Goal: Contribute content: Contribute content

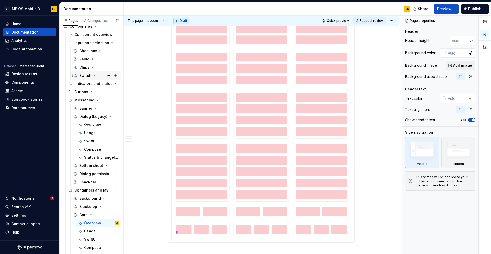
scroll to position [99, 0]
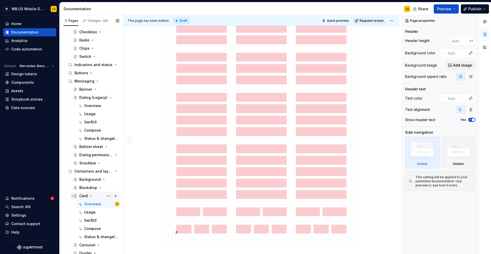
click at [90, 195] on icon "Page tree" at bounding box center [91, 195] width 4 height 4
click at [90, 195] on icon "Page tree" at bounding box center [90, 195] width 1 height 1
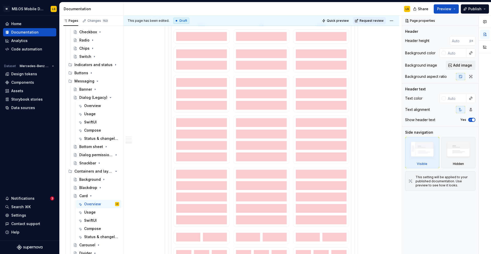
scroll to position [476, 0]
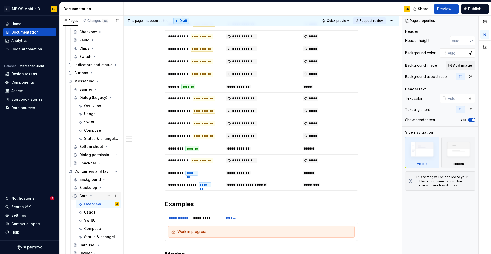
click at [90, 194] on icon "Page tree" at bounding box center [91, 195] width 4 height 4
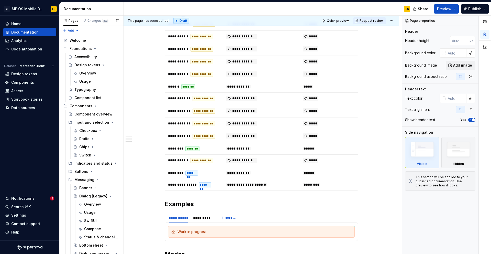
scroll to position [0, 0]
click at [101, 164] on icon "Page tree" at bounding box center [101, 163] width 1 height 1
click at [91, 189] on div "Progress bar" at bounding box center [88, 188] width 19 height 5
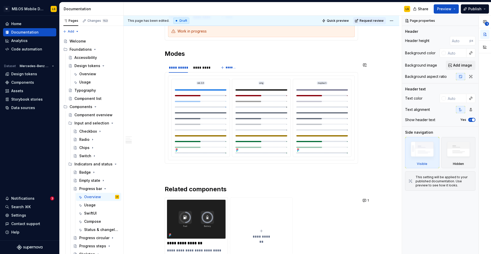
scroll to position [952, 0]
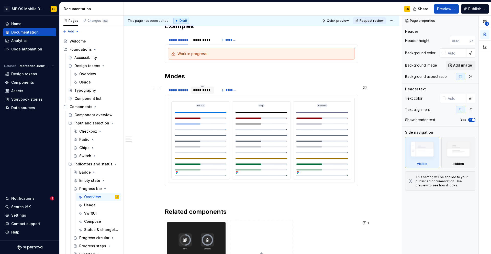
click at [207, 90] on div "*********" at bounding box center [202, 89] width 19 height 5
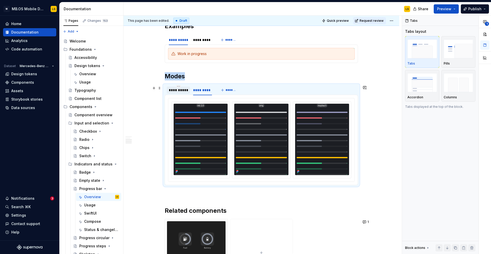
click at [181, 90] on div "**********" at bounding box center [178, 89] width 19 height 5
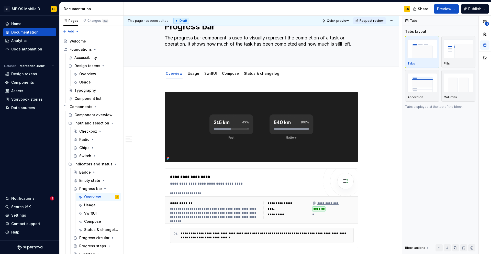
scroll to position [2, 0]
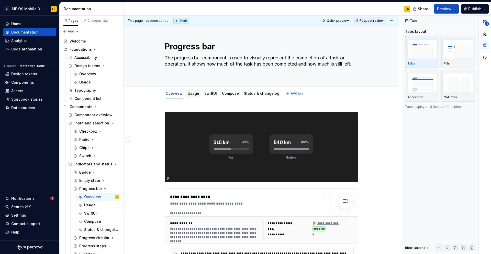
click at [191, 93] on link "Usage" at bounding box center [194, 93] width 12 height 4
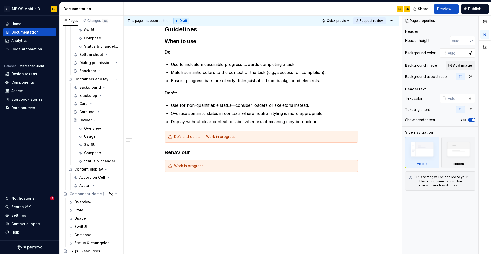
scroll to position [88, 0]
click at [103, 79] on icon "Page tree" at bounding box center [102, 79] width 4 height 4
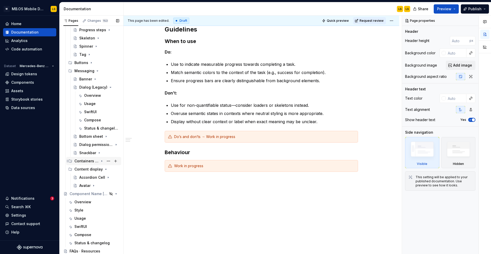
scroll to position [216, 0]
click at [103, 168] on icon "Page tree" at bounding box center [102, 169] width 4 height 4
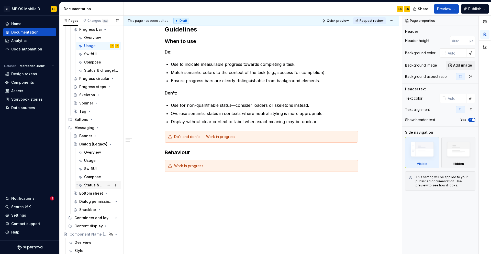
scroll to position [158, 0]
click at [96, 129] on icon "Page tree" at bounding box center [97, 128] width 4 height 4
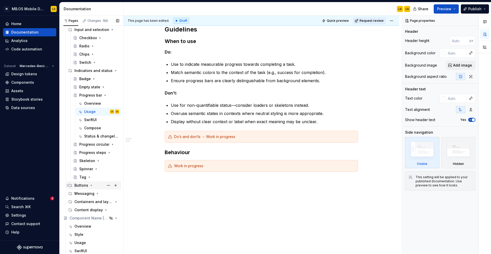
scroll to position [93, 0]
click at [102, 95] on icon "Page tree" at bounding box center [101, 95] width 1 height 1
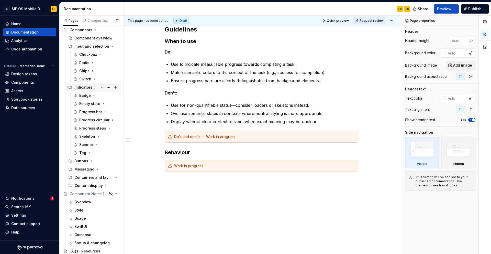
click at [100, 88] on icon "Page tree" at bounding box center [102, 87] width 4 height 4
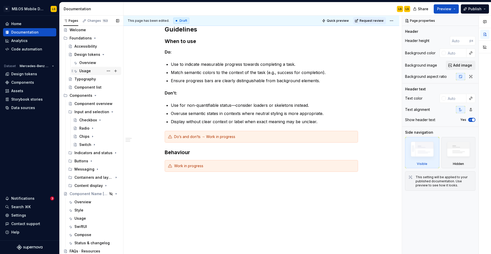
scroll to position [9, 0]
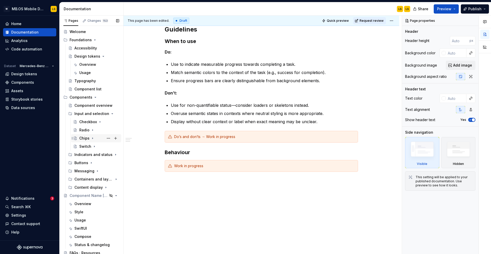
click at [96, 137] on div "Chips" at bounding box center [99, 137] width 40 height 7
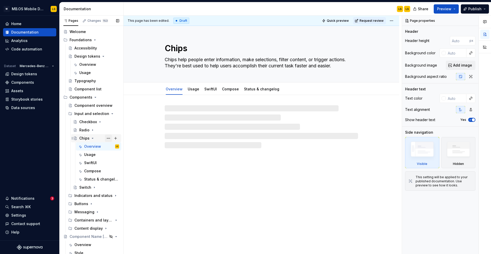
click at [109, 137] on button "Page tree" at bounding box center [108, 137] width 7 height 7
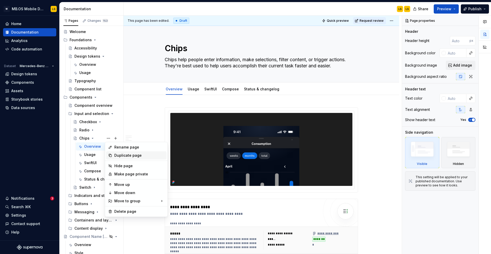
click at [123, 156] on div "Duplicate page" at bounding box center [139, 155] width 50 height 5
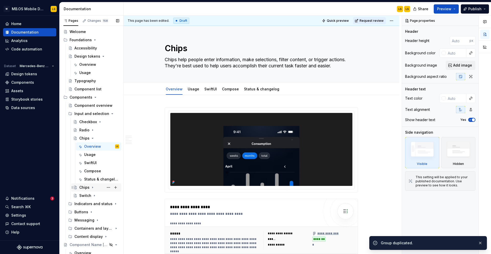
click at [84, 188] on div "Chips" at bounding box center [84, 187] width 10 height 5
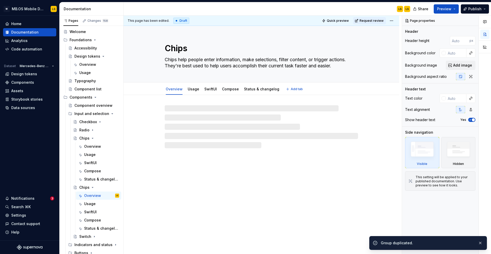
click at [177, 48] on textarea "Chips" at bounding box center [260, 48] width 193 height 12
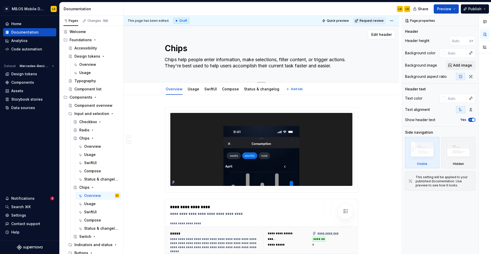
type textarea "*"
type textarea "a"
type textarea "*"
type textarea "at"
type textarea "*"
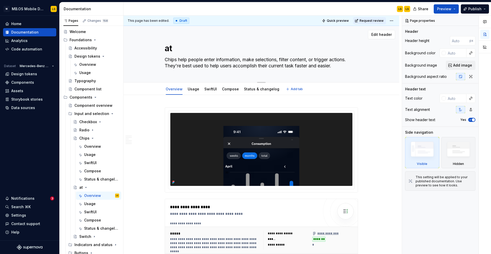
type textarea "ate"
type textarea "*"
type textarea "at"
type textarea "*"
type textarea "a"
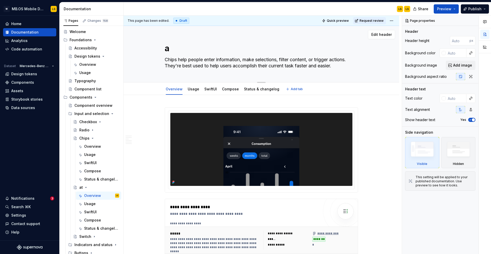
type textarea "*"
type textarea "Untitled group"
type textarea "*"
type textarea "Untitled groupd"
type textarea "*"
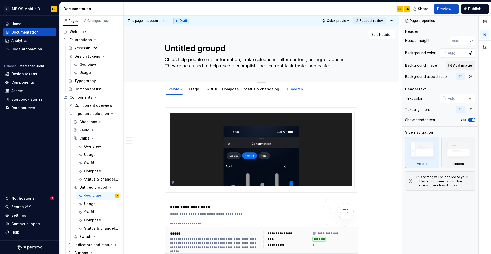
type textarea "Untitled groupdA"
click at [177, 48] on textarea "Untitled groupdA" at bounding box center [260, 48] width 193 height 12
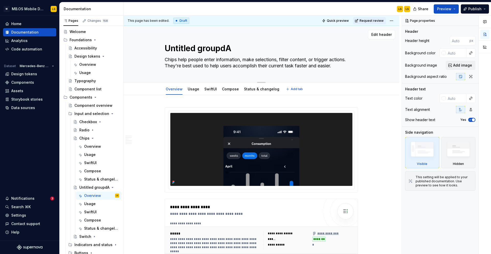
type textarea "*"
type textarea "D"
type textarea "*"
type textarea "Da"
type textarea "*"
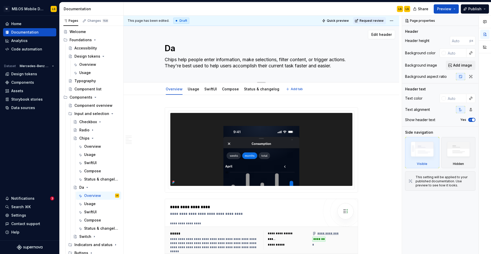
type textarea "Dat"
type textarea "*"
type textarea "Date"
type textarea "*"
type textarea "Date"
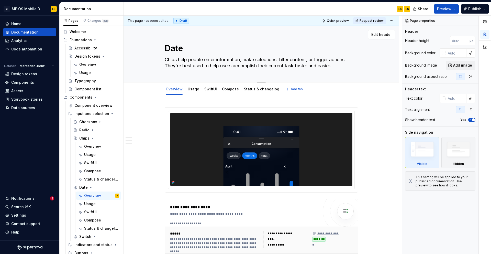
type textarea "*"
type textarea "Date p"
type textarea "*"
type textarea "Date pi"
type textarea "*"
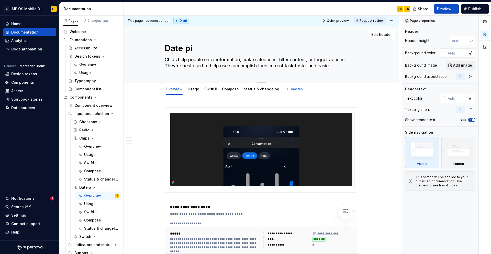
type textarea "Date pic"
type textarea "*"
type textarea "Date pick"
type textarea "*"
type textarea "Date picke"
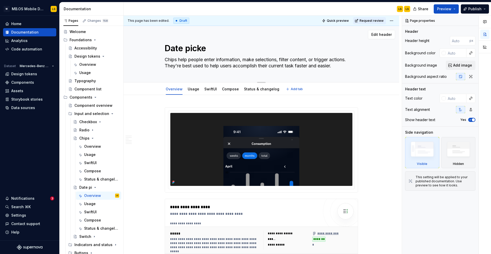
type textarea "*"
type textarea "Date picker"
type textarea "*"
type textarea "Date picker"
click at [103, 188] on icon "Page tree" at bounding box center [102, 187] width 4 height 4
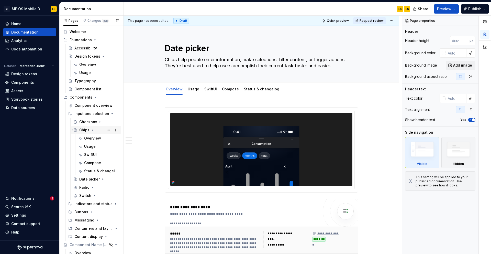
click at [93, 130] on icon "Page tree" at bounding box center [92, 130] width 4 height 4
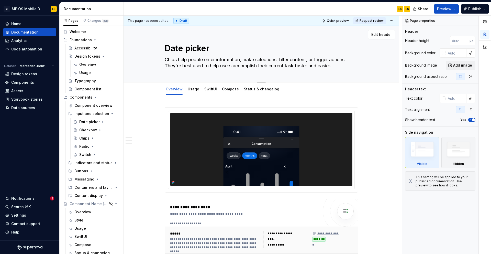
click at [204, 59] on textarea "Chips help people enter information, make selections, filter content, or trigge…" at bounding box center [260, 62] width 193 height 14
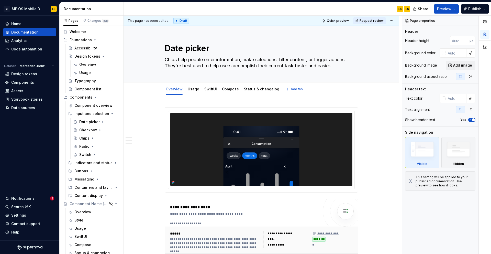
type textarea "*"
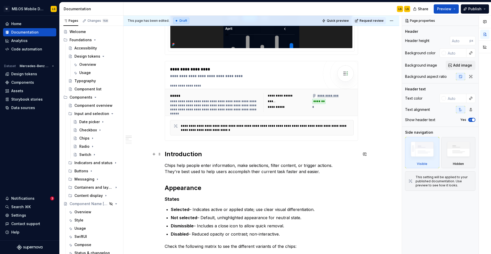
scroll to position [142, 0]
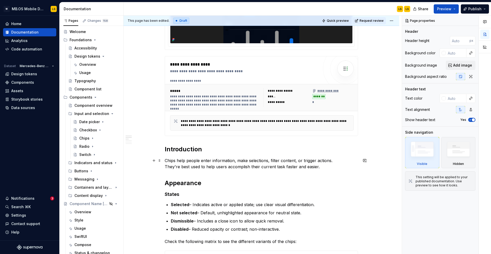
click at [200, 164] on p "Chips help people enter information, make selections, filter content, or trigge…" at bounding box center [261, 163] width 193 height 12
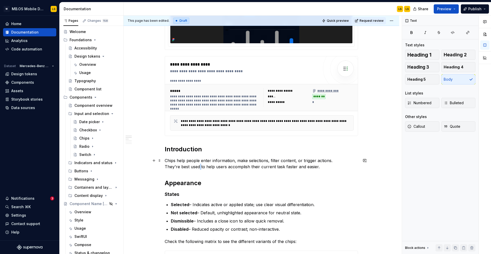
click at [200, 164] on p "Chips help people enter information, make selections, filter content, or trigge…" at bounding box center [261, 163] width 193 height 12
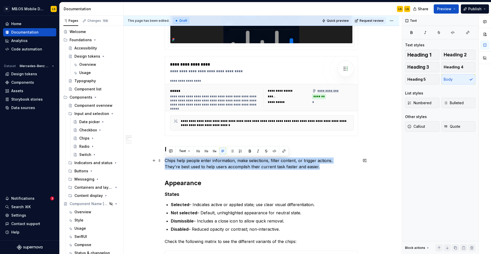
click at [200, 164] on p "Chips help people enter information, make selections, filter content, or trigge…" at bounding box center [261, 163] width 193 height 12
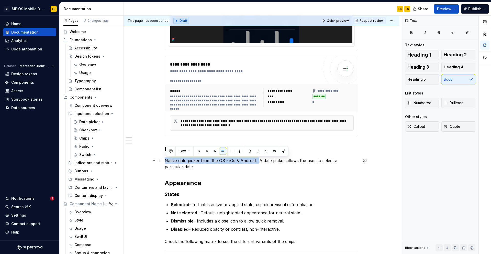
drag, startPoint x: 259, startPoint y: 160, endPoint x: 163, endPoint y: 160, distance: 96.6
copy p "Native date picker from the OS - iOs & Android."
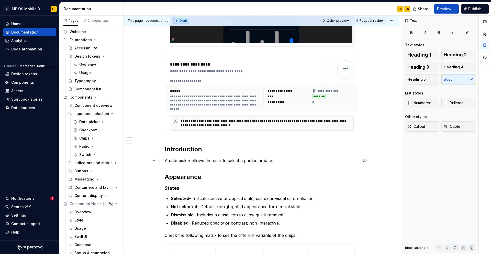
click at [282, 161] on p "A date picker allows the user to select a particular date." at bounding box center [261, 160] width 193 height 6
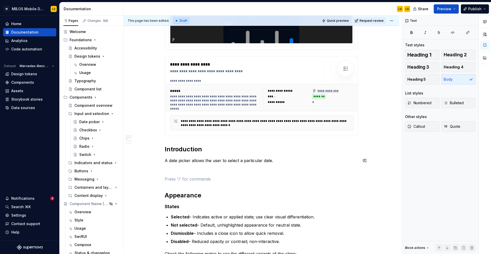
paste div
click at [166, 180] on p "Native date picker from the OS - iOs & Android." at bounding box center [261, 179] width 193 height 6
click at [180, 179] on p "In our design system we are using Native date picker from the OS - iOs & Androi…" at bounding box center [261, 179] width 193 height 6
click at [194, 180] on p "In our Design system we are using Native date picker from the OS - iOs & Androi…" at bounding box center [261, 179] width 193 height 6
click at [266, 169] on p at bounding box center [261, 169] width 193 height 6
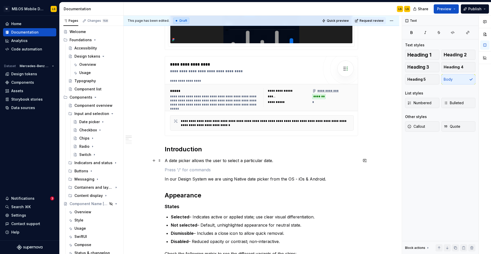
click at [256, 162] on p "A date picker allows the user to select a particular date." at bounding box center [261, 160] width 193 height 6
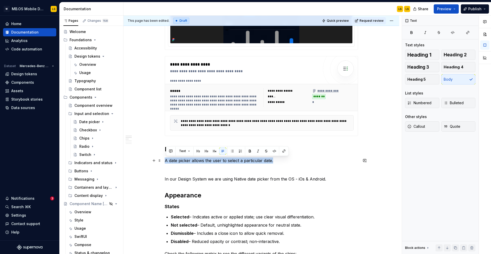
copy p "A date picker allows the user to select a particular date."
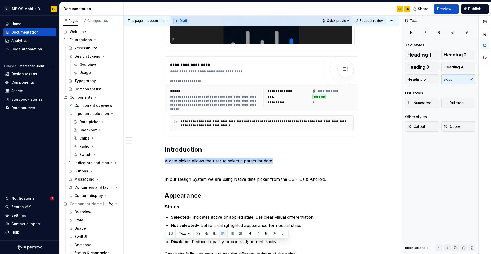
scroll to position [0, 0]
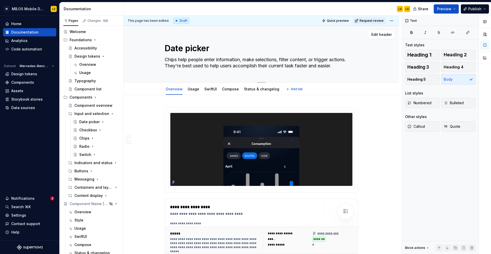
click at [220, 64] on textarea "Chips help people enter information, make selections, filter content, or trigge…" at bounding box center [260, 62] width 193 height 14
paste textarea "A date picker allows the user to select a particular date"
type textarea "*"
type textarea "A date picker allows the user to select a particular date."
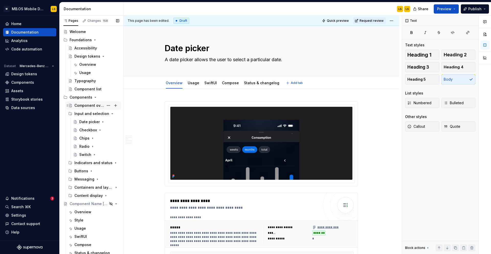
type textarea "*"
type textarea "A date picker allows the user to select a particular date."
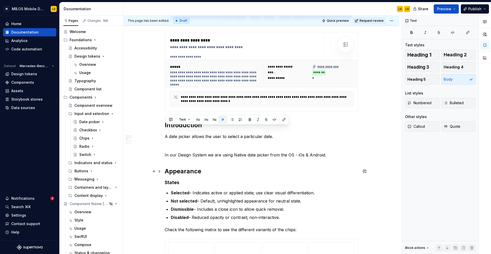
scroll to position [168, 0]
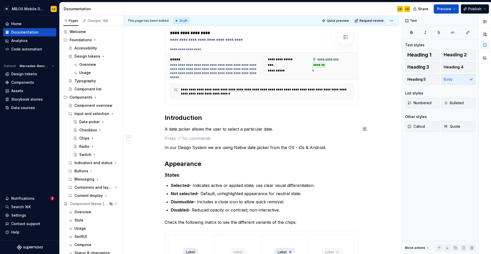
click at [200, 135] on p at bounding box center [261, 138] width 193 height 6
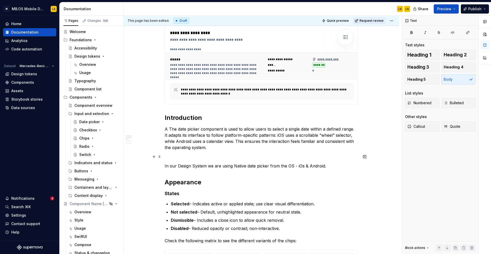
click at [176, 159] on p at bounding box center [261, 156] width 193 height 6
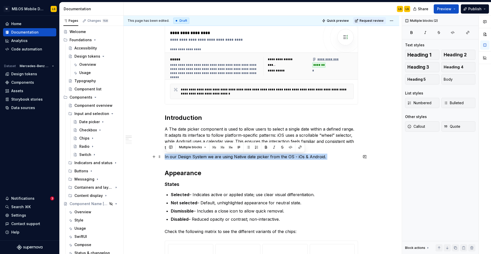
drag, startPoint x: 333, startPoint y: 160, endPoint x: 164, endPoint y: 155, distance: 169.0
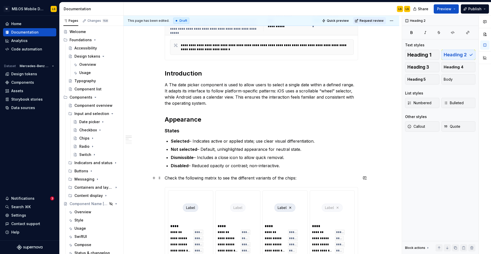
scroll to position [212, 0]
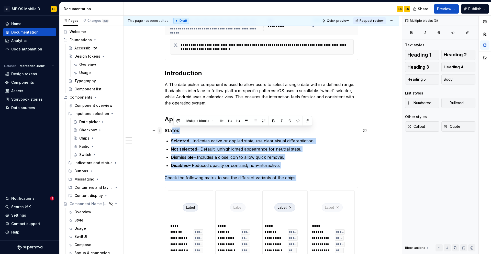
drag, startPoint x: 308, startPoint y: 178, endPoint x: 161, endPoint y: 133, distance: 153.6
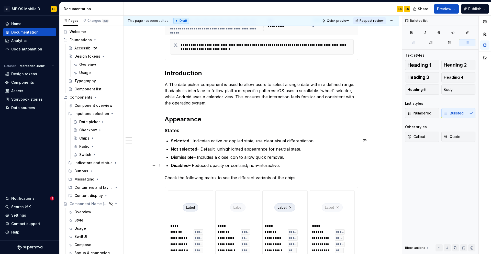
click at [301, 163] on p "Disabled – Reduced opacity or contrast; non-interactive." at bounding box center [264, 165] width 187 height 6
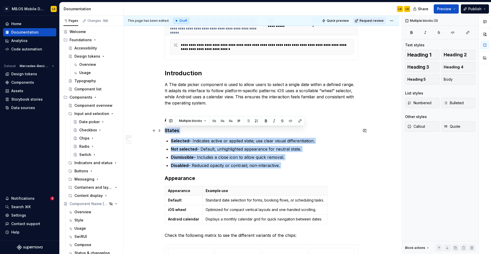
drag, startPoint x: 169, startPoint y: 170, endPoint x: 164, endPoint y: 130, distance: 41.2
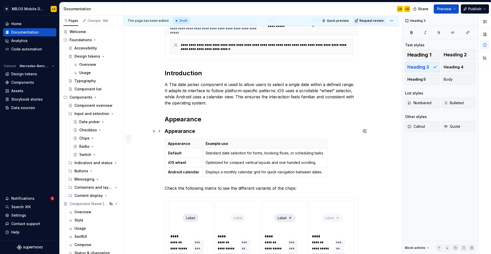
click at [172, 132] on h3 "Appearance" at bounding box center [261, 130] width 193 height 7
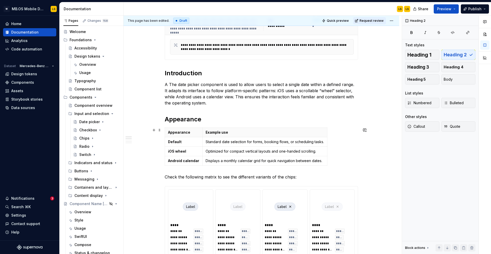
click at [343, 163] on div "Appearance Example use Default Standard date selection for forms, booking flows…" at bounding box center [261, 147] width 193 height 40
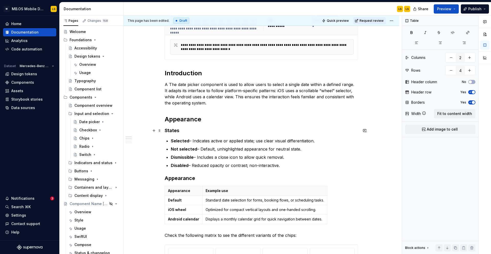
click at [172, 129] on strong "States" at bounding box center [172, 130] width 15 height 5
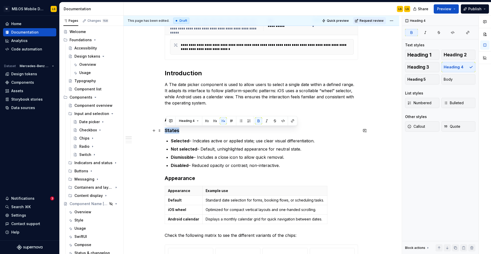
click at [172, 129] on strong "States" at bounding box center [172, 130] width 15 height 5
copy strong "States"
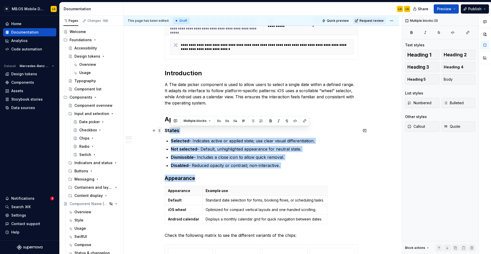
drag, startPoint x: 200, startPoint y: 180, endPoint x: 160, endPoint y: 131, distance: 63.4
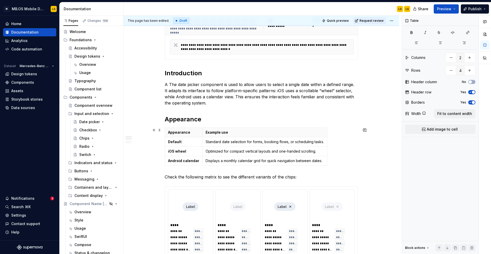
click at [344, 165] on div "Appearance Example use Default Standard date selection for forms, booking flows…" at bounding box center [261, 147] width 193 height 40
click at [339, 176] on p "Check the following matrix to see the different variants of the chips:" at bounding box center [261, 177] width 193 height 6
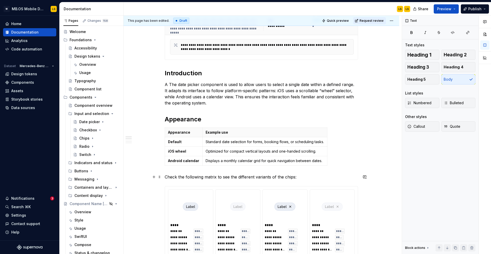
click at [166, 178] on p "Check the following matrix to see the different variants of the chips:" at bounding box center [261, 177] width 193 height 6
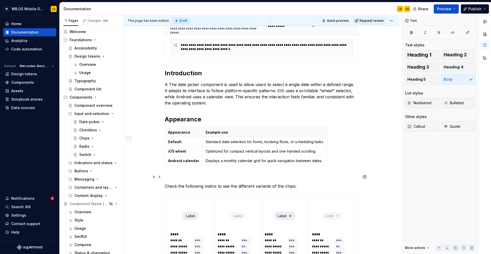
click at [170, 177] on p at bounding box center [261, 177] width 193 height 6
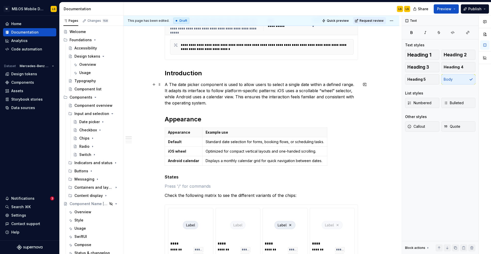
scroll to position [0, 0]
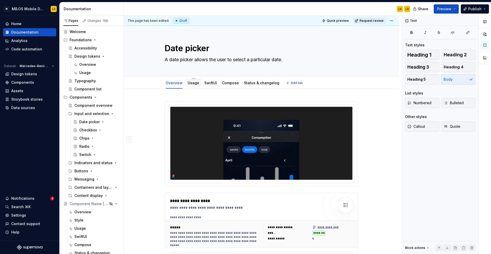
click at [190, 83] on link "Usage" at bounding box center [194, 83] width 12 height 4
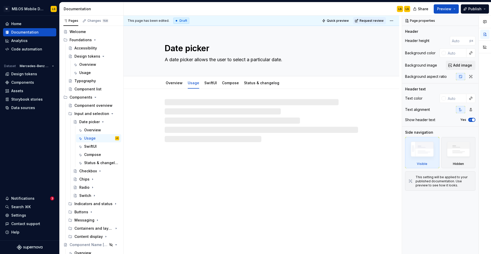
type textarea "*"
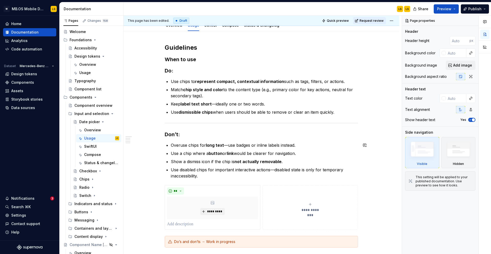
scroll to position [58, 0]
click at [212, 177] on p "Use disabled chips for important interactive actions—disabled state is only for…" at bounding box center [264, 172] width 187 height 12
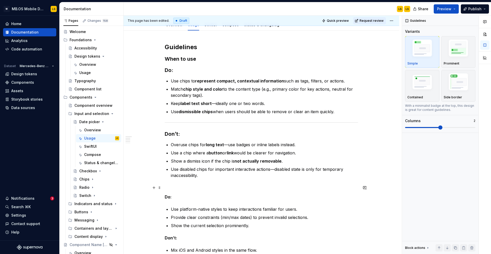
scroll to position [60, 0]
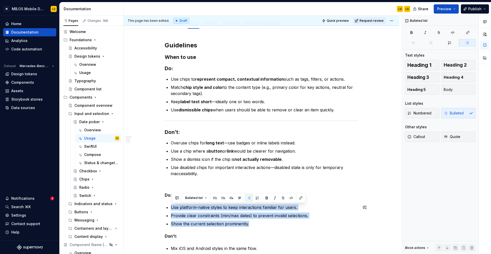
drag, startPoint x: 254, startPoint y: 224, endPoint x: 172, endPoint y: 202, distance: 85.2
click at [172, 202] on div "**********" at bounding box center [261, 220] width 193 height 359
copy ul "Use platform-native styles to keep interactions familiar for users. Provide cle…"
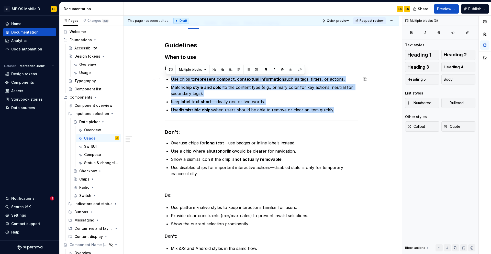
drag, startPoint x: 350, startPoint y: 115, endPoint x: 172, endPoint y: 80, distance: 181.5
click at [172, 80] on div "**********" at bounding box center [261, 220] width 193 height 359
drag, startPoint x: 172, startPoint y: 78, endPoint x: 408, endPoint y: 123, distance: 239.9
click at [408, 123] on div "This page has been edited. Draft Quick preview Request review Date picker A dat…" at bounding box center [306, 135] width 367 height 238
paste div
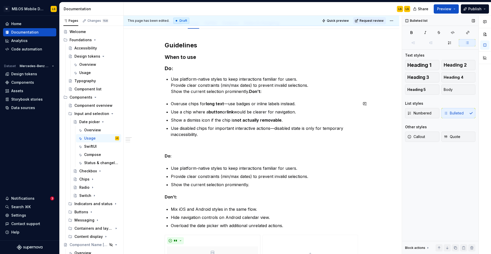
click at [187, 96] on div "**********" at bounding box center [261, 201] width 193 height 320
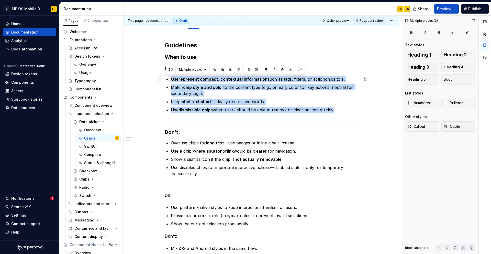
drag, startPoint x: 343, startPoint y: 115, endPoint x: 163, endPoint y: 76, distance: 184.9
click at [165, 76] on div "**********" at bounding box center [261, 223] width 193 height 365
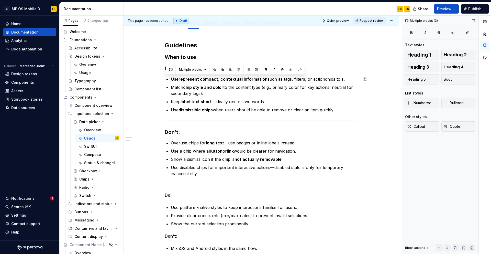
click at [185, 87] on strong "chip style and color" at bounding box center [203, 87] width 40 height 5
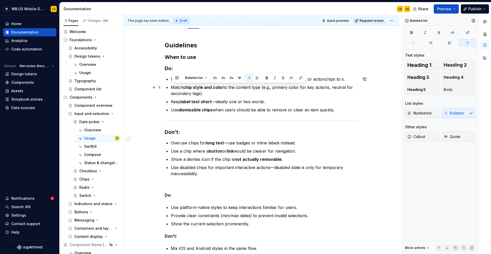
drag, startPoint x: 347, startPoint y: 111, endPoint x: 168, endPoint y: 85, distance: 181.0
click at [171, 85] on ul "Use represent compact, contextual information such as tags, filters, or actionc…" at bounding box center [264, 94] width 187 height 37
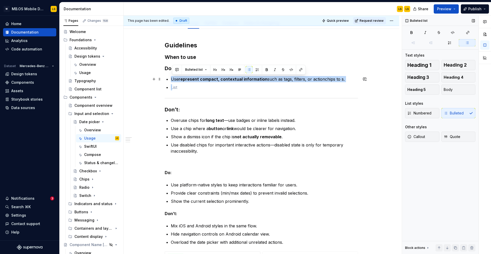
drag, startPoint x: 348, startPoint y: 83, endPoint x: 167, endPoint y: 77, distance: 181.1
click at [171, 77] on ul "Use represent compact, contextual information such as tags, filters, or actionc…" at bounding box center [264, 83] width 187 height 14
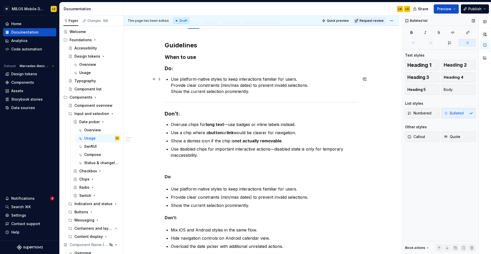
click at [301, 80] on p "Use platform-native styles to keep interactions familiar for users. Provide cle…" at bounding box center [264, 85] width 187 height 18
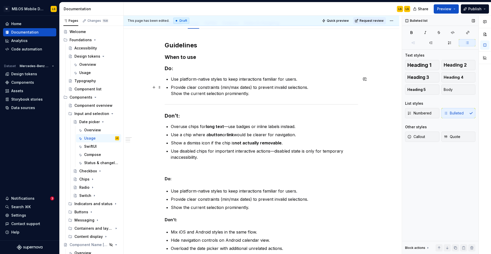
click at [172, 94] on p "Provide clear constraints (min/max dates) to prevent invalid selections. Show t…" at bounding box center [264, 90] width 187 height 12
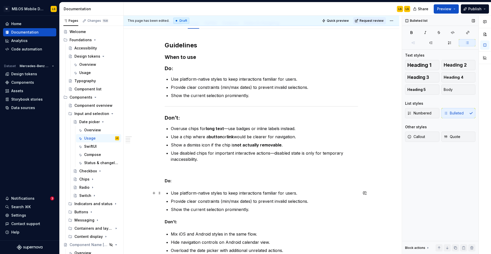
scroll to position [94, 0]
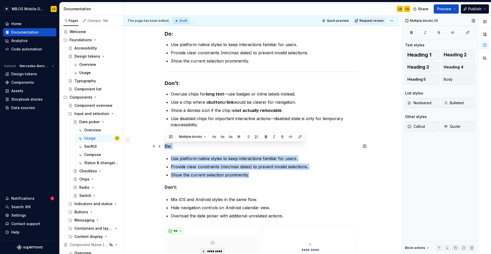
drag, startPoint x: 256, startPoint y: 180, endPoint x: 163, endPoint y: 144, distance: 99.9
click at [163, 144] on div "**********" at bounding box center [261, 213] width 276 height 439
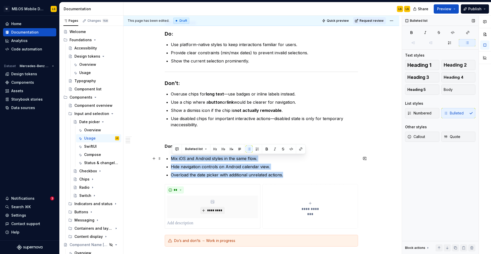
drag, startPoint x: 292, startPoint y: 175, endPoint x: 171, endPoint y: 157, distance: 122.0
click at [171, 157] on div "**********" at bounding box center [261, 159] width 193 height 304
copy ul "Mix iOS and Android styles in the same flow. Hide navigation controls on Androi…"
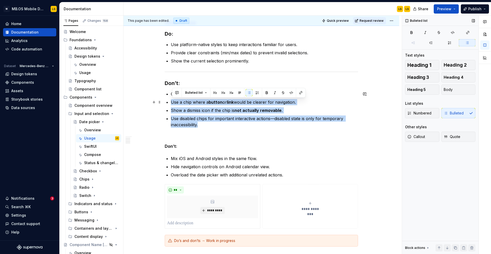
drag, startPoint x: 212, startPoint y: 125, endPoint x: 170, endPoint y: 103, distance: 47.8
click at [170, 103] on div "**********" at bounding box center [261, 159] width 193 height 304
drag, startPoint x: 172, startPoint y: 102, endPoint x: 201, endPoint y: 127, distance: 38.3
click at [201, 127] on ul "Overuse chips for long text —use badges or inline labels instead. Use a chip wh…" at bounding box center [264, 109] width 187 height 37
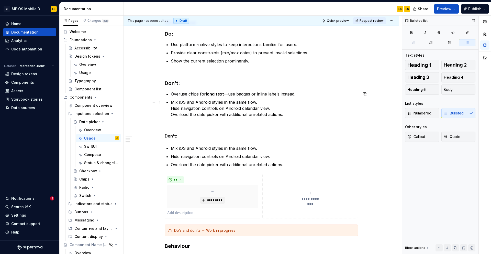
click at [171, 109] on div "**********" at bounding box center [261, 154] width 193 height 294
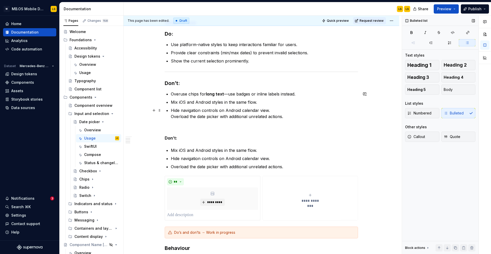
click at [171, 117] on div "**********" at bounding box center [261, 155] width 193 height 296
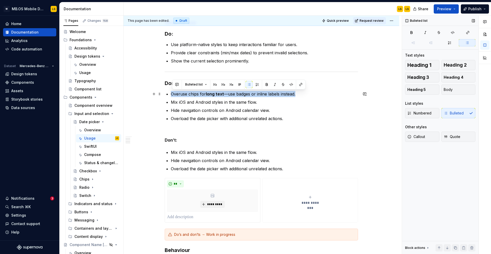
drag, startPoint x: 314, startPoint y: 97, endPoint x: 151, endPoint y: 94, distance: 162.8
click at [151, 94] on div "**********" at bounding box center [261, 190] width 276 height 392
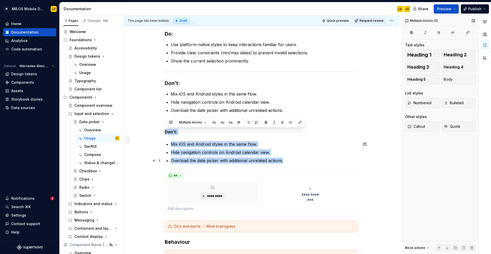
drag, startPoint x: 166, startPoint y: 131, endPoint x: 297, endPoint y: 157, distance: 133.2
click at [297, 157] on div "**********" at bounding box center [261, 152] width 193 height 290
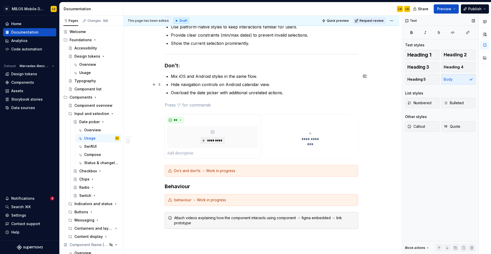
scroll to position [27, 0]
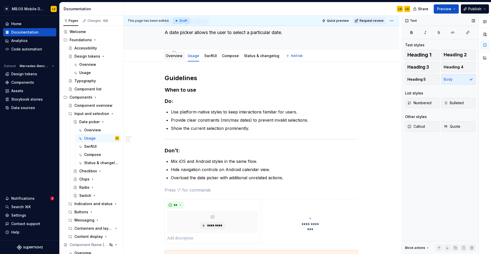
click at [178, 57] on link "Overview" at bounding box center [174, 55] width 17 height 4
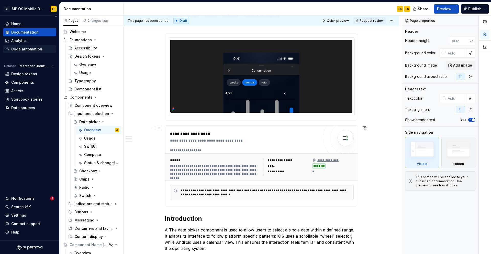
scroll to position [76, 0]
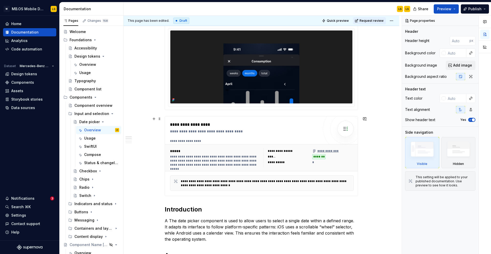
click at [214, 132] on div "**********" at bounding box center [244, 131] width 149 height 5
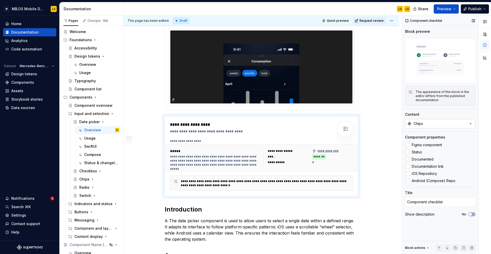
click at [432, 123] on button "Chips" at bounding box center [440, 123] width 70 height 9
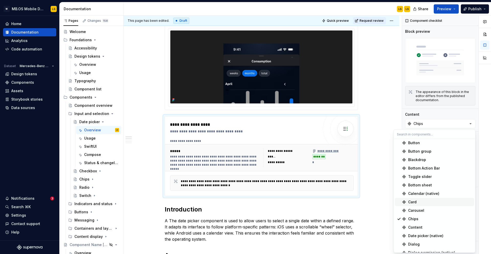
scroll to position [77, 0]
click at [419, 233] on div "Date picker (native)" at bounding box center [425, 234] width 35 height 5
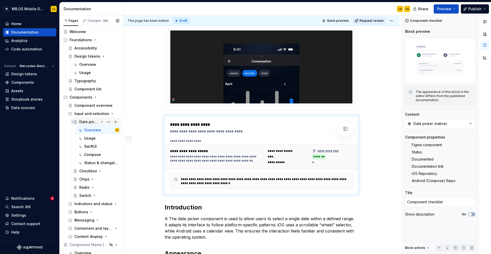
click at [97, 121] on div "Date picker" at bounding box center [88, 121] width 19 height 5
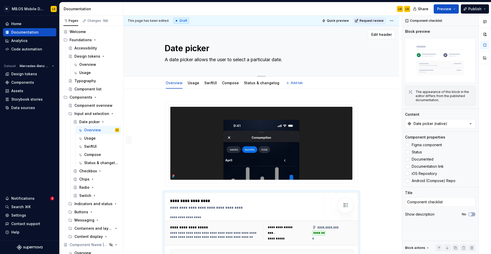
click at [211, 48] on textarea "Date picker" at bounding box center [260, 48] width 193 height 12
click at [215, 48] on textarea "Date picker" at bounding box center [260, 48] width 193 height 12
type textarea "*"
type textarea "Date picker"
type textarea "*"
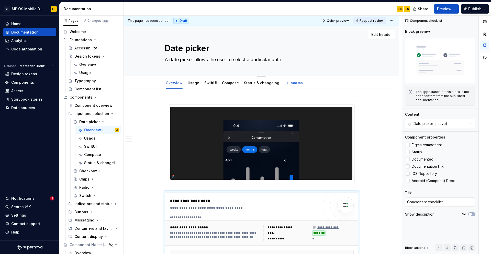
type textarea "Date picker ("
type textarea "*"
type textarea "Date picker ()"
type textarea "*"
type textarea "Date picker (N)"
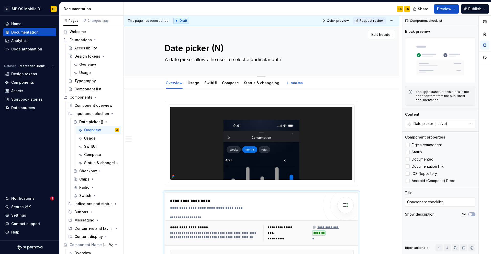
type textarea "*"
type textarea "Date picker (Na)"
type textarea "*"
type textarea "Date picker (Nat)"
type textarea "*"
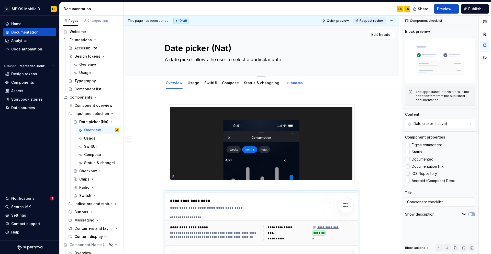
type textarea "Date picker (Nati)"
type textarea "*"
type textarea "Date picker (Nativ)"
type textarea "*"
type textarea "Date picker (Native)"
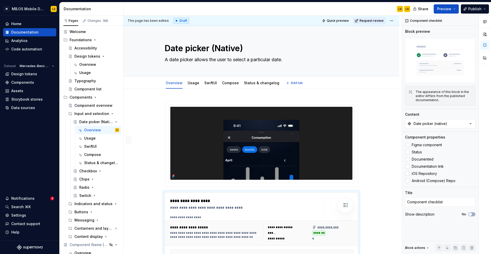
type textarea "*"
type textarea "Date picker (Native)"
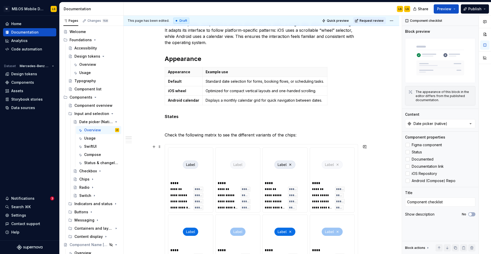
scroll to position [275, 0]
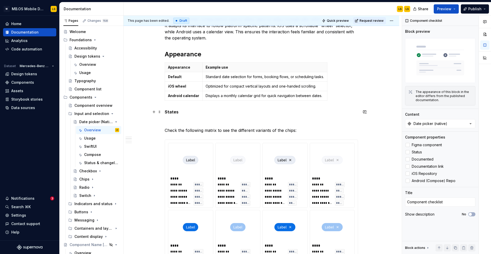
click at [193, 112] on p "States" at bounding box center [261, 112] width 193 height 6
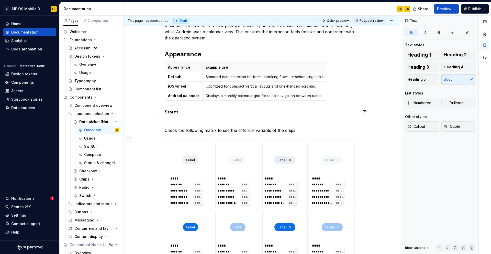
click at [178, 112] on strong "States" at bounding box center [172, 111] width 14 height 5
click at [169, 119] on p at bounding box center [261, 121] width 193 height 6
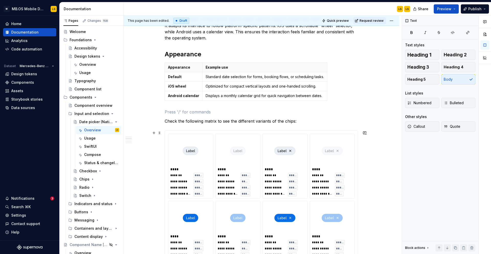
click at [213, 175] on div "**********" at bounding box center [190, 165] width 45 height 65
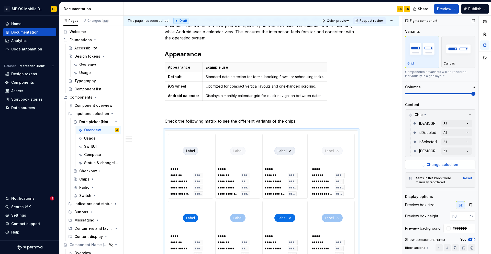
click at [456, 164] on span "Change selection" at bounding box center [442, 164] width 32 height 5
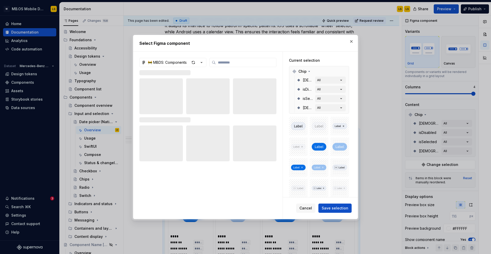
type textarea "*"
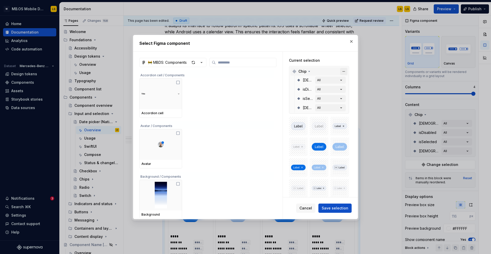
click at [345, 72] on button "button" at bounding box center [343, 71] width 7 height 7
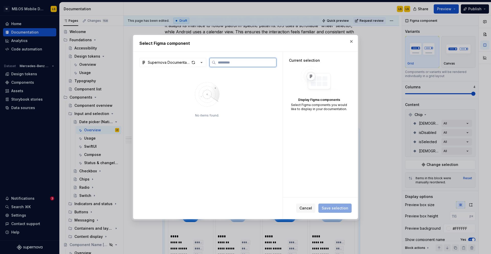
click at [229, 65] on input "search" at bounding box center [246, 62] width 60 height 5
type input "**********"
click at [272, 63] on input "**********" at bounding box center [246, 62] width 60 height 5
click at [270, 62] on input "**********" at bounding box center [246, 62] width 60 height 5
click at [236, 63] on input "search" at bounding box center [246, 62] width 60 height 5
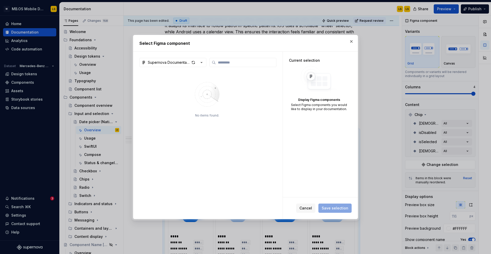
click at [234, 112] on img at bounding box center [207, 94] width 66 height 36
click at [196, 64] on div "button" at bounding box center [193, 62] width 7 height 7
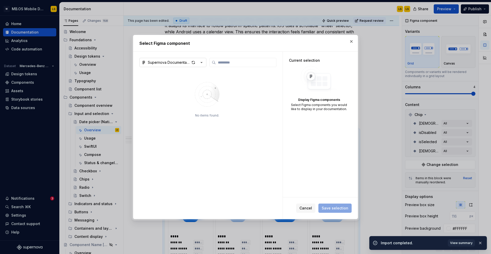
click at [202, 64] on icon "button" at bounding box center [201, 62] width 5 height 5
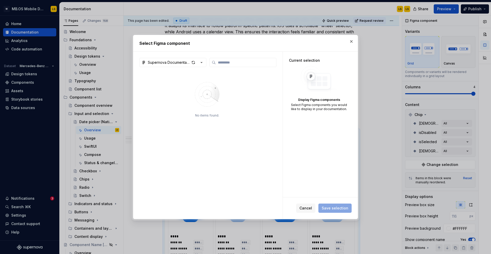
click at [234, 99] on div "Select Figma component Supernova Documentation No items found. Current selectio…" at bounding box center [245, 127] width 491 height 254
click at [351, 42] on button "button" at bounding box center [351, 41] width 7 height 7
type textarea "*"
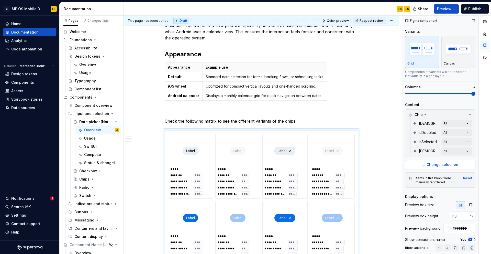
click at [442, 163] on span "Change selection" at bounding box center [442, 164] width 32 height 5
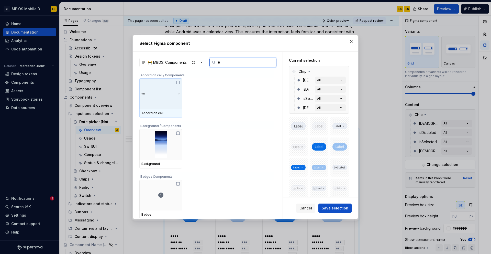
type input "**"
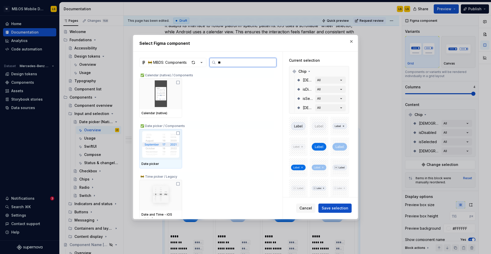
click at [179, 134] on icon at bounding box center [177, 132] width 3 height 3
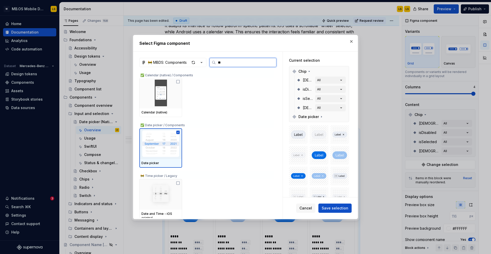
scroll to position [0, 0]
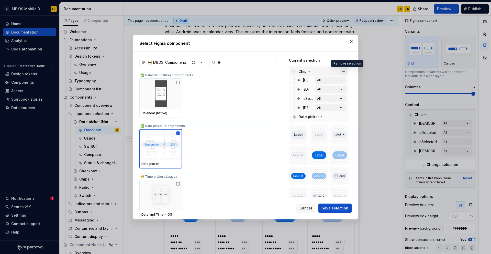
click at [346, 70] on button "button" at bounding box center [343, 71] width 7 height 7
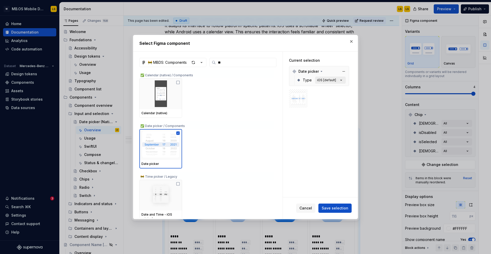
click at [340, 80] on button "iOS [default]" at bounding box center [330, 79] width 31 height 7
click at [343, 81] on icon "button" at bounding box center [340, 79] width 5 height 5
click at [342, 210] on span "Save selection" at bounding box center [335, 207] width 27 height 5
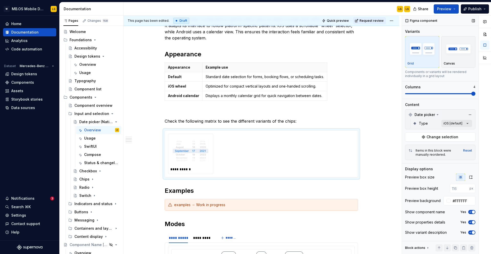
click at [452, 121] on div "Comments Open comments No comments yet Select ‘Comment’ from the block context …" at bounding box center [446, 135] width 89 height 238
click at [466, 133] on button "button" at bounding box center [464, 132] width 7 height 4
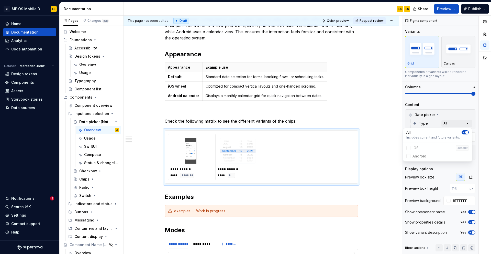
click at [428, 93] on div "Comments Open comments No comments yet Select ‘Comment’ from the block context …" at bounding box center [446, 135] width 89 height 238
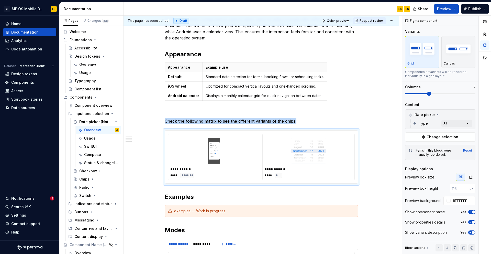
click at [428, 93] on span at bounding box center [417, 93] width 24 height 1
click at [472, 178] on icon "button" at bounding box center [470, 177] width 4 height 4
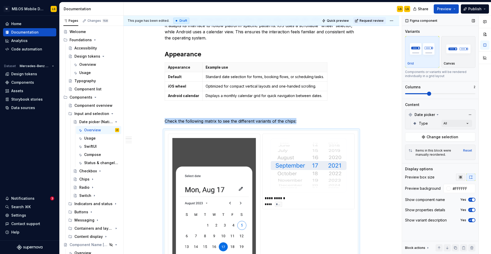
click at [458, 178] on icon "button" at bounding box center [460, 177] width 4 height 4
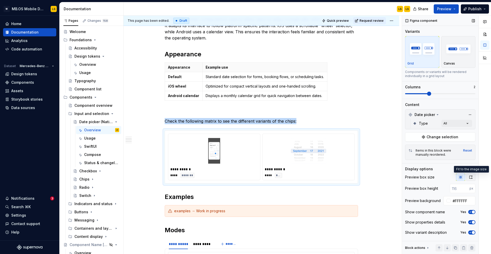
click at [471, 175] on icon "button" at bounding box center [470, 177] width 4 height 4
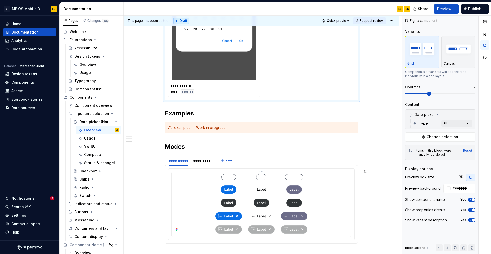
scroll to position [518, 0]
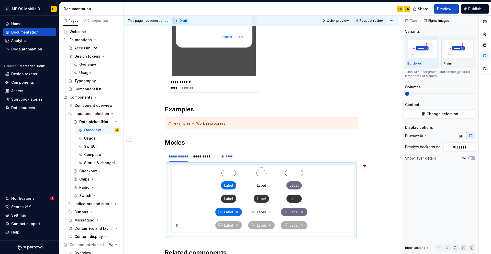
click at [239, 181] on img at bounding box center [261, 199] width 92 height 59
click at [437, 115] on span "Change selection" at bounding box center [442, 113] width 32 height 5
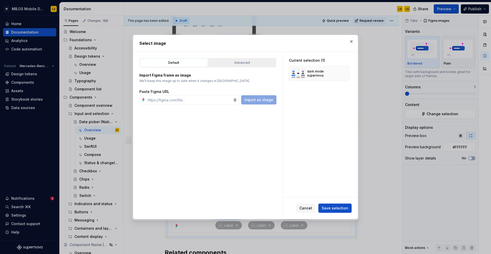
click at [246, 64] on div "Advanced" at bounding box center [242, 62] width 64 height 5
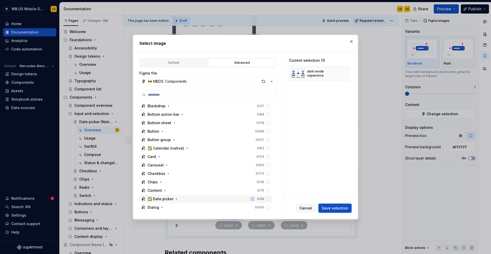
scroll to position [186, 0]
click at [174, 198] on button "button" at bounding box center [176, 198] width 5 height 5
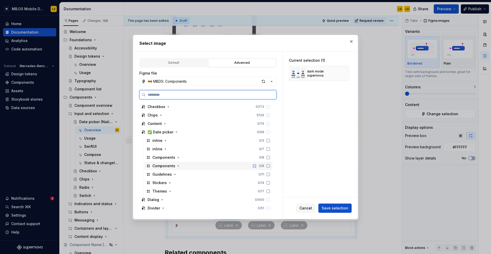
scroll to position [253, 0]
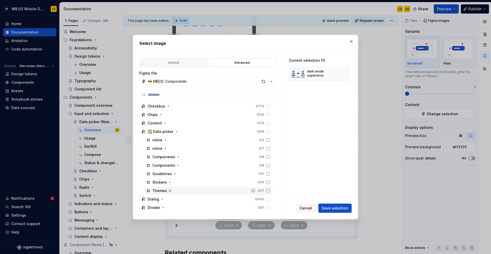
click at [170, 190] on icon "button" at bounding box center [170, 190] width 4 height 4
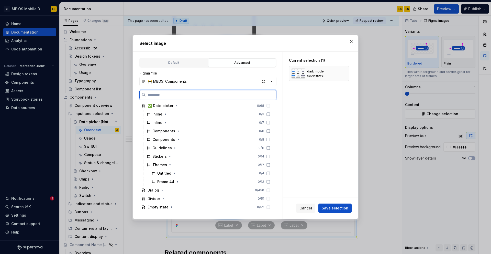
scroll to position [518, 0]
click at [169, 165] on icon "button" at bounding box center [169, 164] width 1 height 1
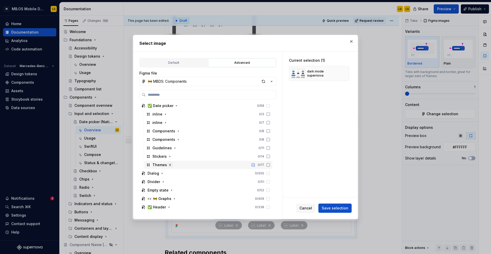
click at [170, 165] on icon "button" at bounding box center [170, 164] width 1 height 1
click at [173, 172] on icon "button" at bounding box center [174, 173] width 4 height 4
click at [353, 40] on button "button" at bounding box center [351, 41] width 7 height 7
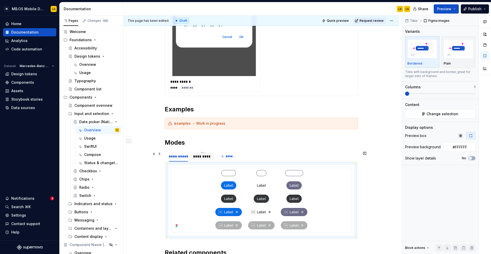
click at [201, 157] on div "*********" at bounding box center [202, 156] width 19 height 5
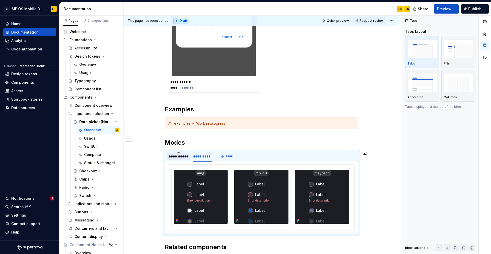
click at [177, 157] on div "**********" at bounding box center [178, 156] width 19 height 5
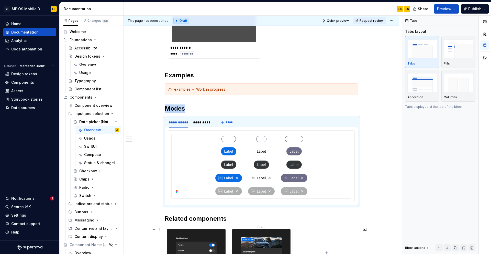
scroll to position [652, 0]
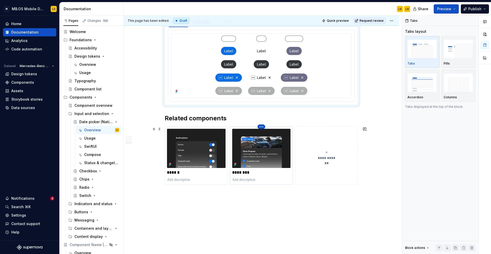
click at [262, 124] on html "M MB.OS Mobile Design System LS Home Documentation Analytics Code automation Da…" at bounding box center [245, 127] width 491 height 254
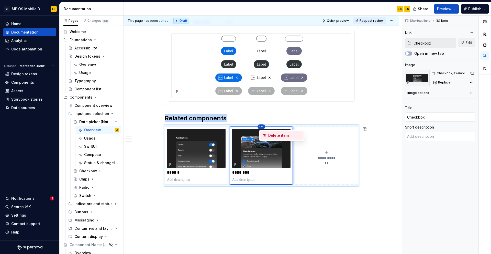
click at [270, 135] on div "Delete item" at bounding box center [284, 135] width 33 height 5
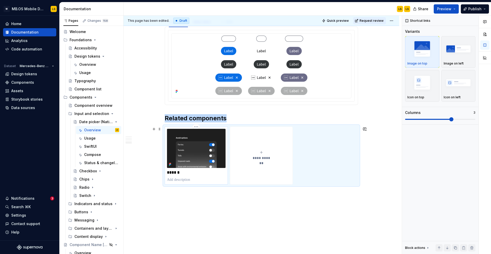
click at [200, 145] on img at bounding box center [196, 148] width 59 height 39
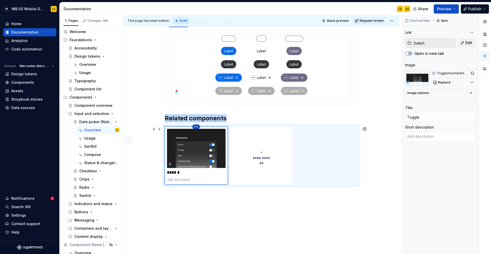
click at [196, 127] on html "M MB.OS Mobile Design System LS Home Documentation Analytics Code automation Da…" at bounding box center [245, 127] width 491 height 254
type textarea "*"
click at [236, 119] on html "M MB.OS Mobile Design System LS Home Documentation Analytics Code automation Da…" at bounding box center [245, 127] width 491 height 254
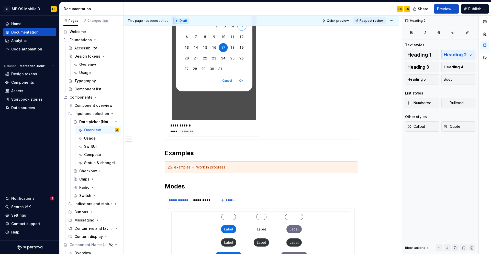
scroll to position [472, 0]
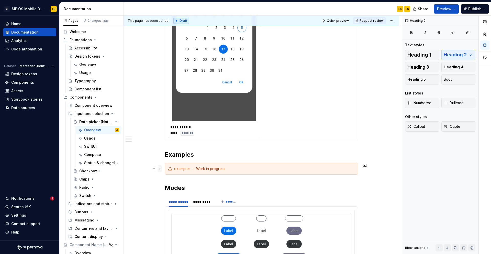
click at [159, 169] on span at bounding box center [159, 168] width 4 height 7
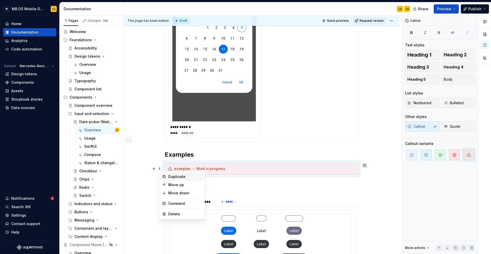
click at [171, 177] on div "Duplicate" at bounding box center [184, 176] width 33 height 5
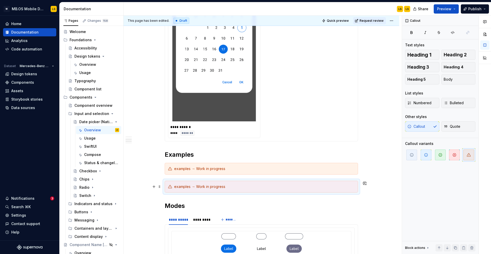
click at [164, 185] on div "**********" at bounding box center [261, 46] width 276 height 860
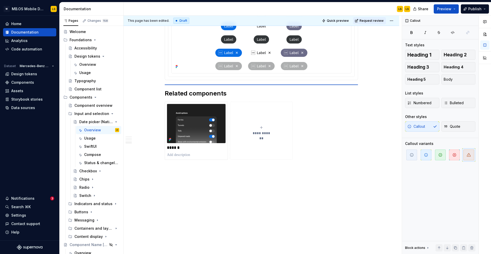
scroll to position [677, 0]
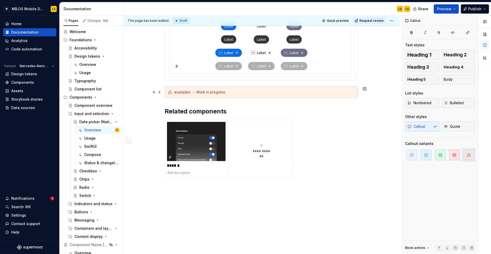
click at [180, 97] on div "examples → Work in progress" at bounding box center [261, 92] width 193 height 12
click at [170, 90] on icon at bounding box center [170, 92] width 4 height 4
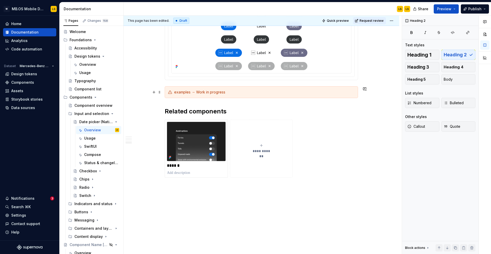
click at [331, 90] on div "examples → Work in progress" at bounding box center [264, 91] width 180 height 5
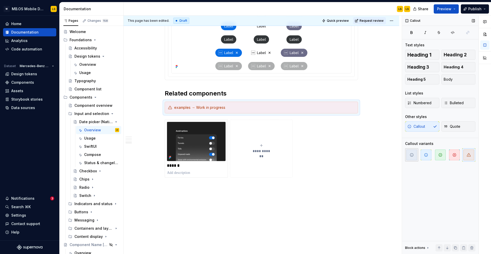
click at [411, 157] on span "button" at bounding box center [411, 154] width 11 height 11
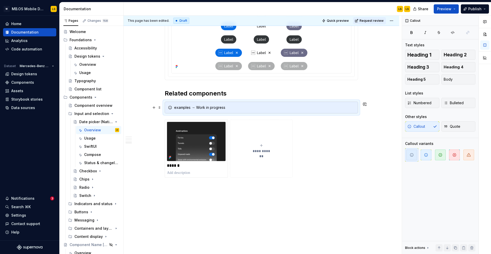
click at [191, 108] on div "examples → Work in progress" at bounding box center [264, 107] width 180 height 5
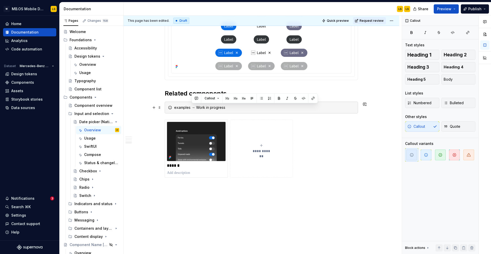
click at [182, 108] on div "examples → Work in progress" at bounding box center [264, 107] width 180 height 5
click at [258, 109] on div "place related components → Work in progress" at bounding box center [264, 107] width 180 height 5
click at [187, 168] on p "******" at bounding box center [196, 165] width 59 height 5
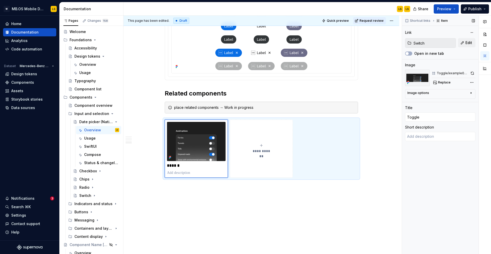
click at [430, 43] on input "Switch" at bounding box center [433, 42] width 44 height 9
click at [467, 44] on span "Edit" at bounding box center [468, 42] width 7 height 5
type textarea "*"
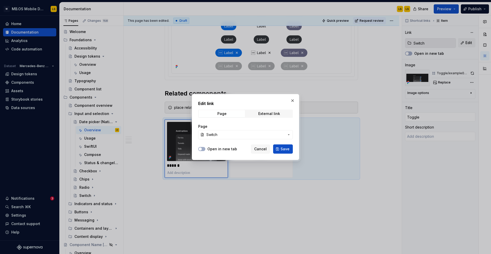
click at [222, 136] on span "Switch" at bounding box center [245, 134] width 78 height 5
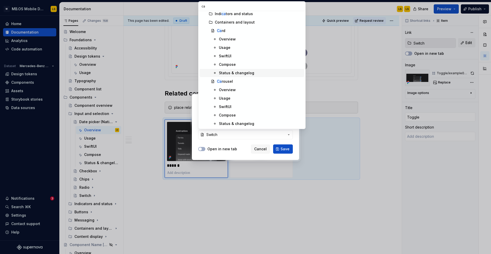
scroll to position [0, 0]
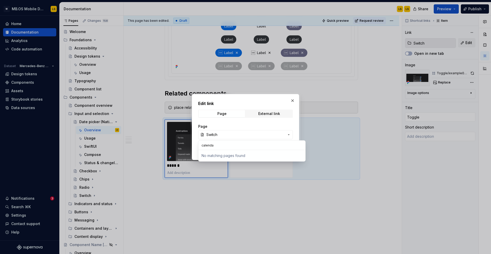
type input "calendar"
click at [292, 99] on div "Edit link Page External link Page Switch Open in new tab Cancel Save" at bounding box center [245, 127] width 491 height 254
click at [292, 99] on button "button" at bounding box center [292, 100] width 7 height 7
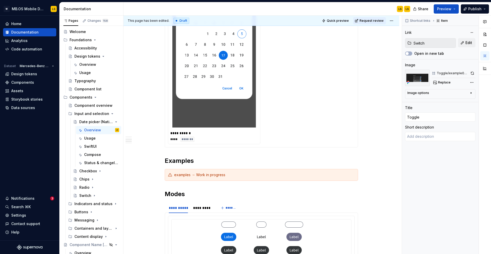
scroll to position [451, 0]
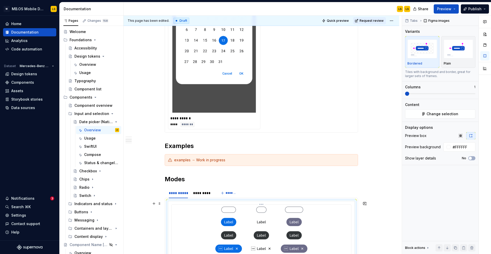
scroll to position [504, 0]
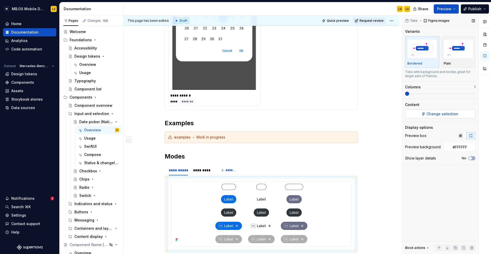
click at [444, 113] on span "Change selection" at bounding box center [442, 113] width 32 height 5
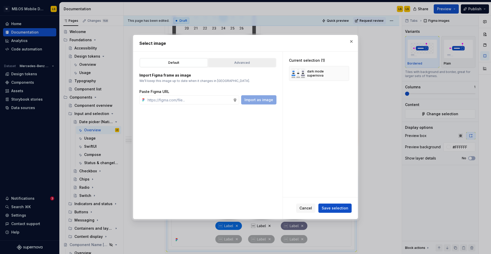
click at [237, 63] on div "Advanced" at bounding box center [242, 62] width 64 height 5
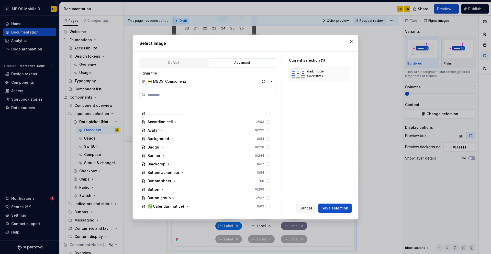
scroll to position [188, 0]
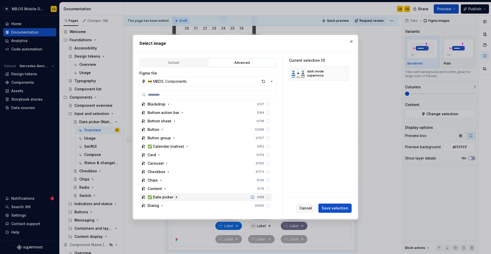
click at [176, 197] on icon "button" at bounding box center [176, 196] width 1 height 1
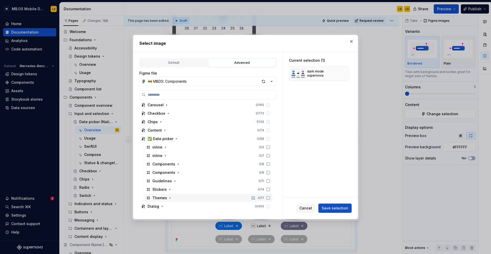
scroll to position [247, 0]
click at [170, 196] on icon "button" at bounding box center [170, 196] width 4 height 4
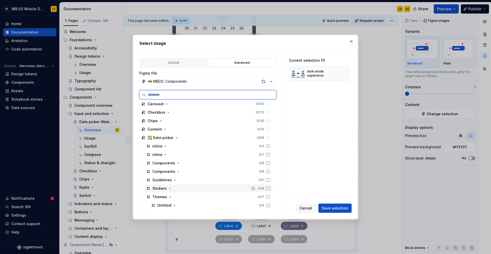
scroll to position [283, 0]
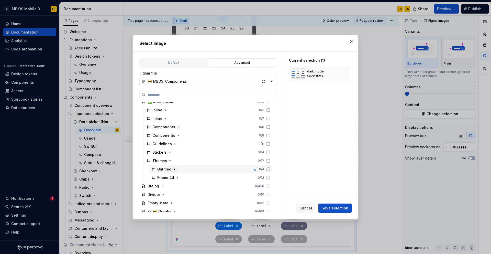
click at [174, 168] on icon "button" at bounding box center [174, 168] width 1 height 1
click at [178, 186] on icon "button" at bounding box center [177, 186] width 4 height 4
click at [200, 195] on icon "button" at bounding box center [201, 194] width 4 height 4
click at [187, 167] on icon "button" at bounding box center [189, 168] width 4 height 4
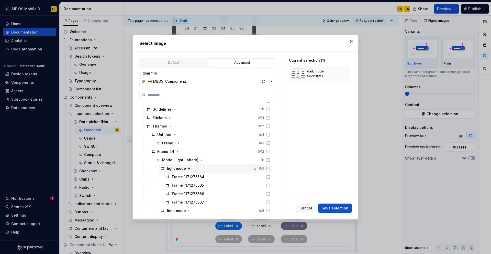
click at [187, 167] on icon "button" at bounding box center [189, 168] width 4 height 4
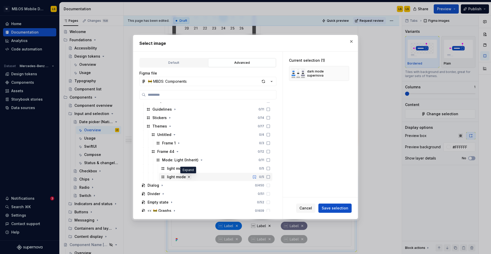
click at [189, 177] on icon "button" at bounding box center [189, 176] width 1 height 1
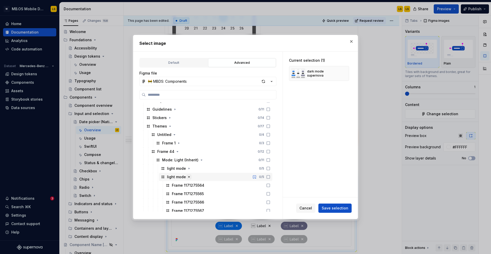
click at [188, 177] on icon "button" at bounding box center [189, 177] width 4 height 4
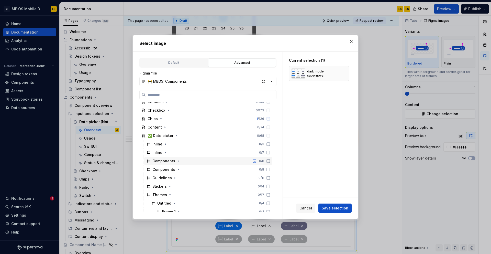
scroll to position [245, 0]
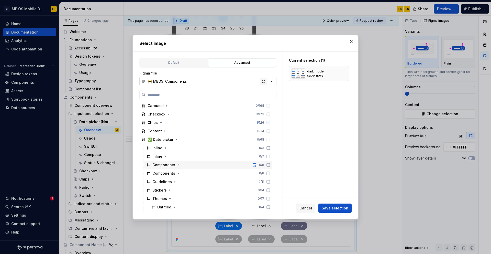
click at [262, 83] on div "button" at bounding box center [263, 81] width 7 height 7
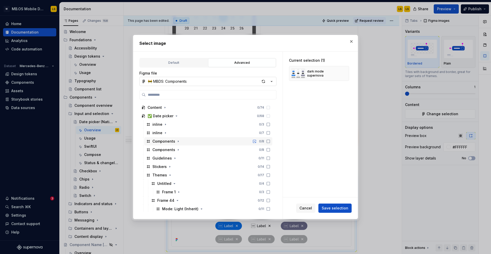
scroll to position [270, 0]
click at [170, 174] on icon "button" at bounding box center [169, 174] width 1 height 1
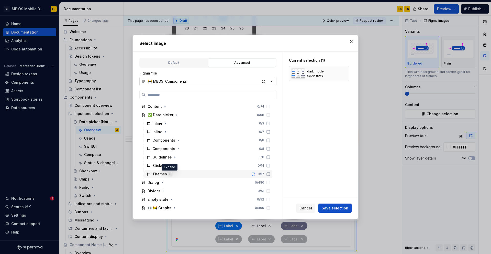
click at [170, 174] on icon "button" at bounding box center [170, 173] width 1 height 1
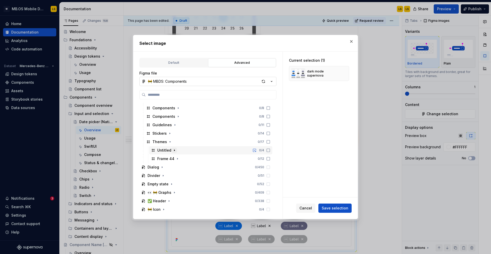
click at [174, 149] on icon "button" at bounding box center [174, 150] width 4 height 4
click at [177, 157] on icon "button" at bounding box center [179, 158] width 4 height 4
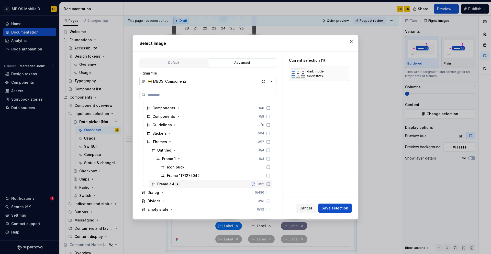
click at [176, 185] on icon "button" at bounding box center [177, 184] width 4 height 4
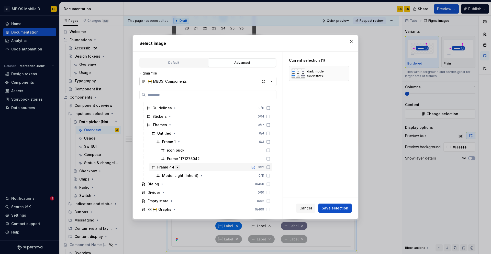
scroll to position [321, 0]
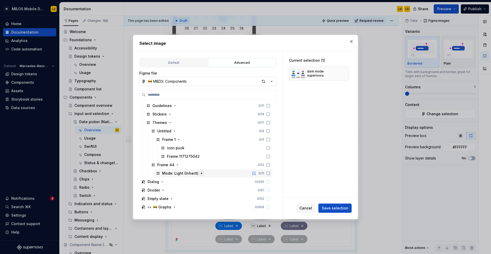
click at [202, 173] on icon "button" at bounding box center [201, 173] width 4 height 4
click at [189, 191] on icon "button" at bounding box center [189, 190] width 4 height 4
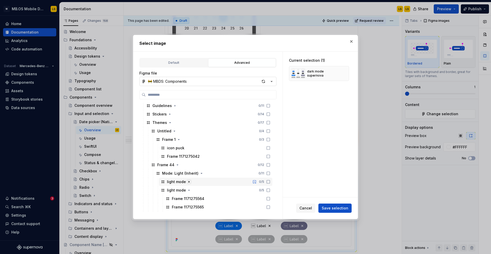
click at [189, 181] on icon "button" at bounding box center [189, 181] width 4 height 4
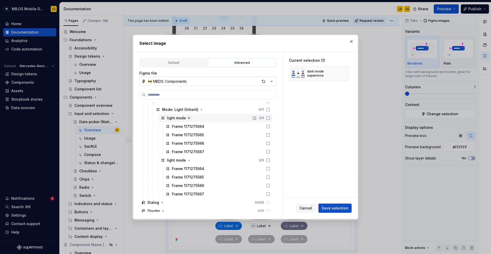
scroll to position [391, 0]
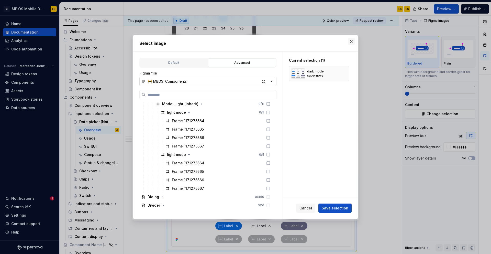
click at [351, 43] on button "button" at bounding box center [351, 41] width 7 height 7
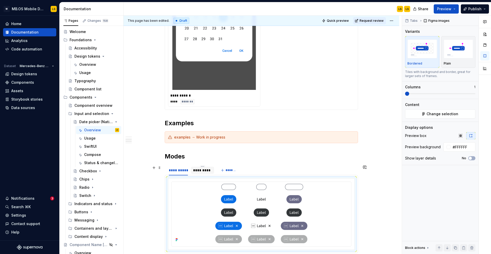
click at [203, 171] on div "*********" at bounding box center [202, 169] width 19 height 5
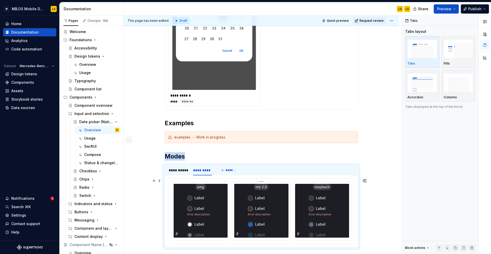
click at [265, 194] on img at bounding box center [261, 211] width 27 height 54
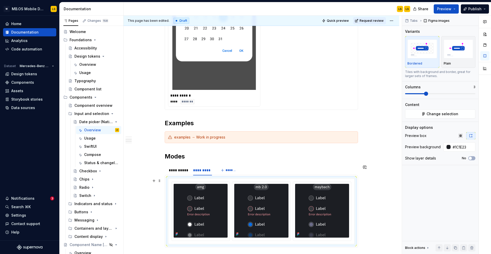
scroll to position [521, 0]
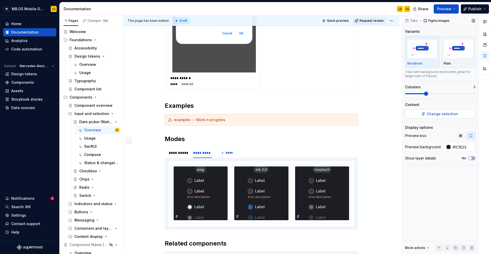
click at [450, 118] on button "Change selection" at bounding box center [440, 113] width 70 height 9
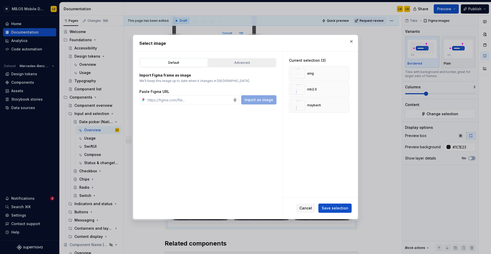
click at [234, 64] on div "Advanced" at bounding box center [242, 62] width 64 height 5
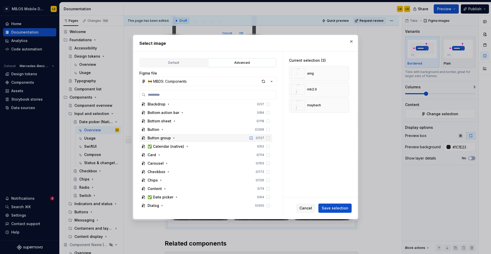
scroll to position [239, 0]
click at [176, 145] on icon "button" at bounding box center [176, 145] width 4 height 4
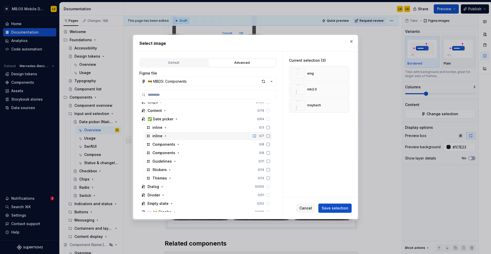
scroll to position [269, 0]
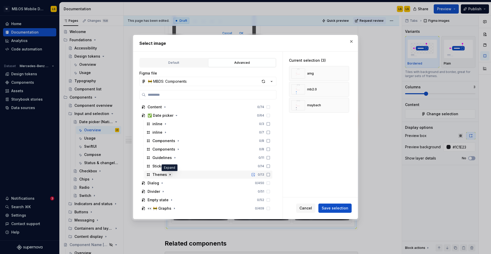
click at [170, 175] on icon "button" at bounding box center [170, 174] width 4 height 4
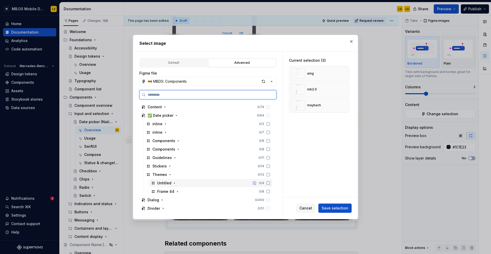
scroll to position [282, 0]
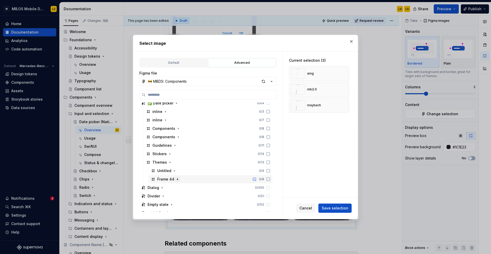
click at [176, 178] on icon "button" at bounding box center [177, 179] width 4 height 4
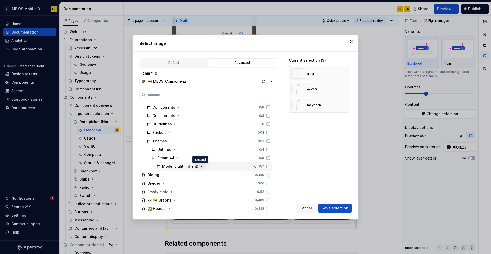
click at [199, 166] on icon "button" at bounding box center [201, 166] width 4 height 4
click at [188, 174] on icon "button" at bounding box center [189, 175] width 4 height 4
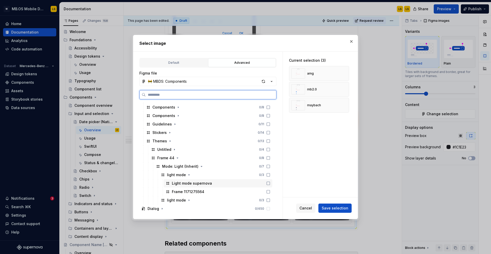
click at [207, 181] on div "Light mode supernova" at bounding box center [192, 182] width 40 height 5
click at [188, 201] on icon "button" at bounding box center [189, 200] width 4 height 4
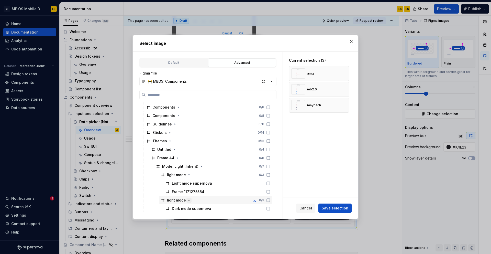
scroll to position [322, 0]
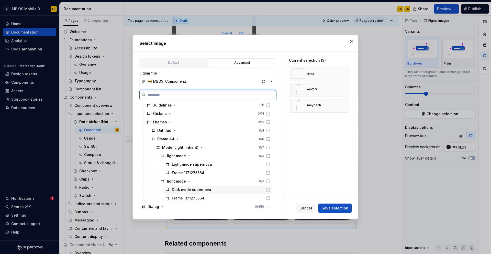
click at [202, 187] on div "Dark mode supernova" at bounding box center [191, 189] width 39 height 5
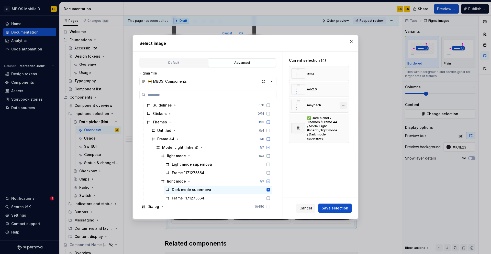
click at [347, 105] on button "button" at bounding box center [342, 104] width 7 height 7
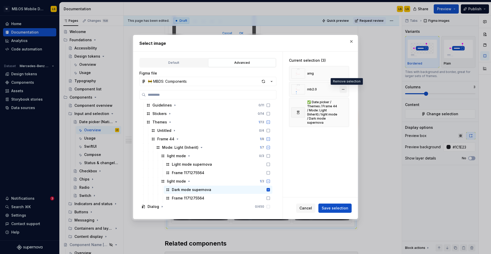
click at [347, 88] on button "button" at bounding box center [342, 89] width 7 height 7
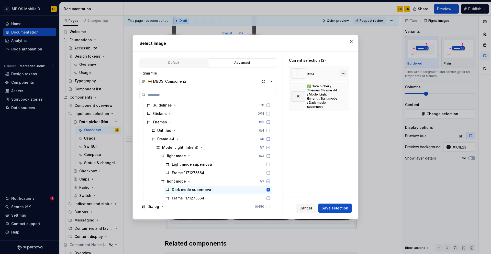
click at [347, 71] on button "button" at bounding box center [342, 73] width 7 height 7
click at [341, 206] on span "Save selection" at bounding box center [335, 207] width 27 height 5
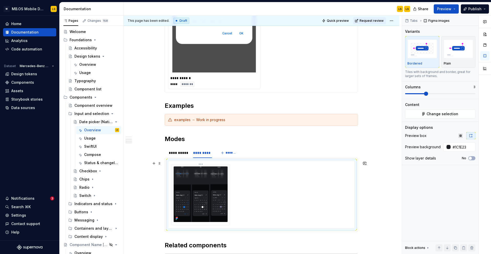
click at [208, 182] on img at bounding box center [201, 193] width 54 height 55
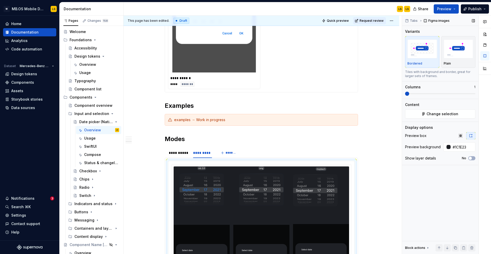
click at [405, 93] on span at bounding box center [405, 93] width 0 height 1
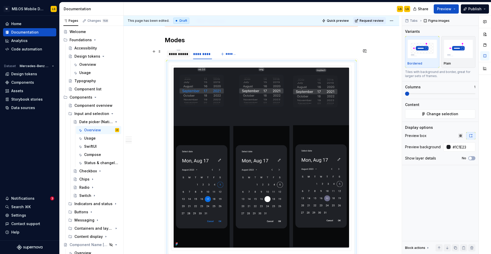
click at [181, 56] on div "**********" at bounding box center [178, 53] width 19 height 5
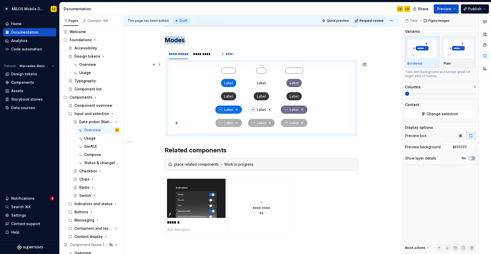
click at [246, 101] on img at bounding box center [261, 96] width 92 height 59
click at [455, 113] on span "Change selection" at bounding box center [442, 113] width 32 height 5
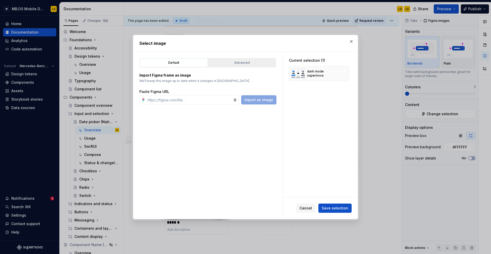
click at [240, 64] on div "Advanced" at bounding box center [242, 62] width 64 height 5
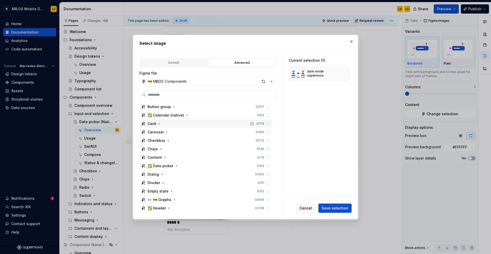
scroll to position [219, 0]
click at [176, 165] on icon "button" at bounding box center [176, 165] width 4 height 4
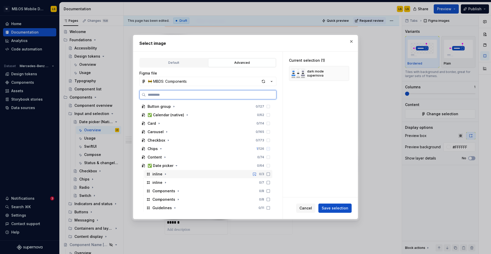
scroll to position [278, 0]
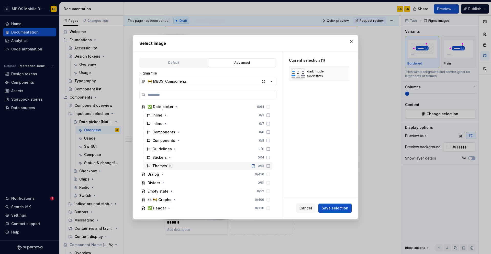
click at [169, 166] on icon "button" at bounding box center [170, 166] width 4 height 4
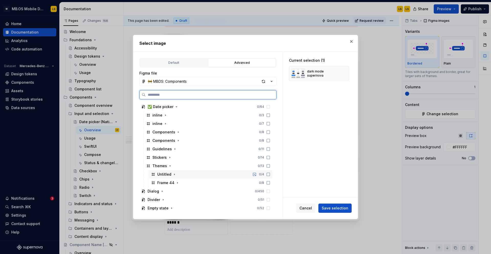
scroll to position [282, 0]
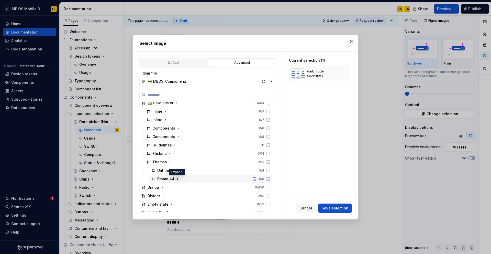
click at [176, 180] on icon "button" at bounding box center [177, 179] width 4 height 4
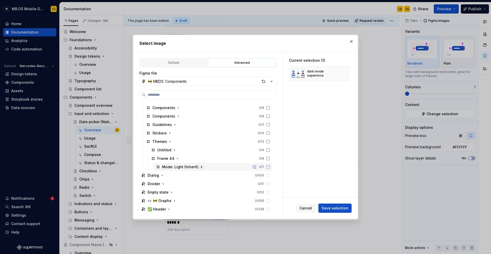
click at [201, 166] on icon "button" at bounding box center [201, 167] width 4 height 4
click at [188, 176] on icon "button" at bounding box center [189, 175] width 4 height 4
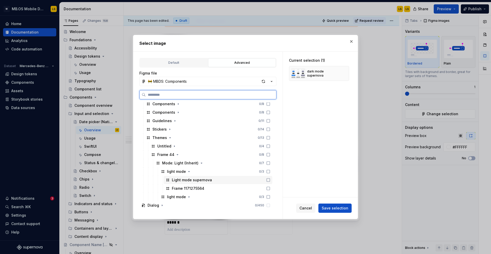
scroll to position [306, 0]
click at [270, 179] on div at bounding box center [267, 180] width 6 height 4
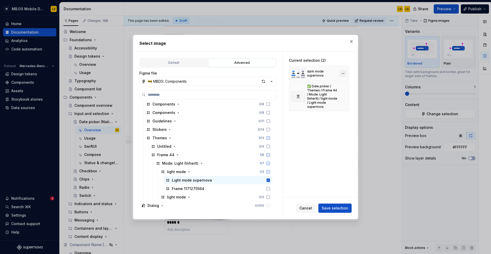
click at [344, 73] on button "button" at bounding box center [342, 73] width 7 height 7
click at [339, 210] on button "Save selection" at bounding box center [334, 207] width 33 height 9
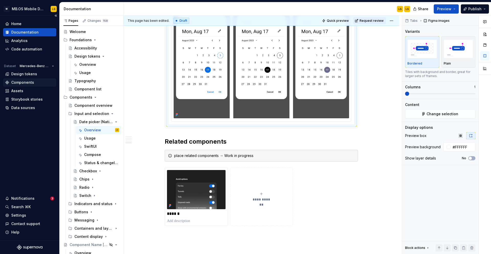
scroll to position [733, 0]
click at [193, 189] on img at bounding box center [196, 188] width 59 height 39
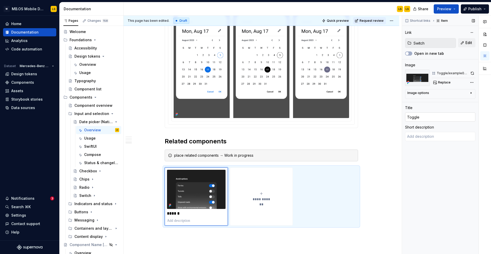
click at [433, 120] on input "Toggle" at bounding box center [440, 116] width 70 height 9
type textarea "*"
type input "C"
type textarea "*"
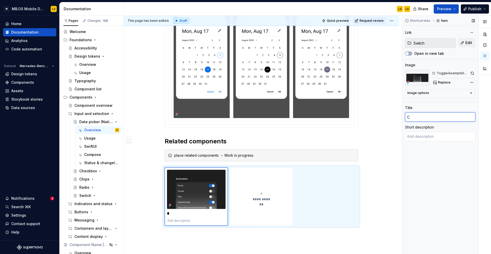
type input "Ca"
type textarea "*"
type input "Cal"
type textarea "*"
type input "Cale"
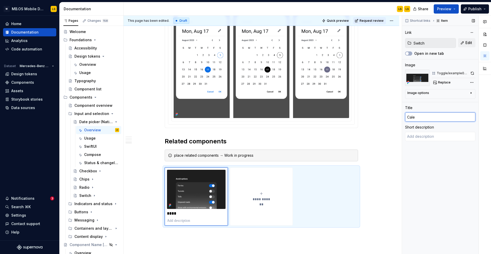
type textarea "*"
type input "Calen"
type textarea "*"
type input "Calend"
type textarea "*"
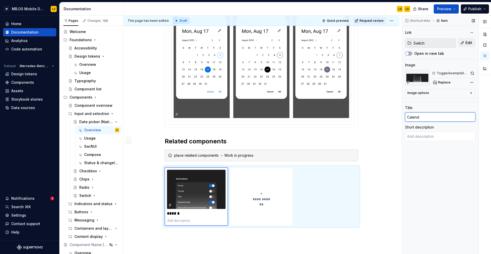
type input "Calenda"
type textarea "*"
type input "Calendar"
click at [436, 138] on textarea at bounding box center [440, 136] width 70 height 9
paste textarea "A calendar component is a for viewing and selecting dates in daily, weekly, or …"
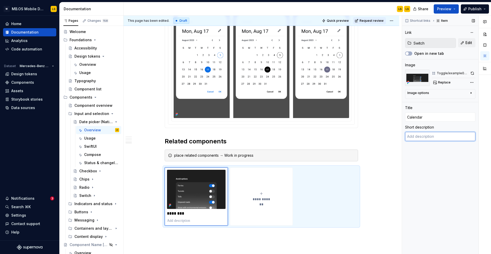
type textarea "*"
type textarea "A calendar component is a for viewing and selecting dates in daily, weekly, or …"
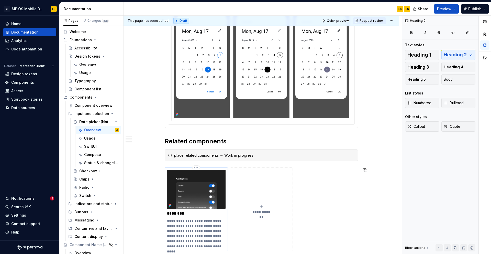
click at [209, 190] on img at bounding box center [196, 188] width 59 height 39
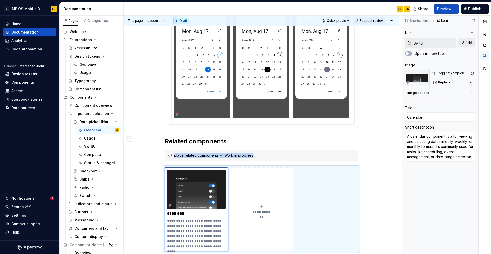
click at [465, 44] on button "Edit" at bounding box center [466, 42] width 17 height 9
type textarea "*"
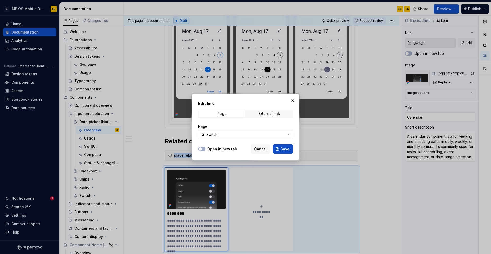
click at [266, 131] on button "Switch" at bounding box center [245, 134] width 95 height 9
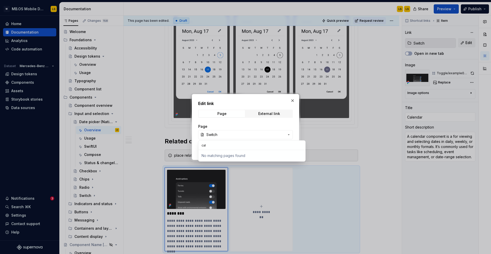
type input "cale"
click at [293, 102] on div "Edit link Page External link Page Switch Open in new tab Cancel Save" at bounding box center [245, 127] width 491 height 254
click at [293, 99] on button "button" at bounding box center [292, 100] width 7 height 7
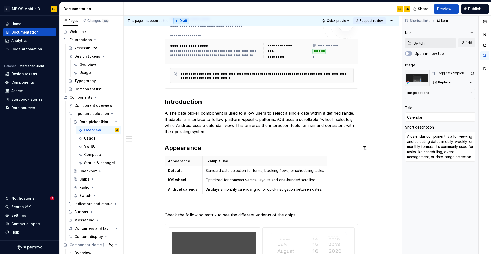
scroll to position [171, 0]
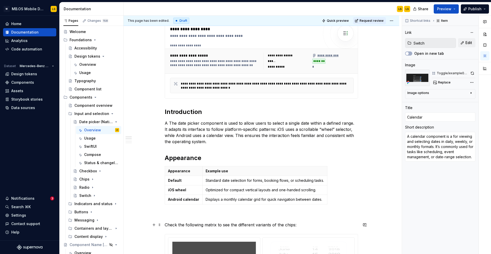
click at [286, 224] on p "Check the following matrix to see the different variants of the chips:" at bounding box center [261, 224] width 193 height 6
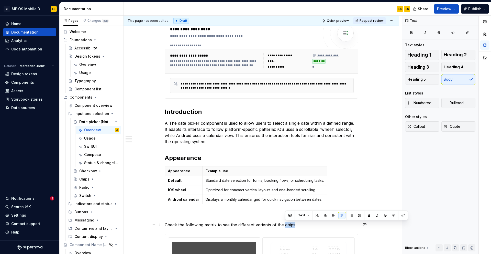
click at [286, 224] on p "Check the following matrix to see the different variants of the chips:" at bounding box center [261, 224] width 193 height 6
click at [287, 226] on p "Check the following matrix to see the different variants of the chips:" at bounding box center [261, 224] width 193 height 6
drag, startPoint x: 295, startPoint y: 225, endPoint x: 238, endPoint y: 227, distance: 56.5
click at [239, 226] on p "Check the following matrix to see the different variants of the chips:" at bounding box center [261, 224] width 193 height 6
click at [283, 224] on p "Check the following matrix to see the native date picker for iOS and Android:" at bounding box center [261, 224] width 193 height 6
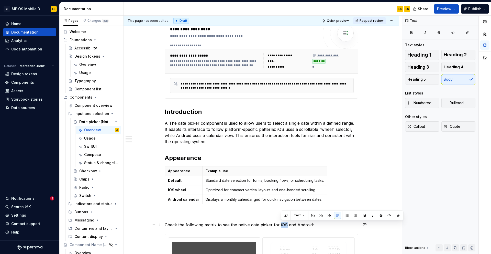
click at [283, 224] on p "Check the following matrix to see the native date picker for iOS and Android:" at bounding box center [261, 224] width 193 height 6
copy p "iOS"
click at [290, 224] on p "Check the following matrix to see the native date picker for and Android:" at bounding box center [261, 224] width 193 height 6
click at [296, 225] on p "Check the following matrix to see the native date picker for Android:" at bounding box center [261, 224] width 193 height 6
click at [324, 221] on p "Check the following matrix to see the native date picker for Android and iOS:" at bounding box center [261, 224] width 193 height 6
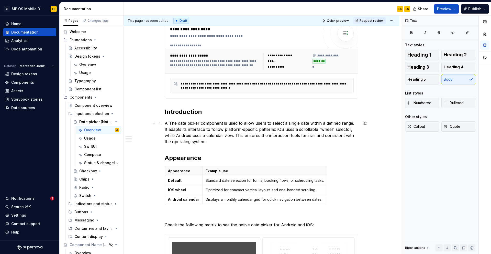
click at [252, 143] on p "A The date picker component is used to allow users to select a single date with…" at bounding box center [261, 132] width 193 height 25
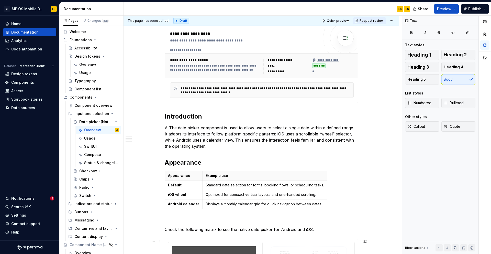
scroll to position [0, 0]
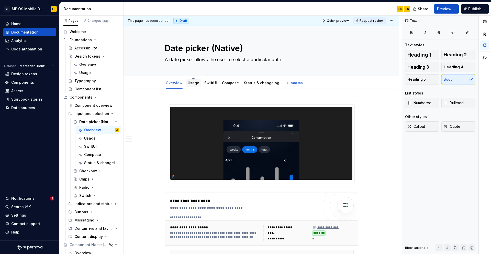
click at [196, 85] on div "Usage" at bounding box center [194, 82] width 12 height 5
click at [196, 82] on link "Usage" at bounding box center [194, 83] width 12 height 4
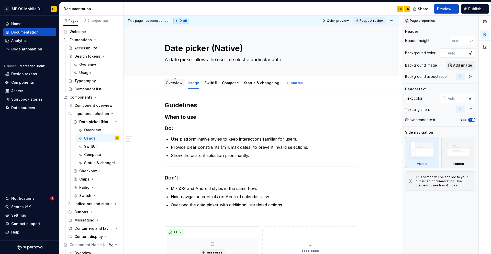
click at [175, 82] on link "Overview" at bounding box center [174, 83] width 17 height 4
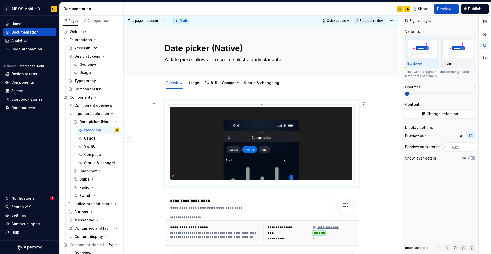
click at [205, 148] on img at bounding box center [261, 143] width 182 height 73
click at [452, 115] on span "Change selection" at bounding box center [442, 113] width 32 height 5
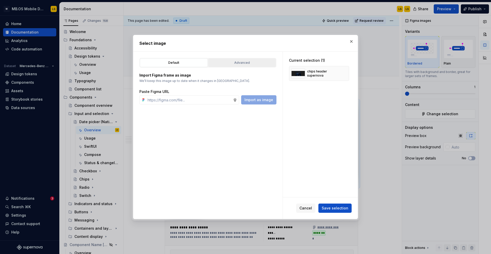
click at [250, 65] on div "Advanced" at bounding box center [242, 62] width 64 height 5
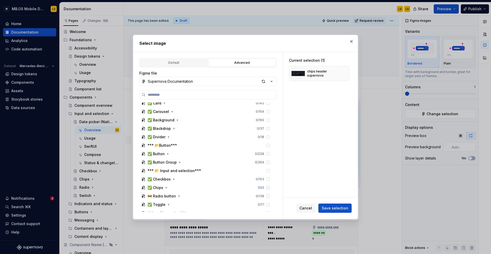
scroll to position [97, 0]
click at [263, 80] on div "button" at bounding box center [263, 81] width 7 height 7
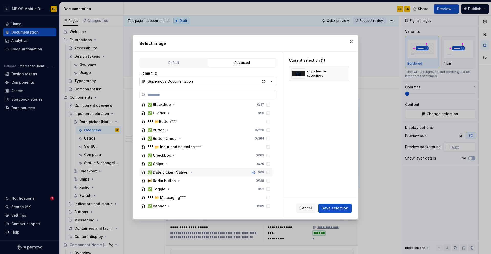
scroll to position [138, 0]
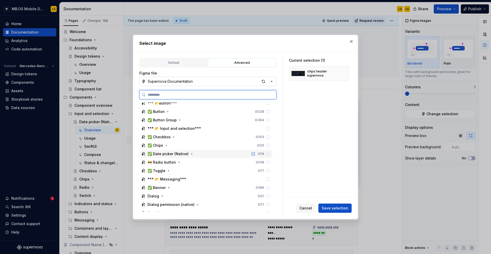
click at [202, 151] on div "✅ Date picker (Native) 0 / 19" at bounding box center [205, 154] width 133 height 8
click at [230, 165] on div "date picker header supernova 0 / 8" at bounding box center [208, 162] width 128 height 8
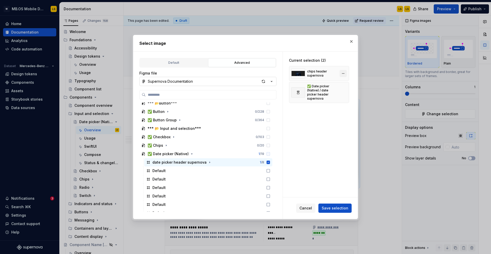
click at [345, 75] on button "button" at bounding box center [342, 73] width 7 height 7
click at [337, 207] on span "Save selection" at bounding box center [335, 207] width 27 height 5
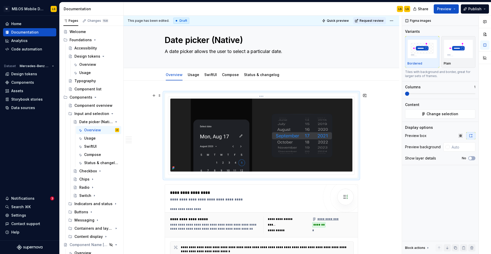
scroll to position [0, 0]
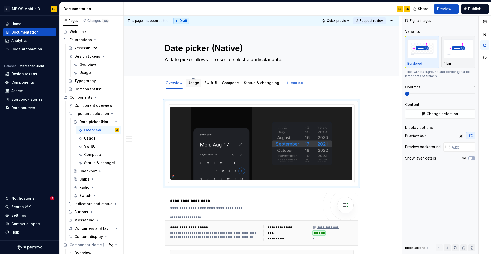
click at [193, 81] on link "Usage" at bounding box center [194, 83] width 12 height 4
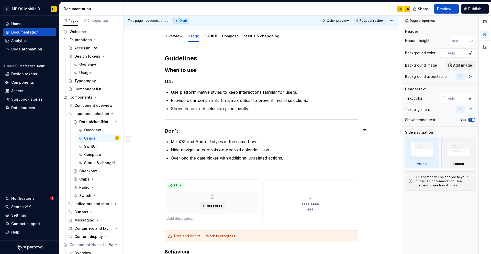
scroll to position [48, 0]
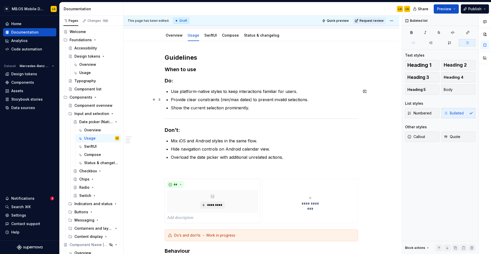
click at [204, 102] on p "Provide clear constraints (min/max dates) to prevent invalid selections." at bounding box center [264, 99] width 187 height 6
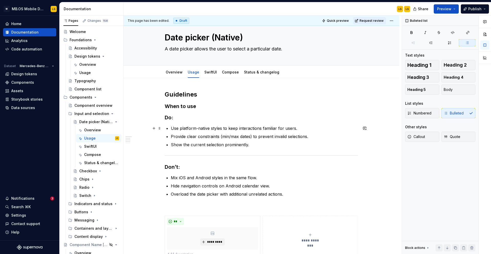
scroll to position [3, 0]
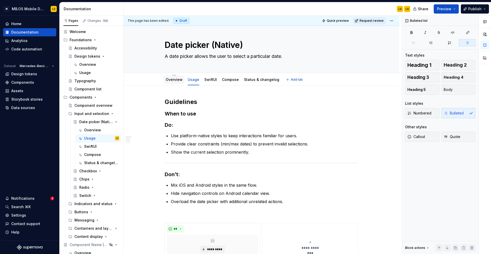
click at [177, 83] on div "Overview" at bounding box center [174, 79] width 21 height 8
click at [178, 82] on div "Overview" at bounding box center [174, 79] width 17 height 6
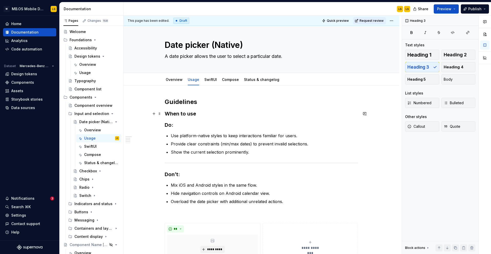
click at [187, 114] on h3 "When to use" at bounding box center [261, 113] width 193 height 7
click at [177, 121] on div "**********" at bounding box center [261, 224] width 193 height 252
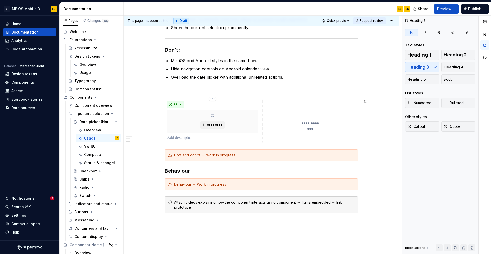
scroll to position [63, 0]
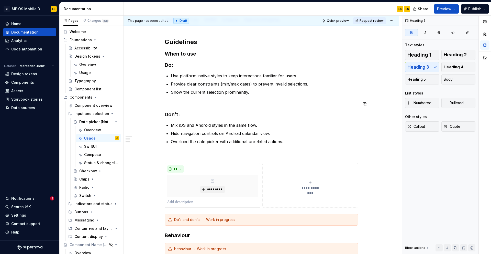
click at [193, 106] on div "**********" at bounding box center [261, 164] width 193 height 252
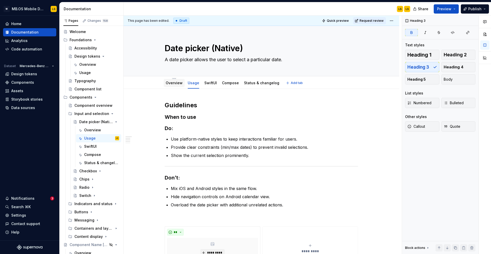
click at [175, 85] on div "Overview" at bounding box center [174, 82] width 17 height 5
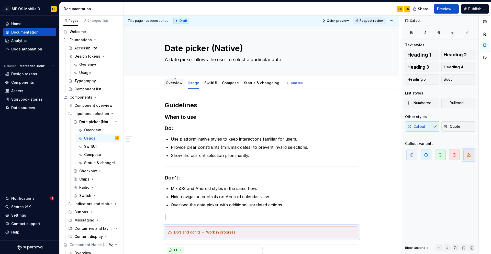
click at [176, 83] on link "Overview" at bounding box center [174, 83] width 17 height 4
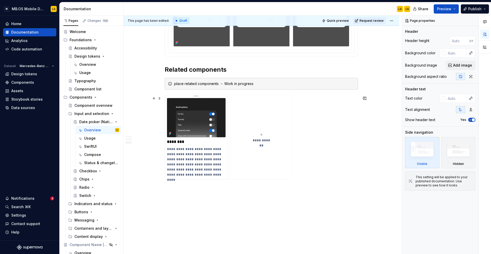
scroll to position [824, 0]
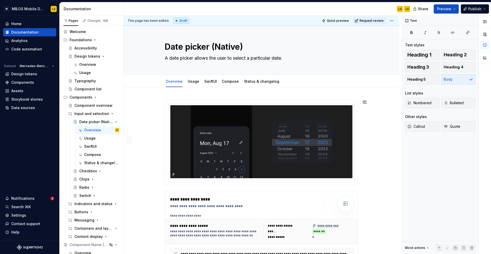
scroll to position [0, 0]
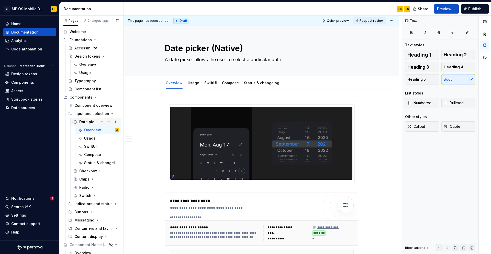
click at [101, 122] on icon "Page tree" at bounding box center [102, 122] width 4 height 4
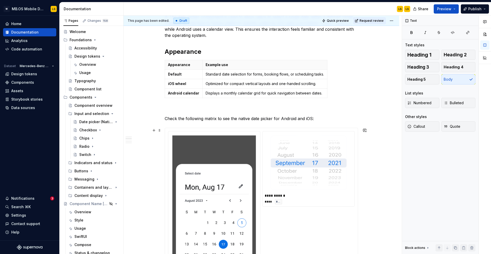
scroll to position [278, 0]
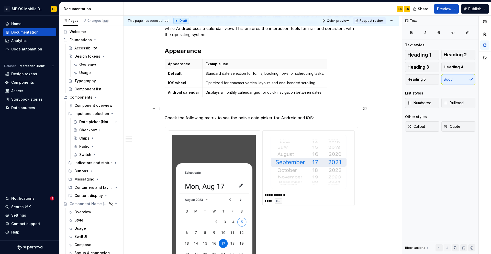
type textarea "*"
click at [196, 111] on p at bounding box center [261, 108] width 193 height 6
paste div
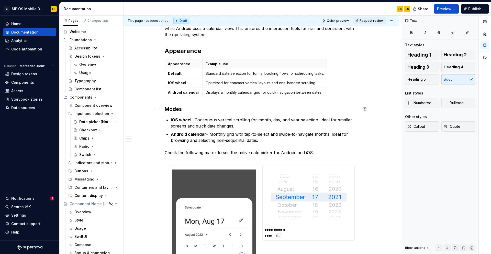
click at [178, 110] on h3 "Modes" at bounding box center [261, 108] width 193 height 7
click at [187, 121] on strong "iOS wheel" at bounding box center [181, 119] width 20 height 5
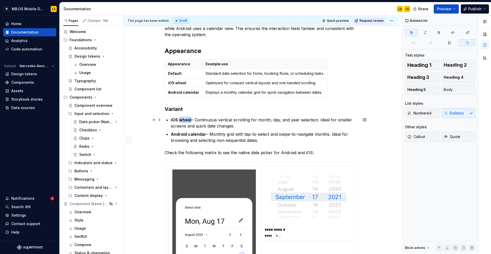
click at [187, 121] on strong "iOS wheel" at bounding box center [181, 119] width 20 height 5
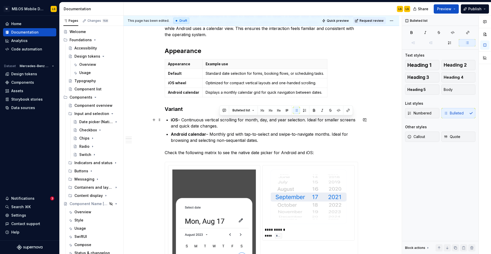
drag, startPoint x: 222, startPoint y: 126, endPoint x: 308, endPoint y: 120, distance: 85.6
click at [308, 120] on p "iOS – Continuous vertical scrolling for month, day, and year selection. Ideal f…" at bounding box center [264, 123] width 187 height 12
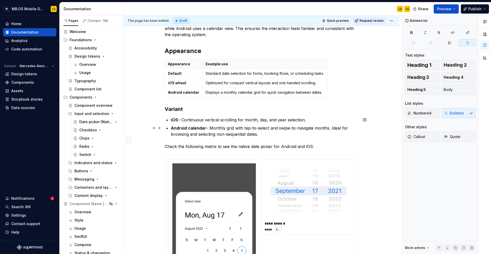
click at [197, 128] on strong "Android calendar" at bounding box center [188, 127] width 35 height 5
click at [257, 135] on p "Android calendar – Monthly grid with tap-to-select and swipe-to-navigate months…" at bounding box center [264, 131] width 187 height 12
drag, startPoint x: 279, startPoint y: 134, endPoint x: 333, endPoint y: 129, distance: 54.4
click at [333, 129] on p "Android calendar – Monthly grid with tap-to-select and swipe-to-navigate months…" at bounding box center [264, 131] width 187 height 12
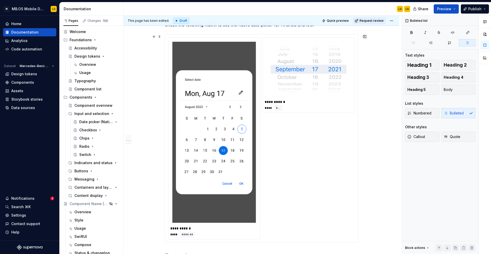
scroll to position [337, 0]
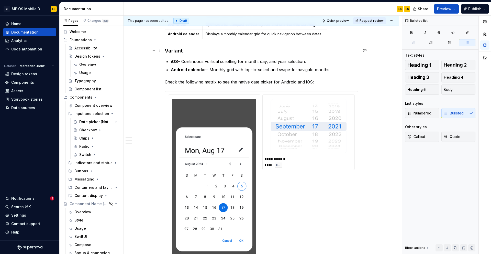
click at [178, 51] on h3 "Variant" at bounding box center [261, 50] width 193 height 7
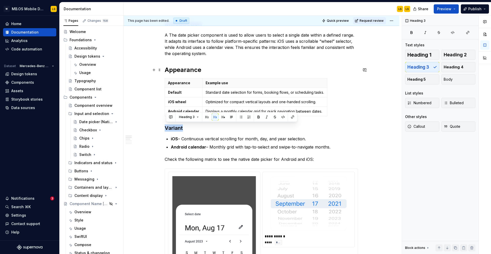
scroll to position [247, 0]
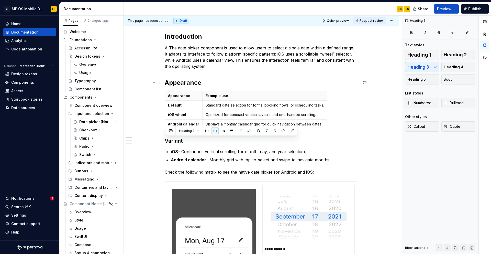
click at [180, 81] on h2 "Appearance" at bounding box center [261, 82] width 193 height 8
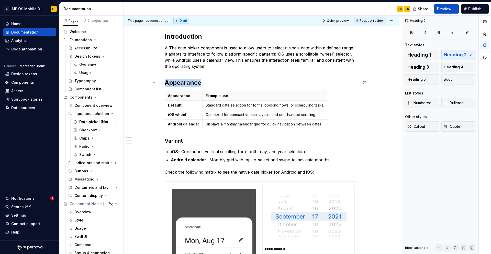
click at [180, 81] on h2 "Appearance" at bounding box center [261, 82] width 193 height 8
click at [91, 127] on div "Checkbox" at bounding box center [88, 129] width 18 height 5
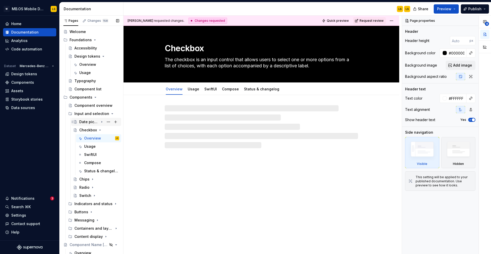
click at [87, 122] on div "Date picker (Native)" at bounding box center [88, 121] width 19 height 5
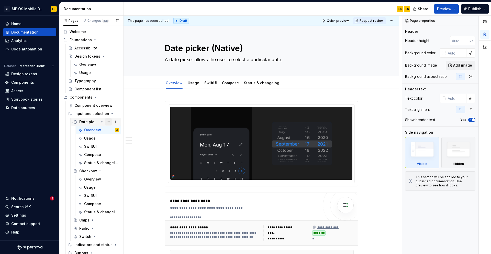
click at [107, 122] on button "Page tree" at bounding box center [108, 121] width 7 height 7
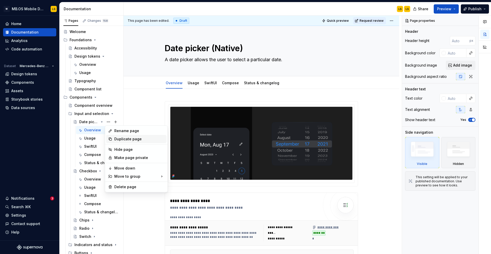
click at [121, 138] on div "Duplicate page" at bounding box center [139, 138] width 50 height 5
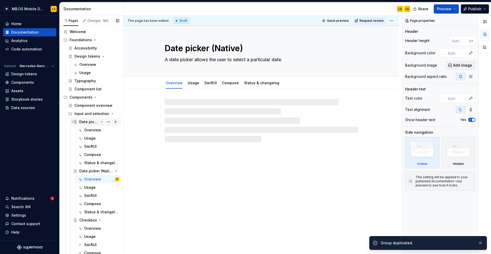
click at [101, 121] on icon "Page tree" at bounding box center [101, 121] width 1 height 1
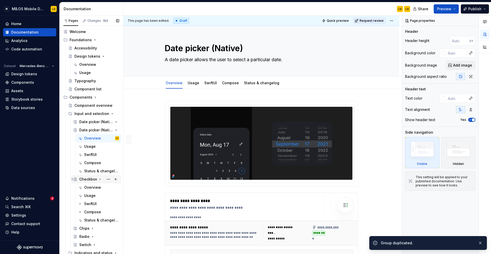
click at [100, 178] on icon "Page tree" at bounding box center [100, 179] width 4 height 4
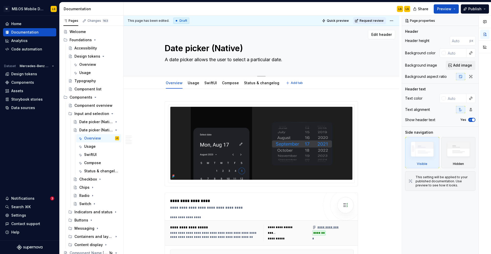
click at [194, 48] on textarea "Date picker (Native)" at bounding box center [260, 48] width 193 height 12
drag, startPoint x: 210, startPoint y: 49, endPoint x: 162, endPoint y: 47, distance: 48.1
click at [162, 47] on div "Date picker (Native) A date picker allows the user to select a particular date." at bounding box center [261, 51] width 235 height 50
type textarea "*"
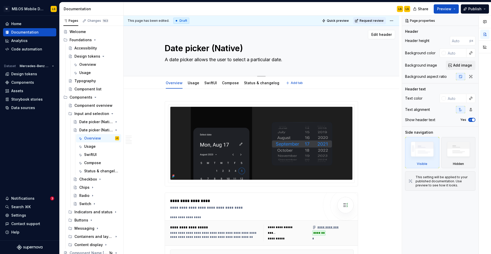
type textarea "C (Native)"
type textarea "*"
type textarea "Ca (Native)"
type textarea "*"
type textarea "Cal (Native)"
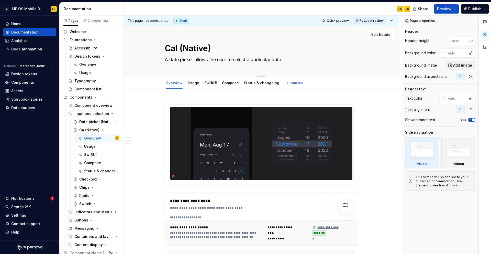
type textarea "*"
type textarea "Cale (Native)"
type textarea "*"
type textarea "Calen (Native)"
type textarea "*"
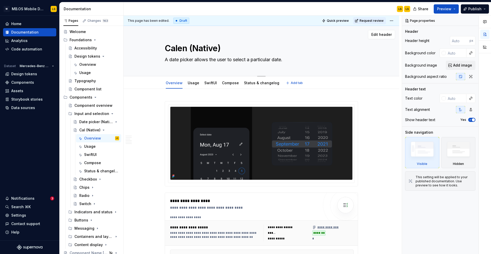
type textarea "Calend (Native)"
type textarea "*"
type textarea "Calenda (Native)"
type textarea "*"
type textarea "Calendar (Native)"
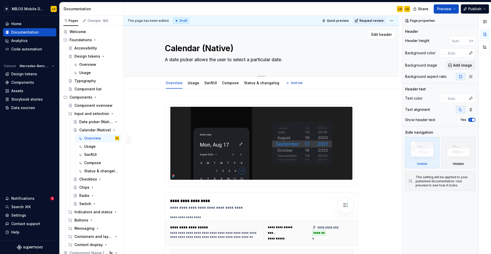
click at [220, 47] on textarea "Calendar (Native)" at bounding box center [260, 48] width 193 height 12
type textarea "*"
type textarea "Calendar (Native)"
click at [102, 130] on icon "Page tree" at bounding box center [102, 130] width 4 height 4
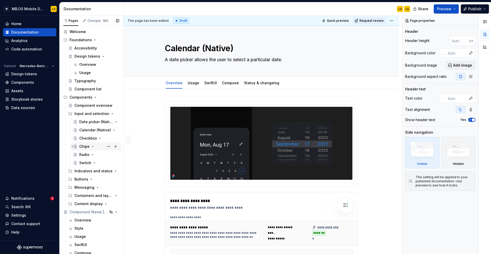
click at [86, 147] on div "Chips" at bounding box center [84, 146] width 10 height 5
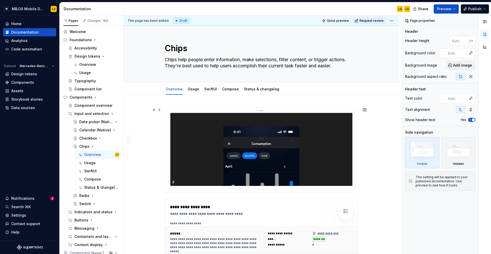
click at [285, 136] on img at bounding box center [261, 149] width 182 height 73
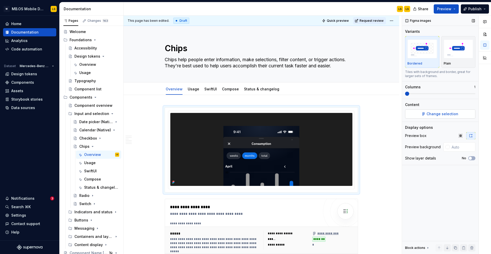
click at [433, 113] on span "Change selection" at bounding box center [442, 113] width 32 height 5
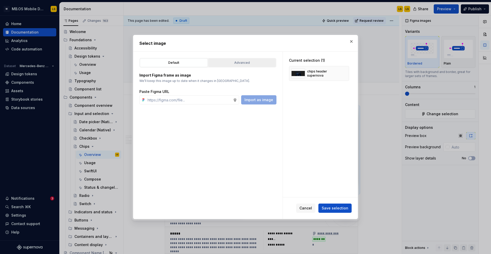
click at [245, 64] on div "Advanced" at bounding box center [242, 62] width 64 height 5
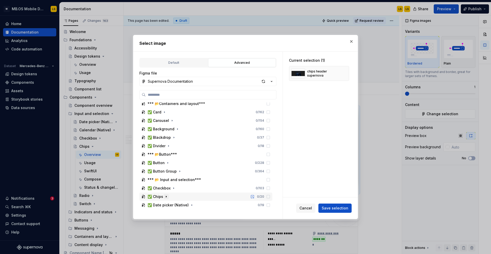
scroll to position [100, 0]
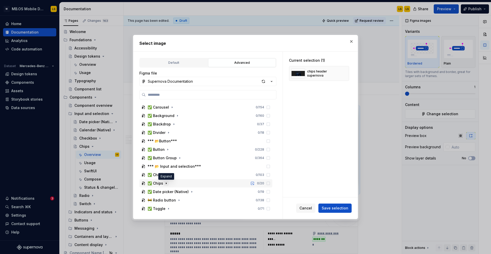
click at [166, 183] on icon "button" at bounding box center [166, 182] width 1 height 1
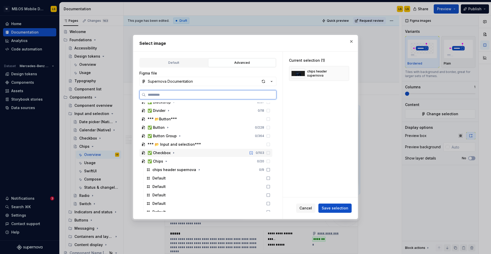
scroll to position [123, 0]
click at [270, 169] on icon at bounding box center [268, 168] width 4 height 4
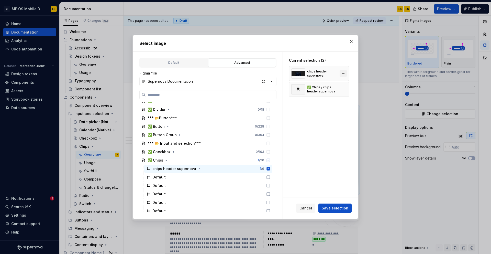
click at [346, 74] on button "button" at bounding box center [342, 73] width 7 height 7
click at [339, 209] on span "Save selection" at bounding box center [335, 207] width 27 height 5
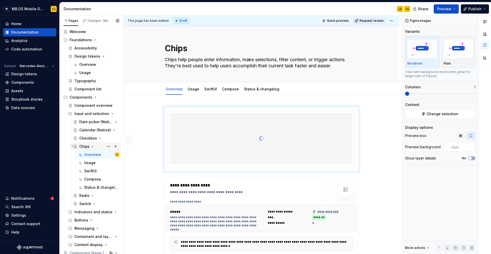
click at [93, 147] on icon "Page tree" at bounding box center [92, 146] width 4 height 4
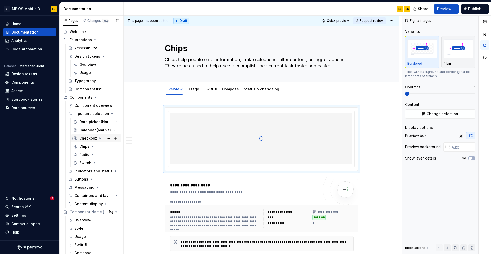
scroll to position [2, 0]
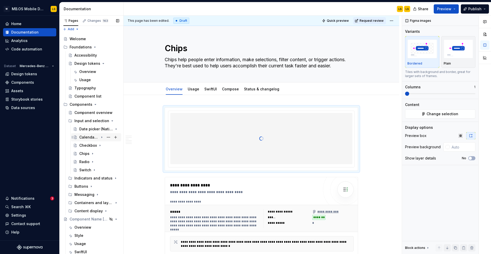
click at [88, 137] on div "Calendar (Native)" at bounding box center [88, 136] width 19 height 5
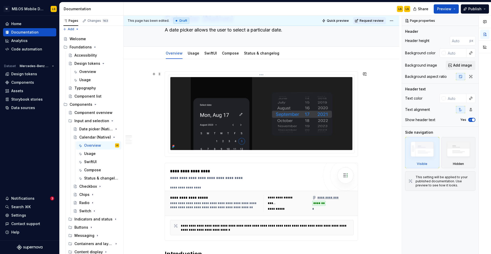
scroll to position [29, 0]
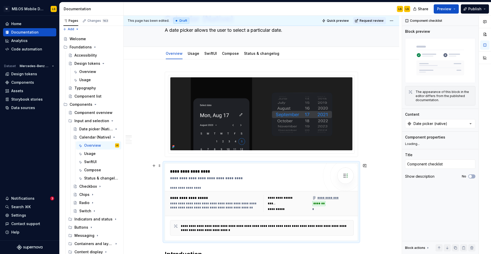
click at [214, 180] on div "**********" at bounding box center [244, 201] width 149 height 67
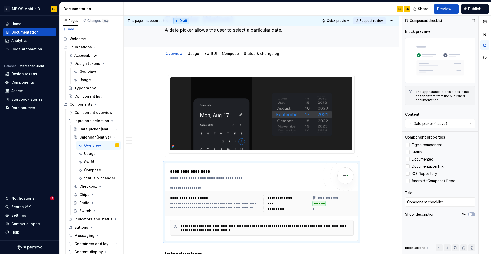
type textarea "*"
click at [427, 125] on div "Date picker (native)" at bounding box center [430, 123] width 34 height 5
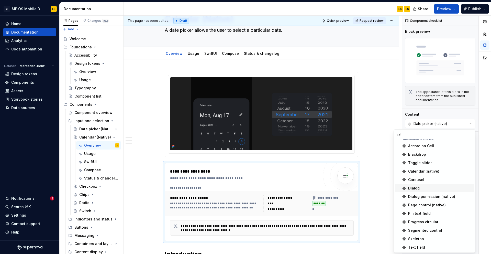
scroll to position [0, 0]
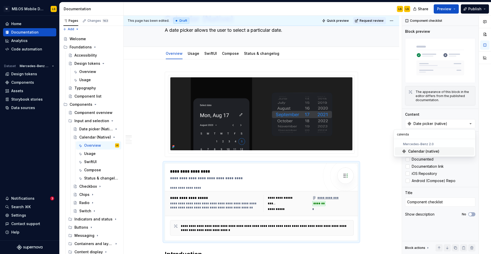
type input "calenda"
click at [433, 148] on div "Calendar (native)" at bounding box center [423, 150] width 31 height 5
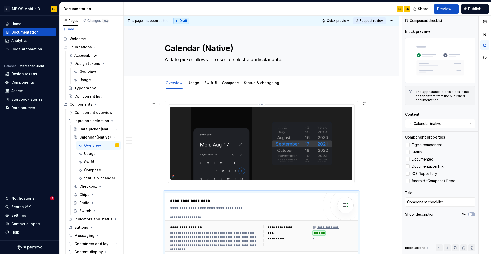
click at [228, 118] on img at bounding box center [261, 143] width 182 height 73
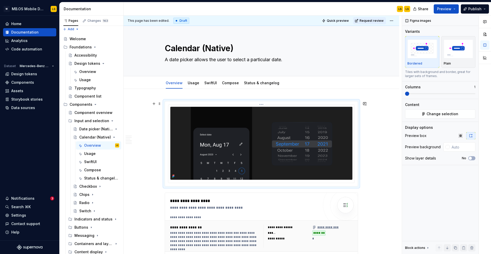
click at [273, 139] on img at bounding box center [261, 143] width 182 height 73
click at [439, 117] on button "Change selection" at bounding box center [440, 113] width 70 height 9
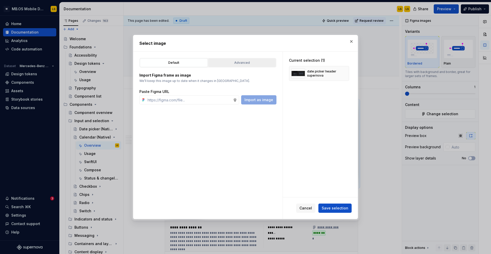
click at [237, 62] on div "Advanced" at bounding box center [242, 62] width 64 height 5
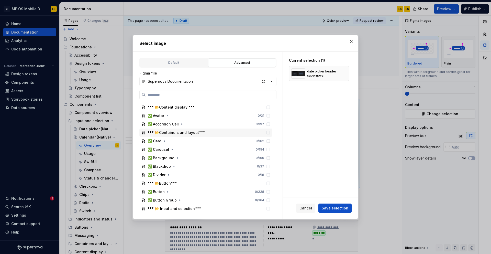
scroll to position [57, 0]
click at [263, 83] on div "button" at bounding box center [263, 81] width 7 height 7
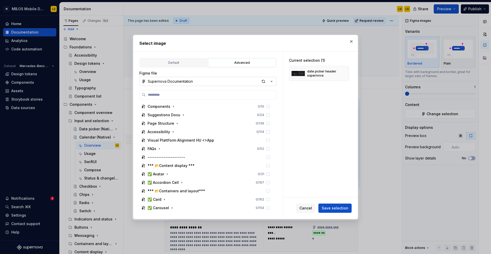
type textarea "*"
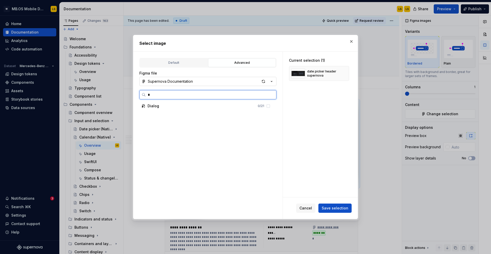
scroll to position [0, 0]
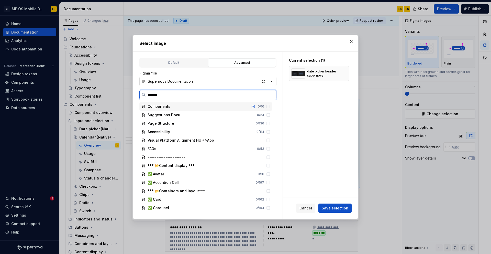
type input "********"
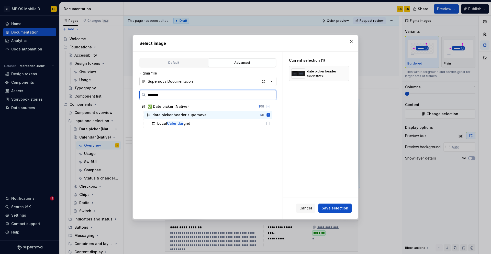
type textarea "*"
click at [270, 96] on input "********" at bounding box center [211, 94] width 130 height 5
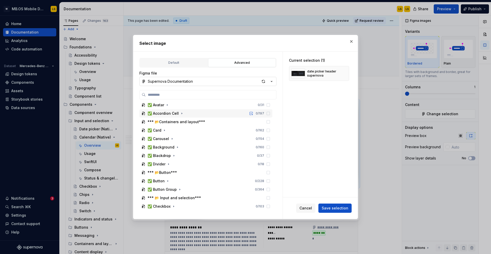
scroll to position [0, 0]
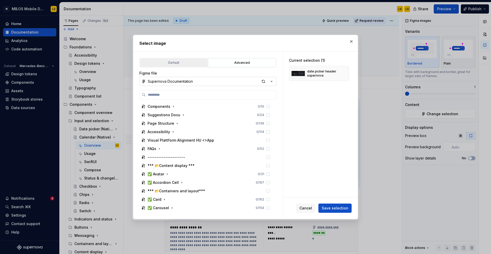
click at [180, 63] on div "Default" at bounding box center [174, 62] width 64 height 5
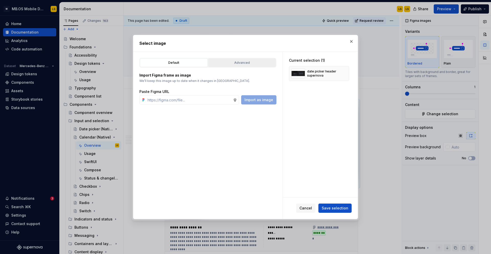
click at [230, 64] on div "Advanced" at bounding box center [242, 62] width 64 height 5
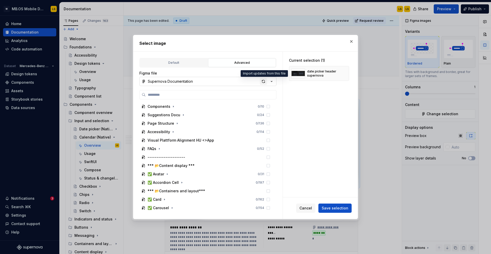
click at [261, 81] on div "button" at bounding box center [263, 81] width 7 height 7
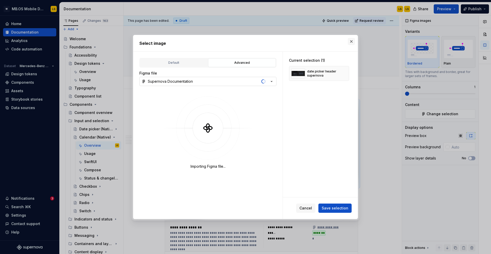
click at [350, 40] on button "button" at bounding box center [351, 41] width 7 height 7
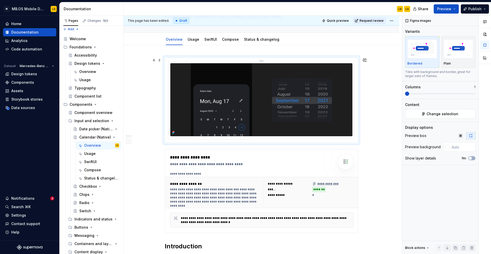
scroll to position [43, 0]
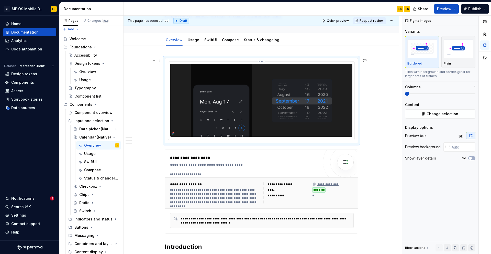
click at [304, 88] on img at bounding box center [261, 100] width 182 height 73
click at [306, 102] on img at bounding box center [261, 100] width 182 height 73
click at [445, 114] on span "Change selection" at bounding box center [442, 113] width 32 height 5
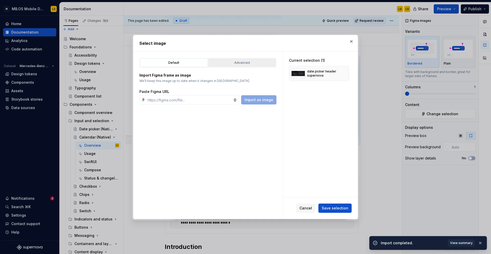
click at [246, 62] on div "Advanced" at bounding box center [242, 62] width 64 height 5
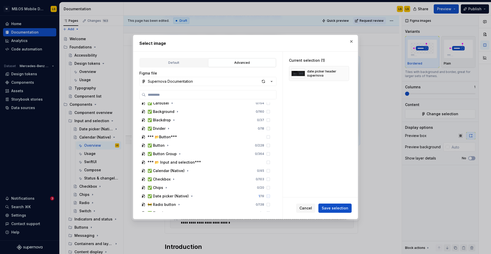
scroll to position [105, 0]
click at [270, 171] on icon at bounding box center [268, 170] width 4 height 4
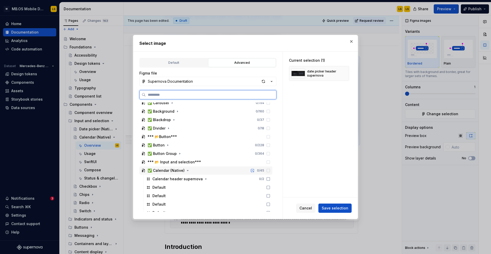
scroll to position [124, 0]
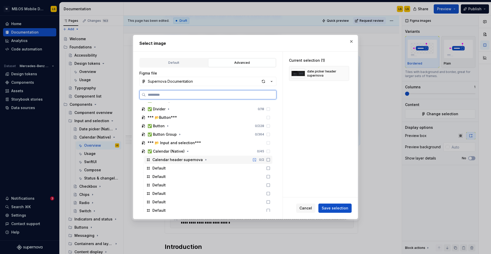
click at [270, 161] on icon at bounding box center [268, 159] width 3 height 3
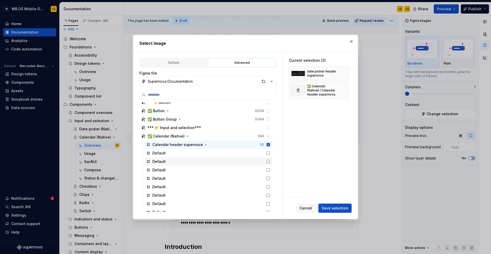
scroll to position [139, 0]
click at [345, 73] on button "button" at bounding box center [342, 73] width 7 height 7
click at [339, 211] on button "Save selection" at bounding box center [334, 207] width 33 height 9
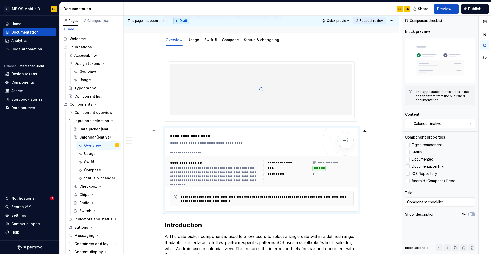
click at [234, 143] on div "**********" at bounding box center [244, 142] width 149 height 5
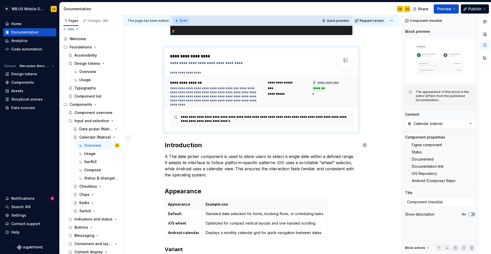
scroll to position [145, 0]
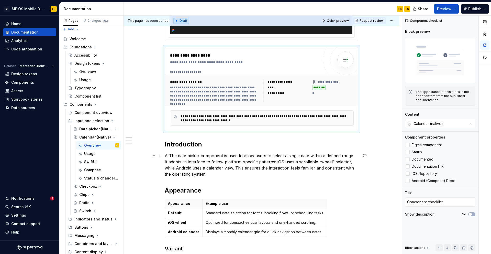
click at [204, 161] on p "A The date picker component is used to allow users to select a single date with…" at bounding box center [261, 164] width 193 height 25
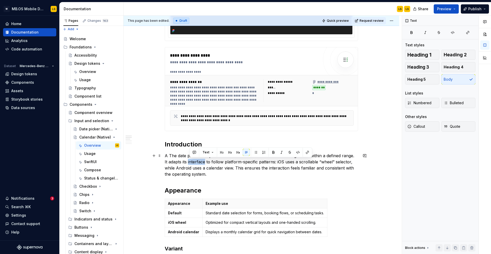
click at [204, 161] on p "A The date picker component is used to allow users to select a single date with…" at bounding box center [261, 164] width 193 height 25
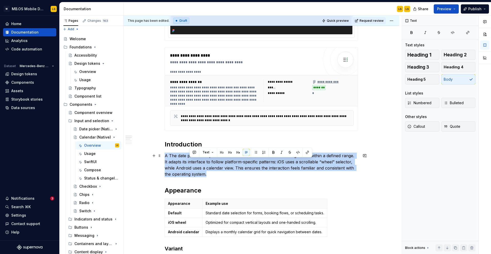
click at [204, 161] on p "A The date picker component is used to allow users to select a single date with…" at bounding box center [261, 164] width 193 height 25
click at [247, 158] on p "A The date picker component is used to allow users to select a single date with…" at bounding box center [261, 164] width 193 height 25
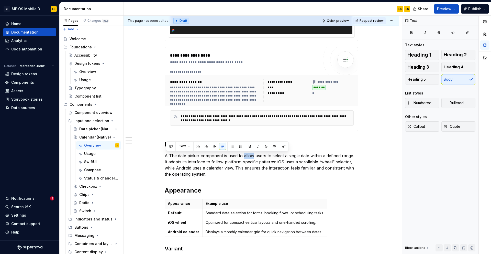
click at [247, 158] on p "A The date picker component is used to allow users to select a single date with…" at bounding box center [261, 164] width 193 height 25
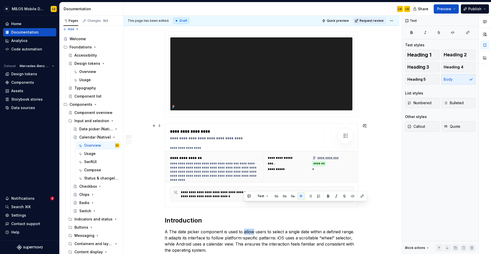
scroll to position [35, 0]
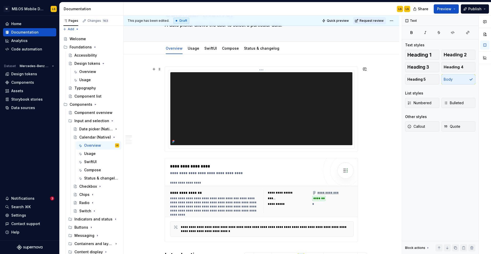
click at [242, 99] on img at bounding box center [261, 108] width 182 height 73
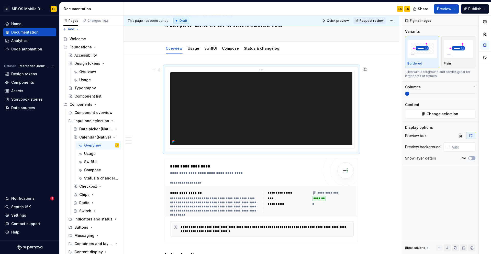
click at [245, 89] on img at bounding box center [261, 108] width 182 height 73
click at [459, 112] on button "Change selection" at bounding box center [440, 113] width 70 height 9
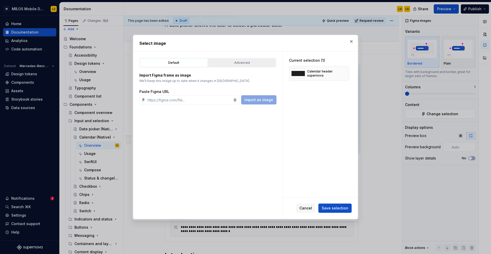
click at [251, 61] on div "Advanced" at bounding box center [242, 62] width 64 height 5
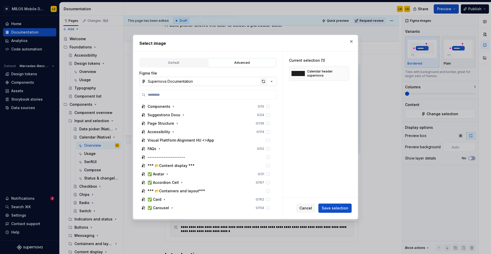
click at [263, 80] on div "button" at bounding box center [263, 81] width 7 height 7
type textarea "*"
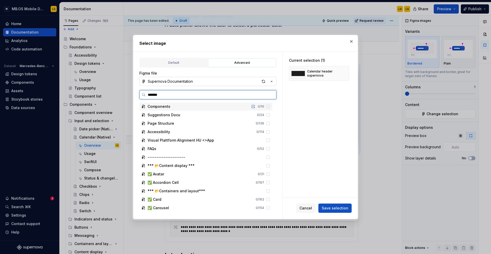
type input "********"
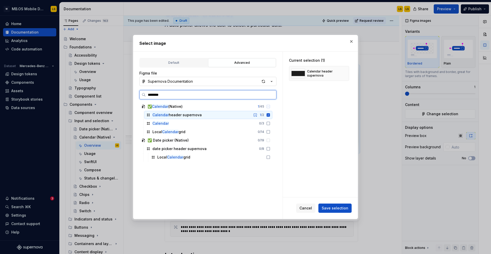
click at [270, 115] on icon at bounding box center [268, 114] width 3 height 3
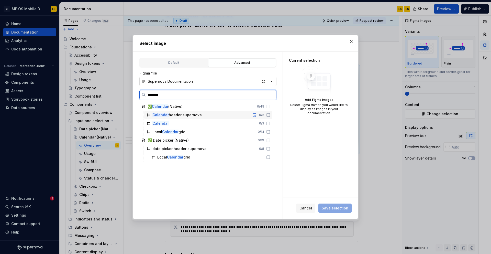
click at [270, 115] on icon at bounding box center [268, 115] width 4 height 4
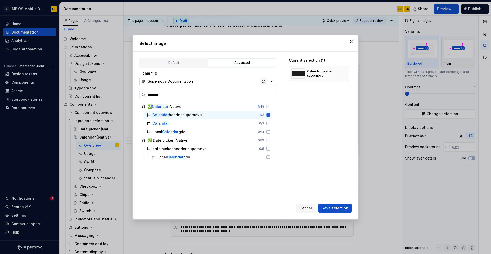
click at [262, 80] on div "button" at bounding box center [263, 81] width 7 height 7
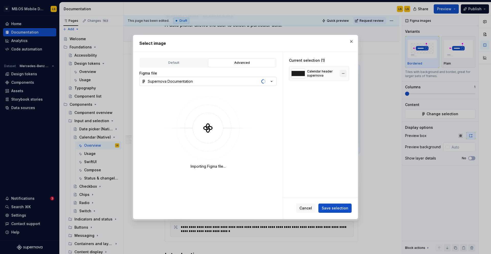
click at [346, 74] on button "button" at bounding box center [342, 73] width 7 height 7
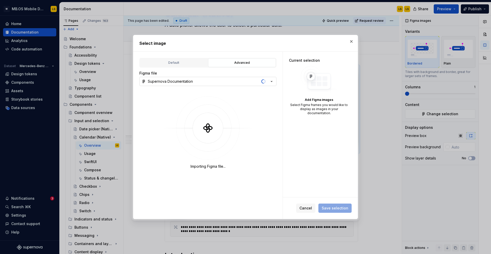
click at [350, 37] on div "Select image" at bounding box center [245, 43] width 224 height 16
click at [351, 39] on button "button" at bounding box center [351, 41] width 7 height 7
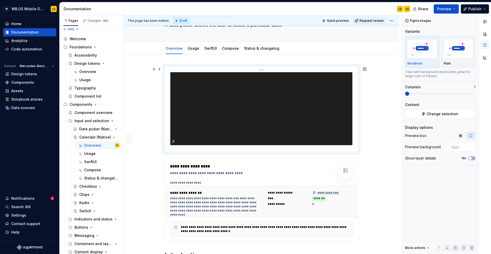
click at [258, 114] on img at bounding box center [261, 108] width 182 height 73
click at [453, 111] on span "Change selection" at bounding box center [442, 113] width 32 height 5
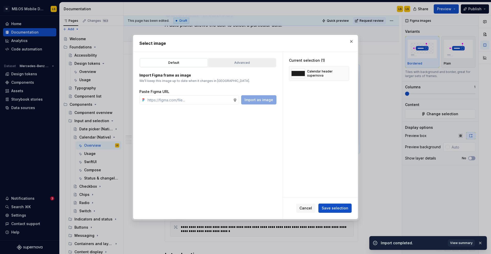
click at [240, 63] on div "Advanced" at bounding box center [242, 62] width 64 height 5
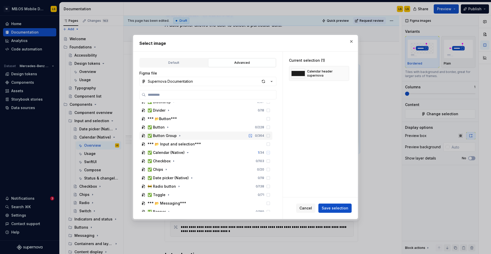
scroll to position [145, 0]
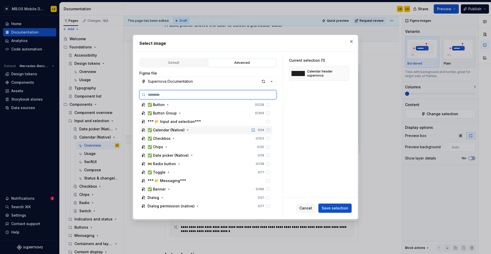
click at [204, 129] on div "✅ Calendar (Native) 1 / 34" at bounding box center [205, 130] width 133 height 8
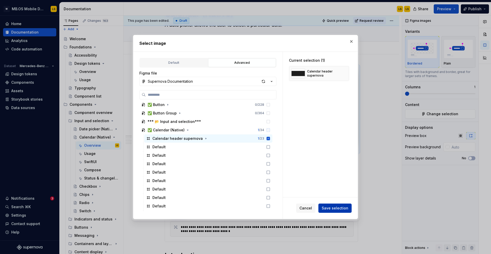
click at [341, 206] on span "Save selection" at bounding box center [335, 207] width 27 height 5
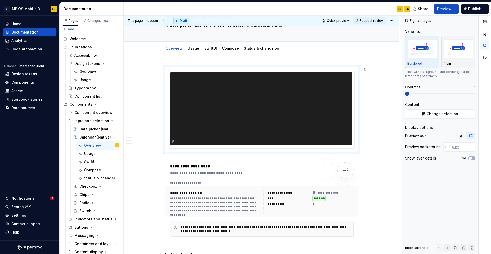
scroll to position [123, 0]
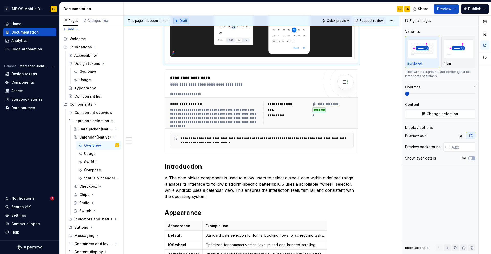
click at [227, 195] on p "A The date picker component is used to allow users to select a single date with…" at bounding box center [261, 187] width 193 height 25
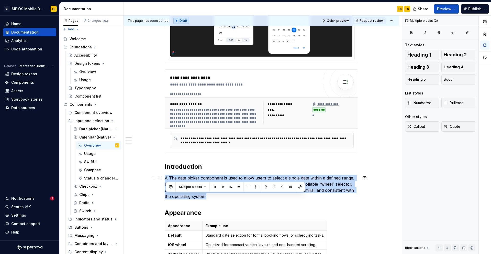
click at [227, 195] on p "A The date picker component is used to allow users to select a single date with…" at bounding box center [261, 187] width 193 height 25
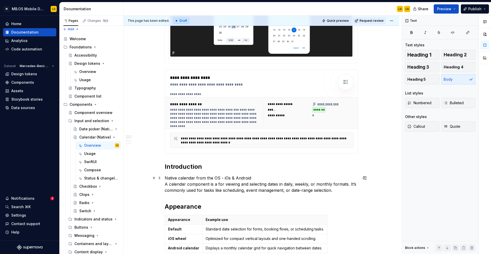
click at [175, 186] on p "Native calendar from the OS - iOs & Android A calendar component is a for viewi…" at bounding box center [261, 184] width 193 height 18
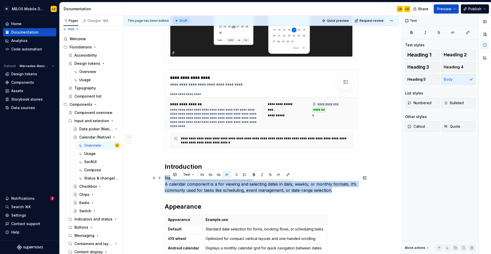
click at [175, 186] on p "Native calendar from the OS - iOs & Android A calendar component is a for viewi…" at bounding box center [261, 184] width 193 height 18
copy p "Native calendar from the OS - iOs & Android A calendar component is a for viewi…"
click at [175, 186] on p "Native calendar from the OS - iOs & Android A calendar component is a for viewi…" at bounding box center [261, 184] width 193 height 18
drag, startPoint x: 166, startPoint y: 185, endPoint x: 368, endPoint y: 197, distance: 202.3
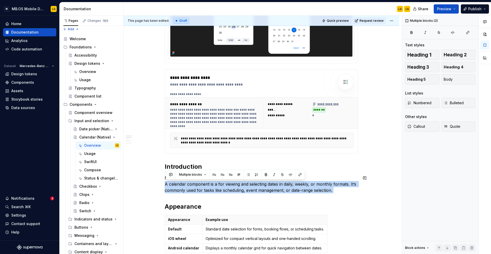
copy p "A calendar component is a for viewing and selecting dates in daily, weekly, or …"
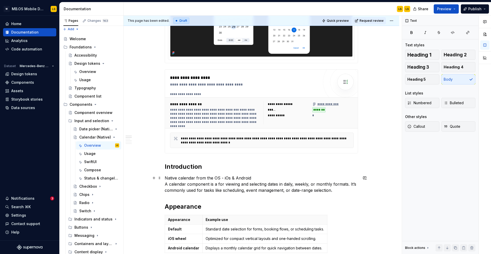
click at [210, 192] on p "Native calendar from the OS - iOs & Android A calendar component is a for viewi…" at bounding box center [261, 184] width 193 height 18
click at [213, 191] on p "Native calendar from the OS - iOs & Android A calendar component is a for viewi…" at bounding box center [261, 184] width 193 height 18
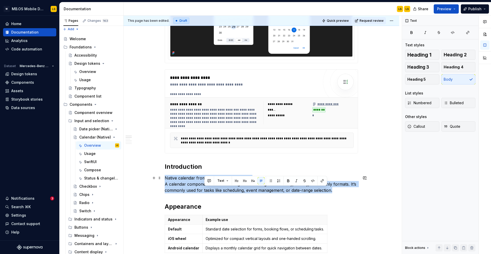
click at [213, 191] on p "Native calendar from the OS - iOs & Android A calendar component is a for viewi…" at bounding box center [261, 184] width 193 height 18
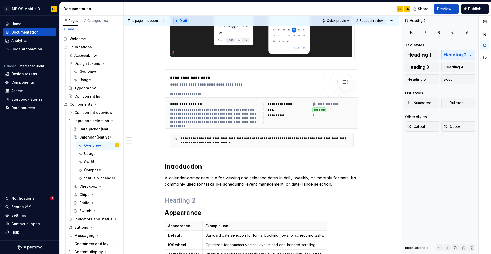
click at [299, 185] on p "A calendar component is a for viewing and selecting dates in daily, weekly, or …" at bounding box center [261, 181] width 193 height 12
click at [340, 185] on p "A calendar component is a for viewing and selecting dates in daily, weekly, or …" at bounding box center [261, 181] width 193 height 12
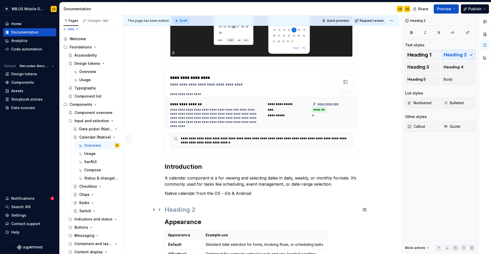
click at [322, 206] on h2 at bounding box center [261, 209] width 193 height 8
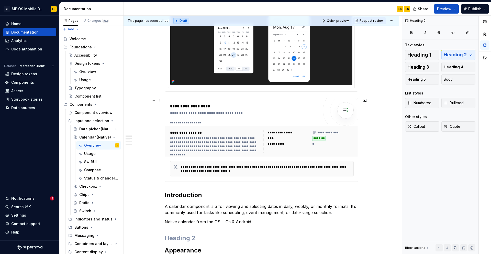
scroll to position [108, 0]
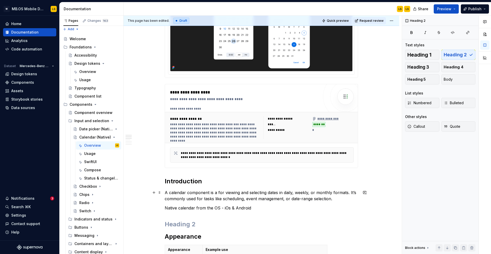
click at [242, 201] on p "A calendar component is a for viewing and selecting dates in daily, weekly, or …" at bounding box center [261, 195] width 193 height 12
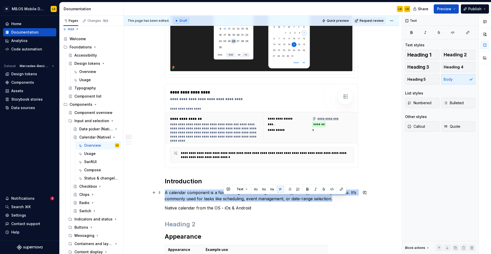
click at [242, 201] on p "A calendar component is a for viewing and selecting dates in daily, weekly, or …" at bounding box center [261, 195] width 193 height 12
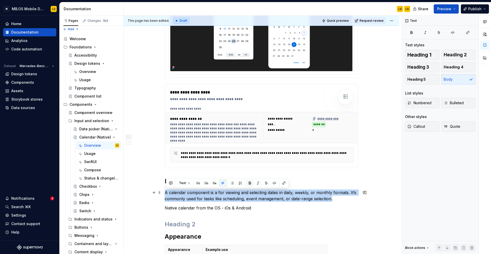
copy p "A calendar component is a for viewing and selecting dates in daily, weekly, or …"
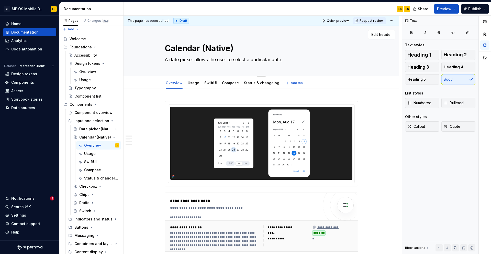
click at [217, 58] on textarea "A date picker allows the user to select a particular date." at bounding box center [260, 59] width 193 height 8
paste textarea "calendar component is a for viewing and selecting dates in daily, weekly, or mo…"
type textarea "*"
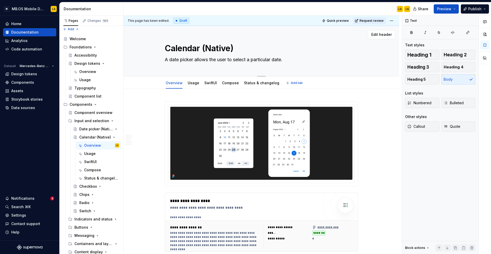
type textarea "A calendar component is a for viewing and selecting dates in daily, weekly, or …"
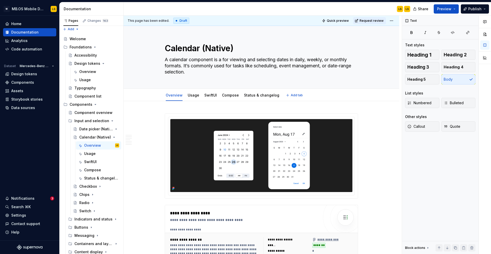
type textarea "*"
type textarea "A calendar component is a for viewing and selecting dates in daily, weekly, or …"
click at [247, 224] on div "**********" at bounding box center [244, 246] width 149 height 73
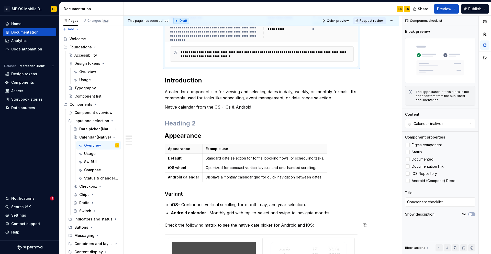
scroll to position [225, 0]
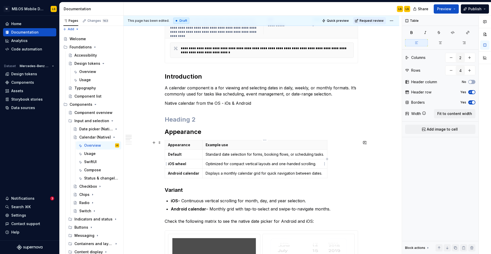
click at [225, 163] on p "Optimized for compact vertical layouts and one-handed scrolling." at bounding box center [264, 163] width 118 height 5
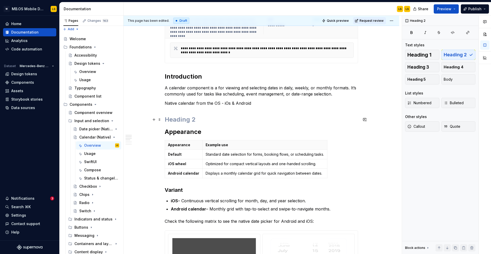
click at [175, 117] on h2 at bounding box center [261, 119] width 193 height 8
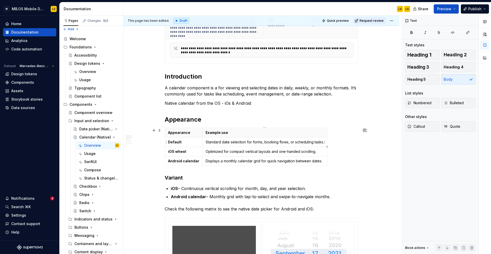
click at [219, 146] on td "Standard date selection for forms, booking flows, or scheduling tasks." at bounding box center [264, 141] width 125 height 9
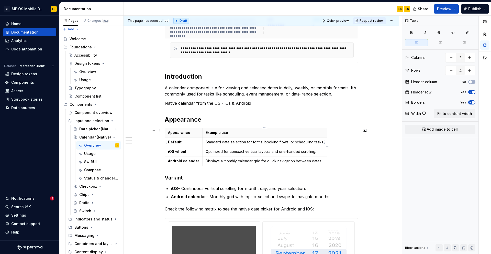
click at [219, 146] on td "Standard date selection for forms, booking flows, or scheduling tasks." at bounding box center [264, 141] width 125 height 9
click at [232, 163] on td "Displays a monthly calendar grid for quick navigation between dates." at bounding box center [264, 160] width 125 height 9
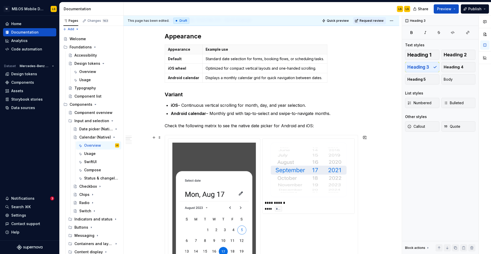
scroll to position [316, 0]
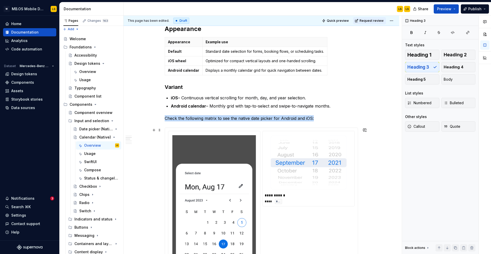
click at [243, 166] on img at bounding box center [214, 225] width 84 height 181
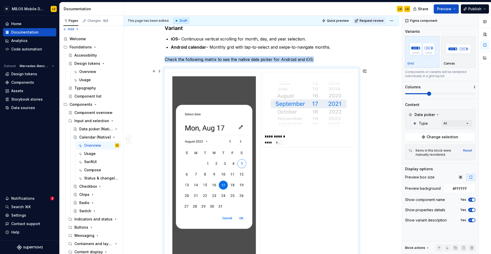
scroll to position [377, 0]
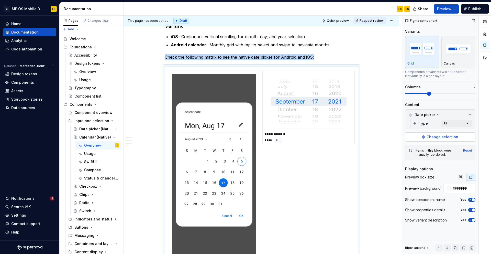
click at [439, 138] on span "Change selection" at bounding box center [442, 136] width 32 height 5
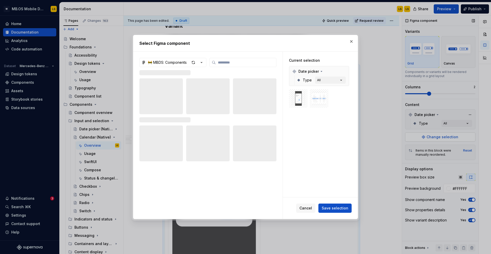
type textarea "*"
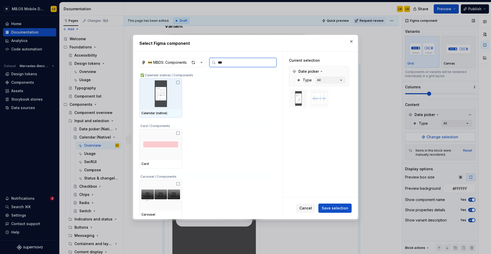
type input "****"
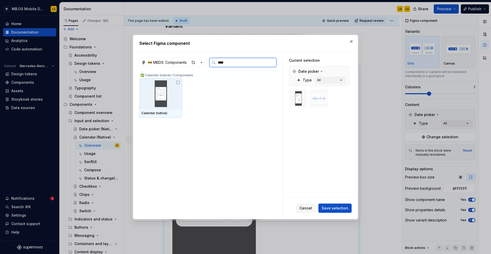
click at [174, 95] on img at bounding box center [160, 93] width 39 height 27
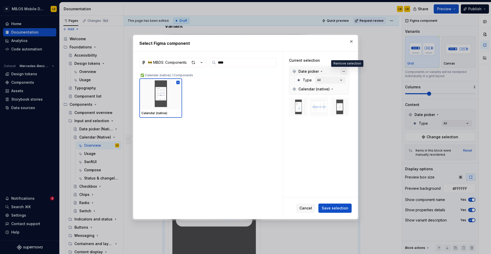
click at [347, 72] on button "button" at bounding box center [343, 71] width 7 height 7
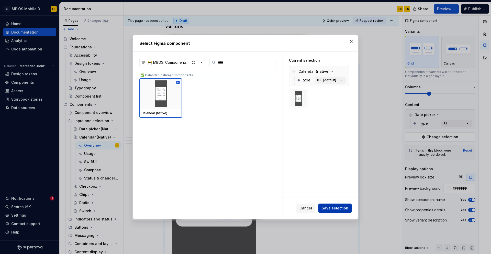
click at [341, 206] on span "Save selection" at bounding box center [335, 207] width 27 height 5
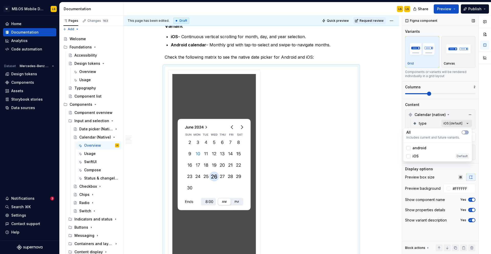
click at [465, 123] on div "Comments Open comments No comments yet Select ‘Comment’ from the block context …" at bounding box center [446, 135] width 89 height 238
click at [465, 132] on span "button" at bounding box center [463, 132] width 3 height 3
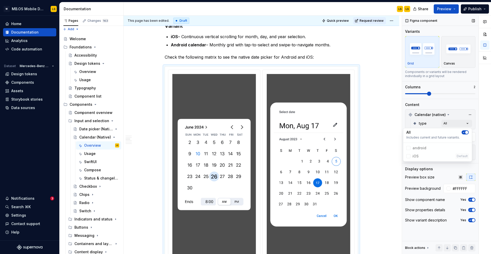
click at [422, 104] on div "Comments Open comments No comments yet Select ‘Comment’ from the block context …" at bounding box center [446, 135] width 89 height 238
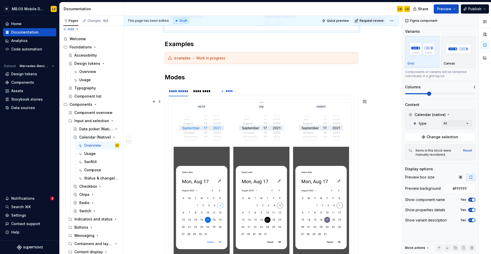
scroll to position [619, 0]
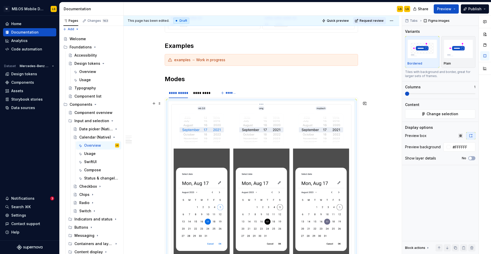
click at [284, 152] on img at bounding box center [261, 187] width 175 height 163
click at [454, 111] on span "Change selection" at bounding box center [442, 113] width 32 height 5
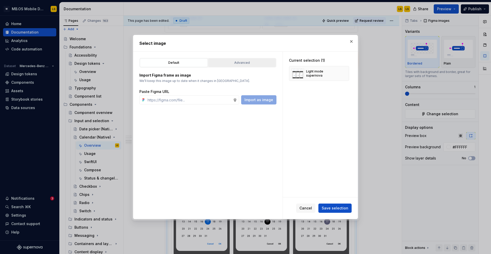
click at [242, 63] on div "Advanced" at bounding box center [242, 62] width 64 height 5
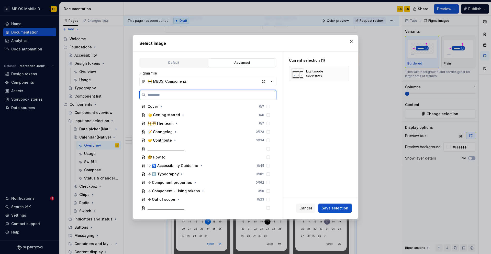
click at [173, 95] on input "search" at bounding box center [211, 94] width 130 height 5
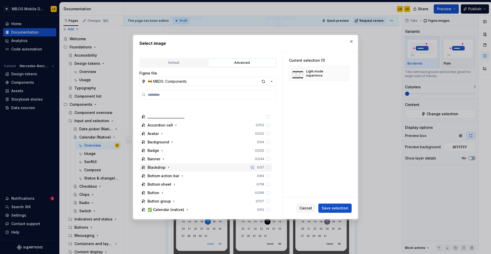
scroll to position [170, 0]
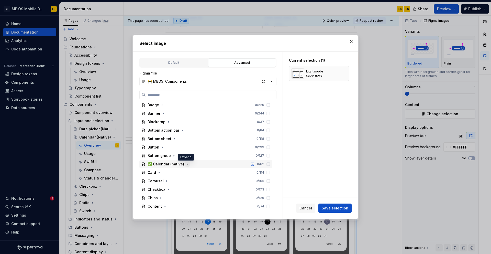
click at [186, 164] on icon "button" at bounding box center [187, 164] width 4 height 4
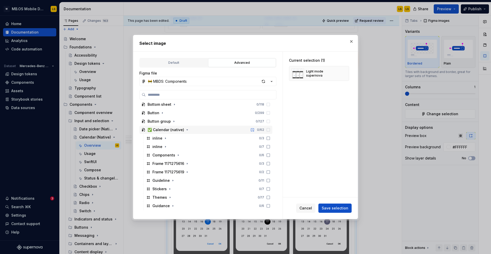
scroll to position [211, 0]
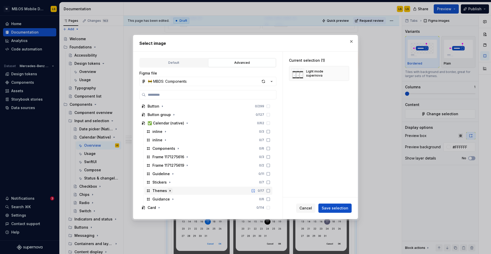
click at [170, 189] on icon "button" at bounding box center [170, 190] width 4 height 4
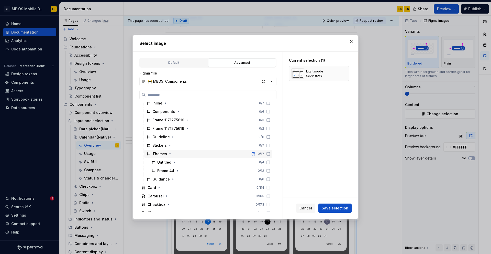
scroll to position [250, 0]
click at [174, 160] on icon "button" at bounding box center [174, 159] width 1 height 1
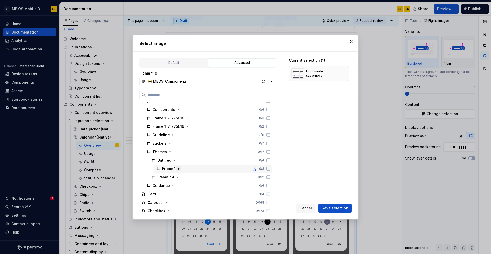
click at [180, 167] on icon "button" at bounding box center [179, 168] width 4 height 4
click at [177, 193] on icon "button" at bounding box center [177, 194] width 4 height 4
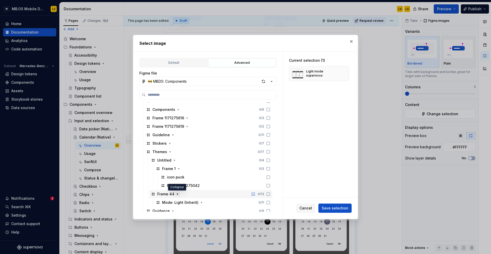
scroll to position [274, 0]
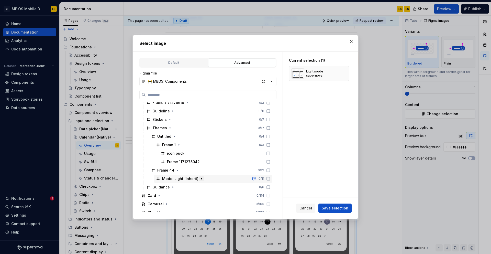
click at [201, 178] on icon "button" at bounding box center [201, 178] width 1 height 1
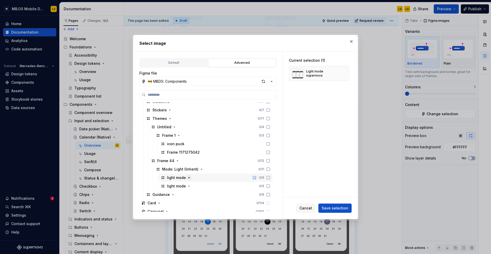
click at [188, 176] on icon "button" at bounding box center [189, 177] width 4 height 4
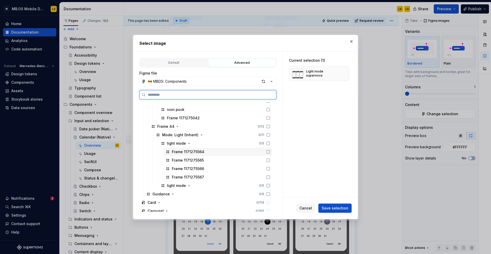
scroll to position [330, 0]
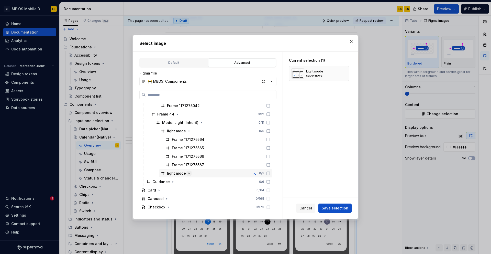
click at [187, 171] on icon "button" at bounding box center [189, 173] width 4 height 4
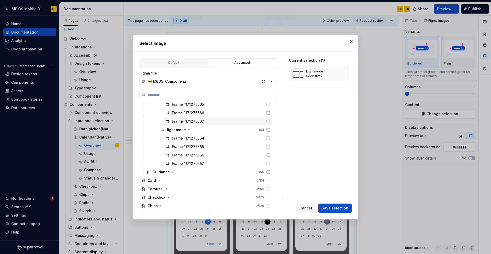
scroll to position [373, 0]
click at [352, 39] on button "button" at bounding box center [351, 41] width 7 height 7
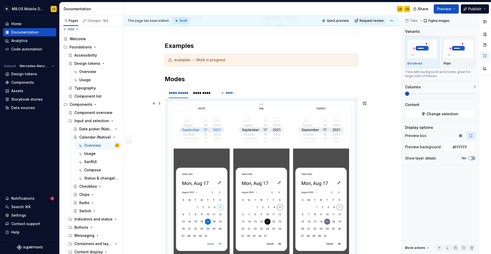
click at [272, 128] on img at bounding box center [261, 187] width 175 height 163
click at [452, 111] on span "Change selection" at bounding box center [442, 113] width 32 height 5
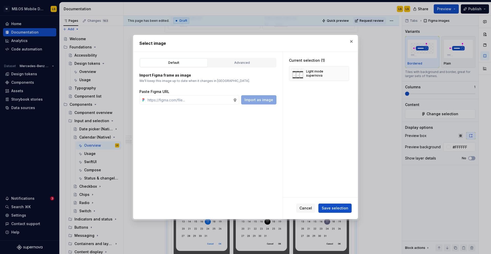
type textarea "*"
click at [247, 61] on div "Advanced" at bounding box center [242, 62] width 64 height 5
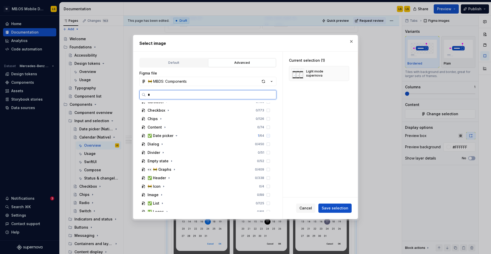
scroll to position [0, 0]
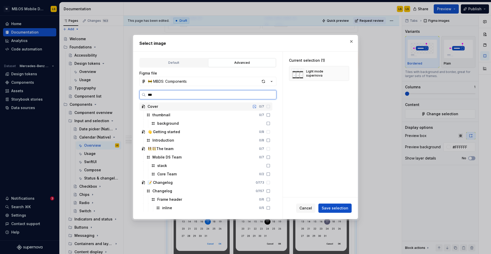
type input "****"
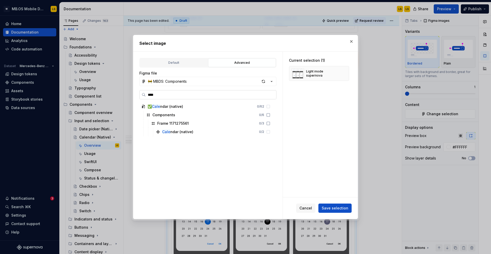
click at [269, 93] on input "****" at bounding box center [211, 94] width 130 height 5
click at [270, 95] on input "****" at bounding box center [211, 94] width 130 height 5
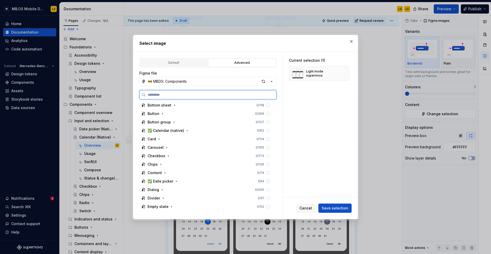
scroll to position [205, 0]
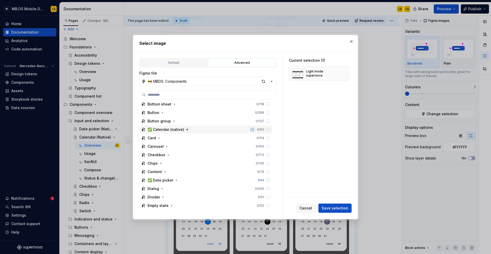
click at [186, 129] on icon "button" at bounding box center [187, 129] width 4 height 4
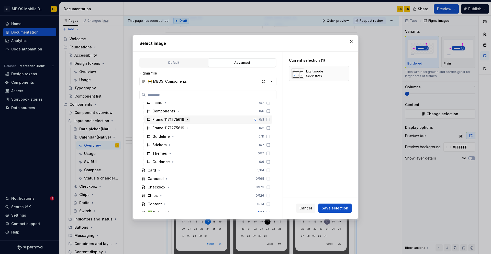
scroll to position [252, 0]
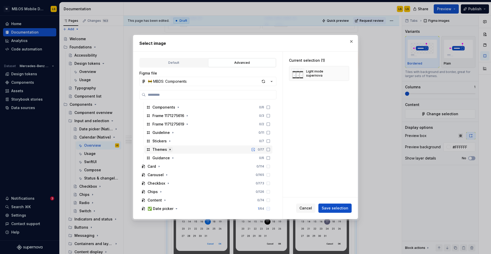
click at [168, 149] on icon "button" at bounding box center [170, 149] width 4 height 4
click at [174, 157] on icon "button" at bounding box center [174, 158] width 4 height 4
click at [176, 175] on icon "button" at bounding box center [177, 175] width 4 height 4
click at [200, 184] on icon "button" at bounding box center [201, 183] width 4 height 4
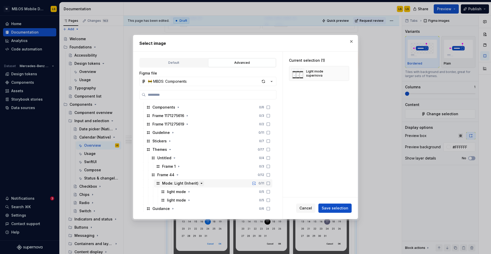
scroll to position [267, 0]
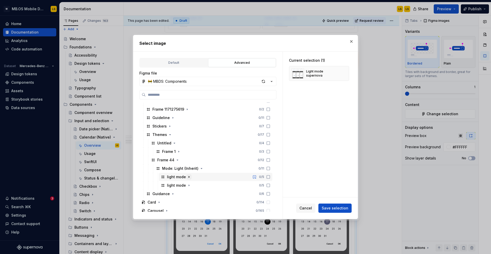
click at [189, 176] on icon "button" at bounding box center [189, 177] width 4 height 4
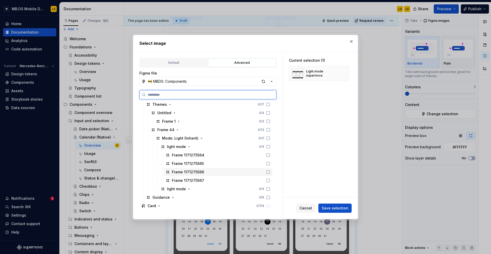
click at [270, 172] on icon at bounding box center [268, 172] width 4 height 4
click at [270, 164] on icon at bounding box center [268, 163] width 4 height 4
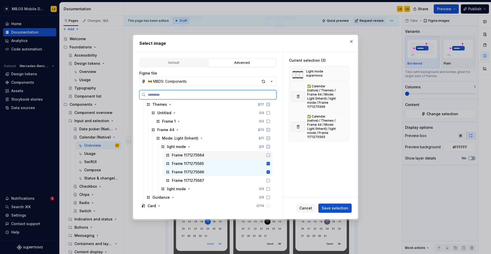
click at [270, 155] on icon at bounding box center [268, 155] width 4 height 4
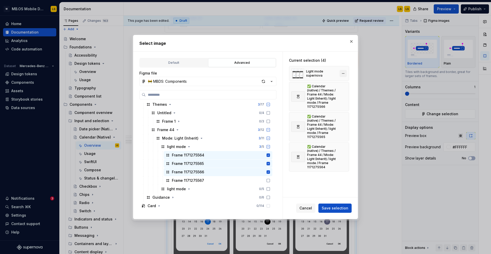
click at [345, 72] on button "button" at bounding box center [342, 73] width 7 height 7
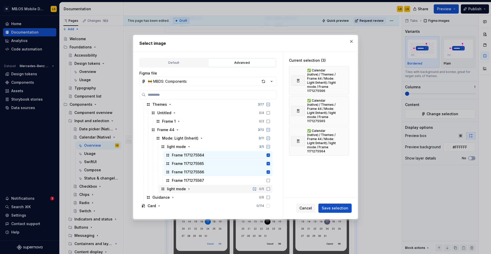
scroll to position [300, 0]
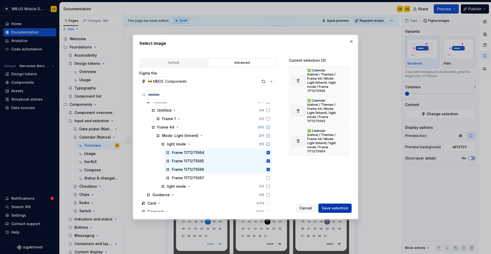
click at [331, 205] on span "Save selection" at bounding box center [335, 207] width 27 height 5
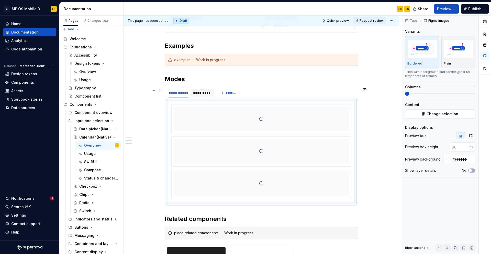
click at [203, 91] on div "*********" at bounding box center [202, 92] width 19 height 5
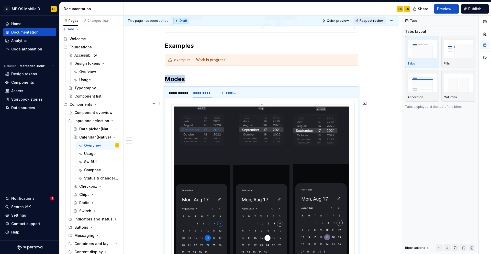
scroll to position [690, 0]
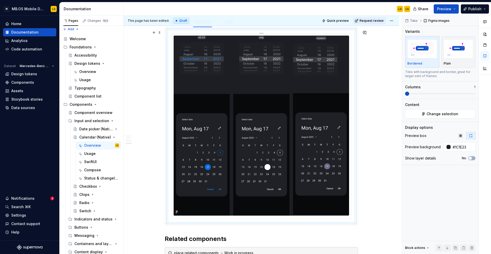
click at [230, 151] on img at bounding box center [261, 126] width 175 height 180
click at [456, 111] on span "Change selection" at bounding box center [442, 113] width 32 height 5
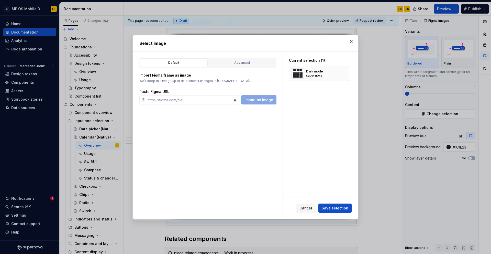
type textarea "*"
click at [243, 62] on div "Advanced" at bounding box center [242, 62] width 64 height 5
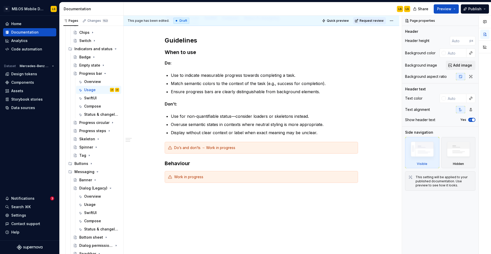
scroll to position [77, 0]
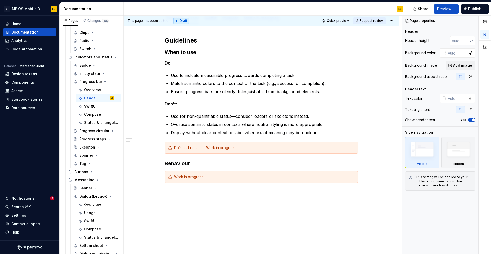
type textarea "*"
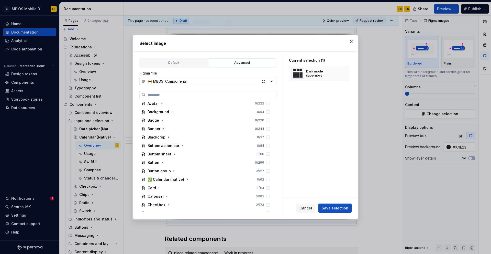
scroll to position [155, 0]
click at [186, 179] on icon "button" at bounding box center [187, 179] width 4 height 4
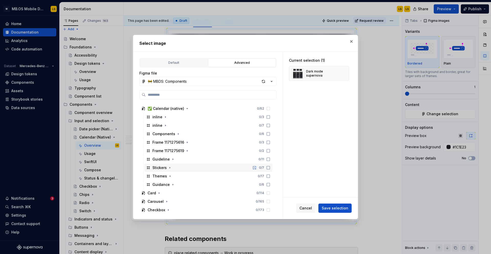
scroll to position [227, 0]
click at [170, 174] on icon "button" at bounding box center [170, 174] width 1 height 1
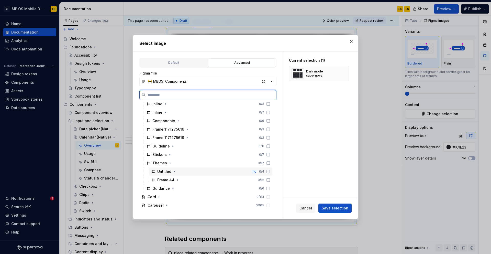
scroll to position [239, 0]
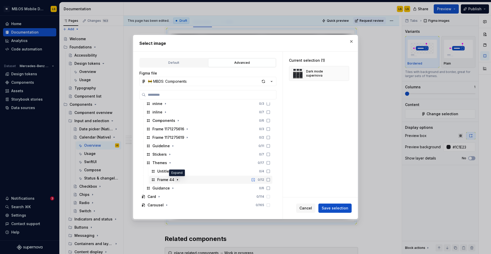
click at [177, 179] on icon "button" at bounding box center [177, 179] width 4 height 4
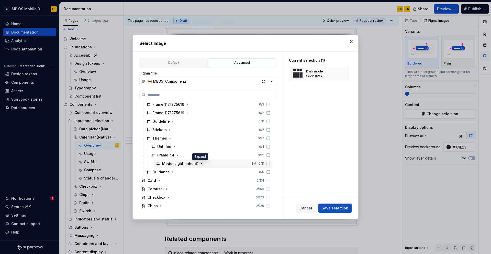
click at [200, 162] on icon "button" at bounding box center [201, 163] width 4 height 4
click at [189, 163] on icon "button" at bounding box center [189, 162] width 1 height 1
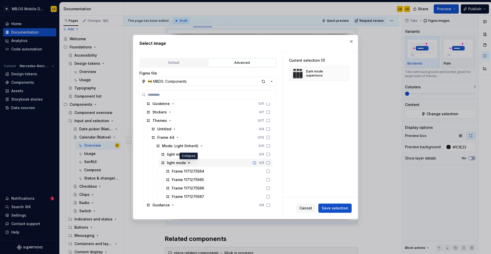
scroll to position [298, 0]
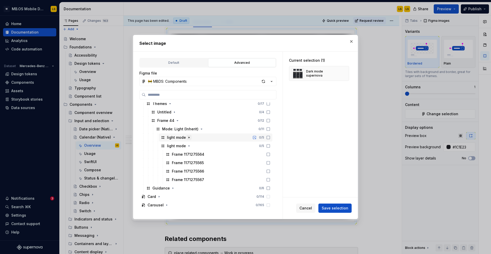
click at [187, 139] on icon "button" at bounding box center [189, 137] width 4 height 4
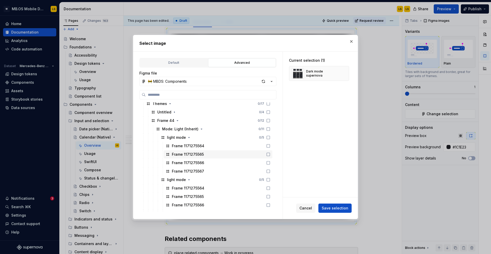
scroll to position [322, 0]
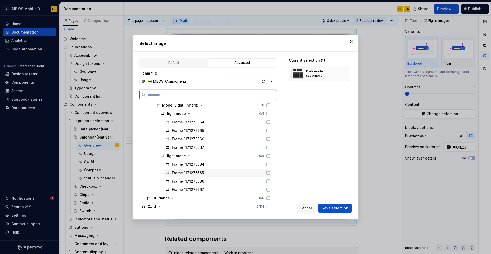
click at [212, 171] on div "Frame 1171275565" at bounding box center [218, 172] width 109 height 8
click at [217, 180] on div "Frame 1171275566" at bounding box center [218, 181] width 109 height 8
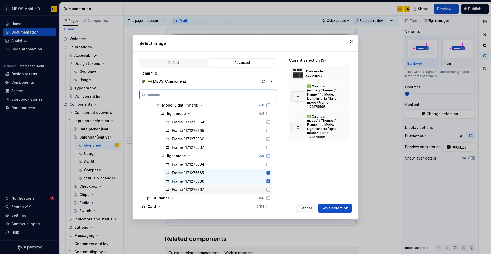
click at [226, 190] on div "Frame 1171275567" at bounding box center [218, 189] width 109 height 8
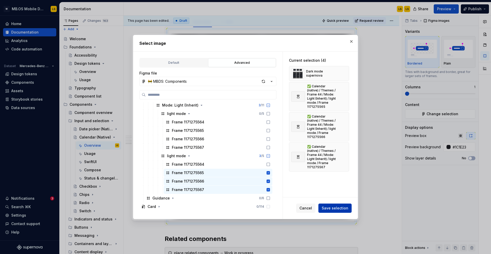
click at [335, 205] on button "Save selection" at bounding box center [334, 207] width 33 height 9
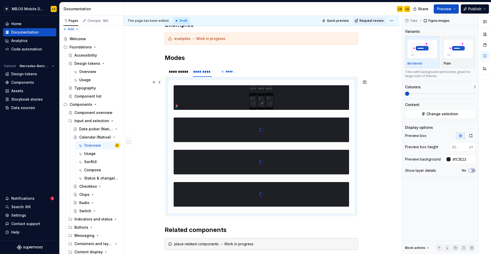
scroll to position [640, 0]
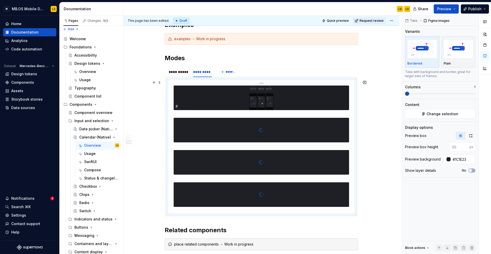
click at [272, 97] on img at bounding box center [261, 97] width 175 height 25
click at [433, 113] on span "Change selection" at bounding box center [442, 113] width 32 height 5
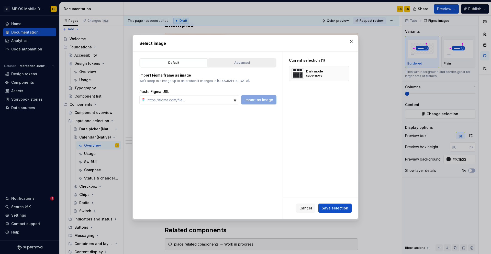
click at [247, 62] on div "Advanced" at bounding box center [242, 62] width 64 height 5
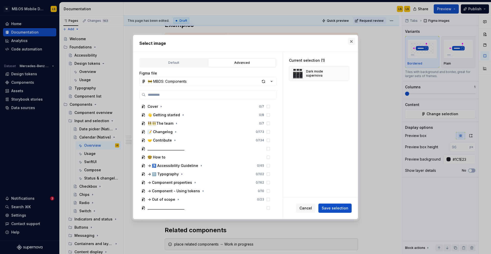
click at [351, 41] on button "button" at bounding box center [351, 41] width 7 height 7
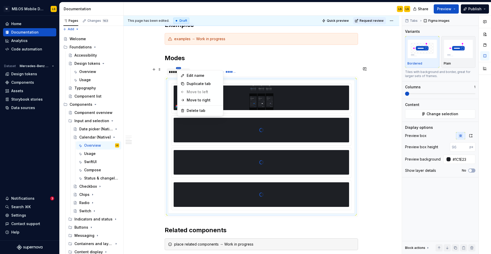
click at [180, 68] on html "M MB.OS Mobile Design System LS Home Documentation Analytics Code automation Da…" at bounding box center [245, 127] width 491 height 254
click at [174, 74] on html "M MB.OS Mobile Design System LS Home Documentation Analytics Code automation Da…" at bounding box center [245, 127] width 491 height 254
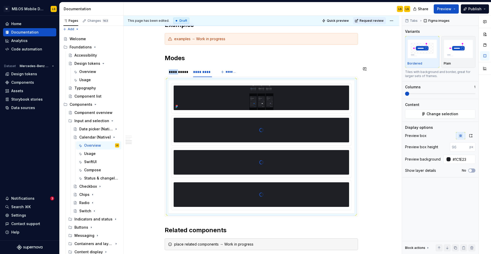
click at [174, 74] on div "**********" at bounding box center [178, 71] width 19 height 5
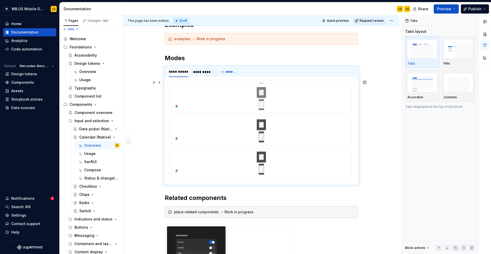
click at [282, 108] on img at bounding box center [261, 97] width 159 height 25
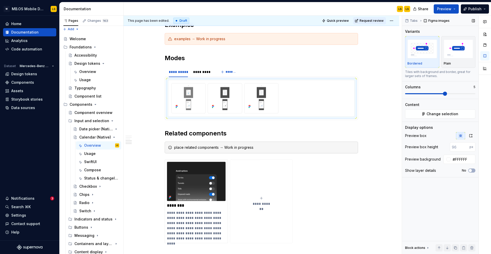
click at [440, 93] on span at bounding box center [440, 93] width 70 height 4
click at [426, 95] on span at bounding box center [440, 93] width 70 height 4
click at [470, 136] on icon "button" at bounding box center [470, 135] width 4 height 4
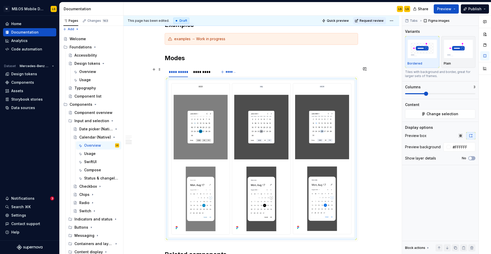
drag, startPoint x: 207, startPoint y: 71, endPoint x: 225, endPoint y: 116, distance: 48.1
click at [225, 114] on section "**********" at bounding box center [261, 153] width 193 height 175
click at [252, 137] on img at bounding box center [261, 157] width 54 height 145
click at [293, 126] on div at bounding box center [261, 158] width 180 height 151
click at [471, 111] on button "Change selection" at bounding box center [440, 113] width 70 height 9
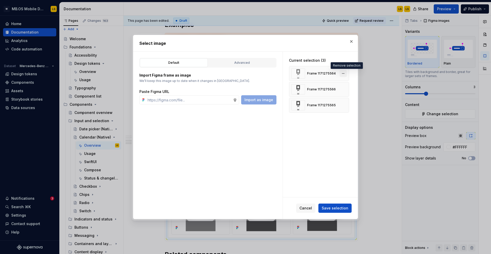
click at [342, 74] on button "button" at bounding box center [342, 73] width 7 height 7
click at [344, 74] on button "button" at bounding box center [342, 73] width 7 height 7
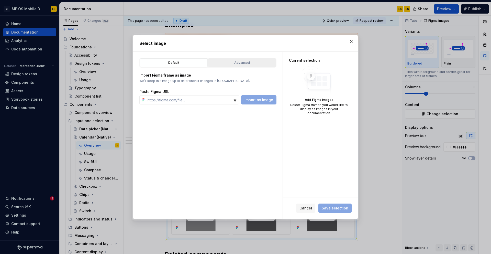
click at [250, 61] on div "Advanced" at bounding box center [242, 62] width 64 height 5
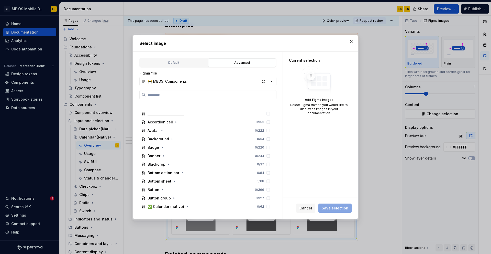
scroll to position [180, 0]
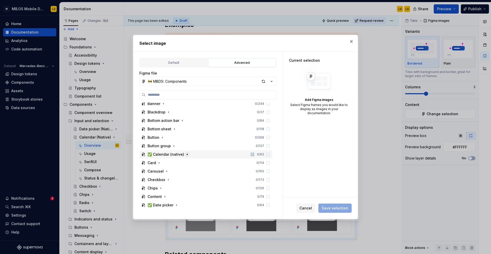
click at [187, 154] on icon "button" at bounding box center [187, 154] width 4 height 4
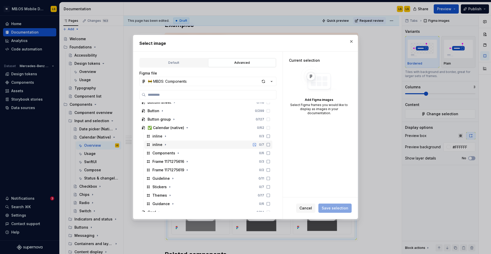
scroll to position [209, 0]
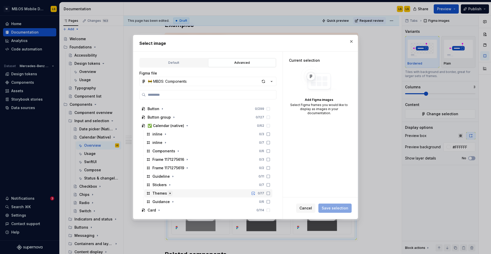
click at [169, 193] on icon "button" at bounding box center [170, 193] width 4 height 4
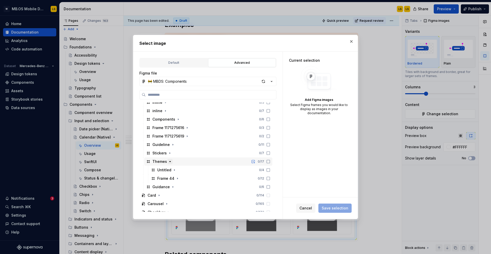
scroll to position [241, 0]
click at [177, 175] on icon "button" at bounding box center [177, 177] width 4 height 4
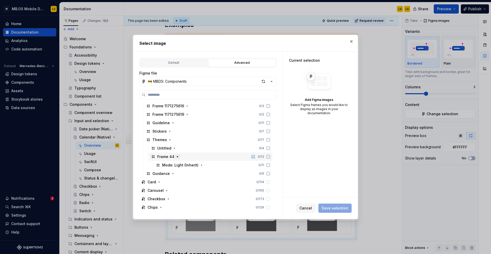
scroll to position [263, 0]
click at [201, 162] on icon "button" at bounding box center [201, 164] width 4 height 4
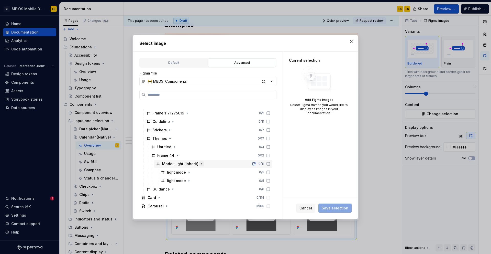
scroll to position [287, 0]
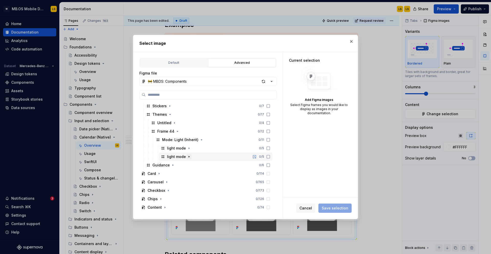
click at [189, 157] on icon "button" at bounding box center [189, 156] width 4 height 4
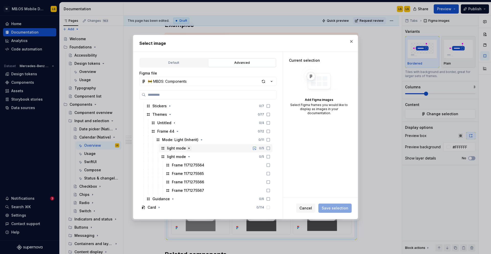
click at [189, 148] on icon "button" at bounding box center [189, 148] width 4 height 4
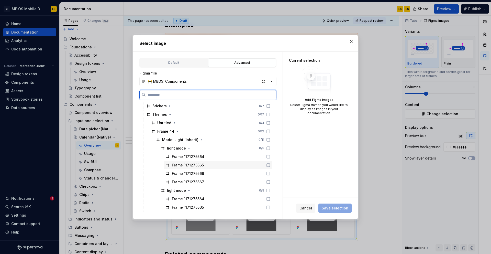
click at [195, 164] on div "Frame 1171275565" at bounding box center [188, 164] width 32 height 5
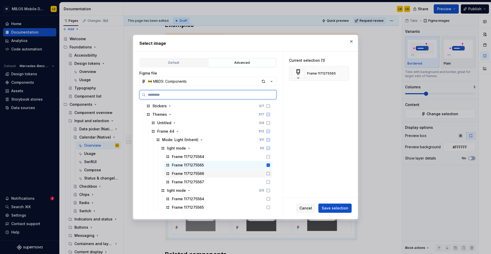
click at [201, 173] on div "Frame 1171275566" at bounding box center [188, 173] width 32 height 5
click at [210, 181] on div "Frame 1171275567" at bounding box center [218, 182] width 109 height 8
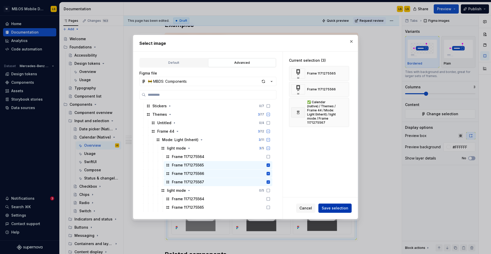
click at [333, 207] on span "Save selection" at bounding box center [335, 207] width 27 height 5
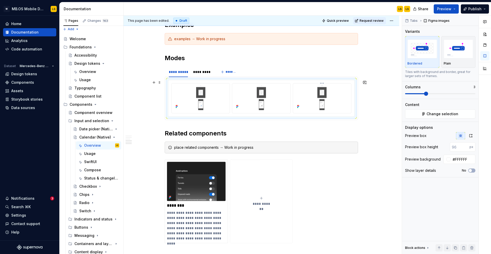
click at [317, 105] on img at bounding box center [322, 97] width 54 height 25
click at [469, 134] on icon "button" at bounding box center [470, 135] width 4 height 4
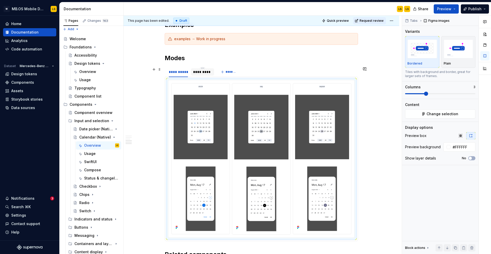
click at [201, 71] on div "*********" at bounding box center [202, 71] width 19 height 5
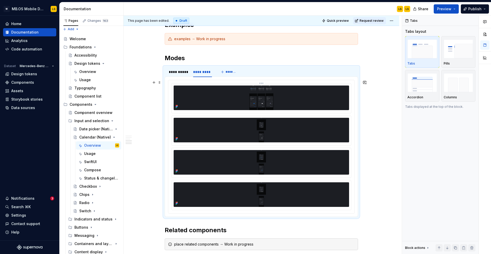
click at [343, 102] on img at bounding box center [261, 97] width 175 height 25
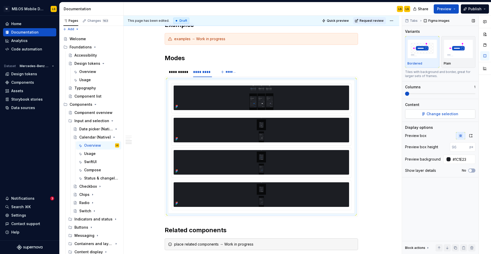
click at [456, 114] on span "Change selection" at bounding box center [442, 113] width 32 height 5
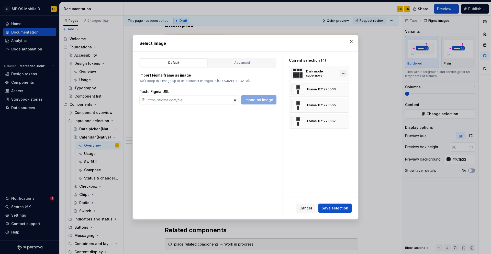
click at [343, 74] on button "button" at bounding box center [342, 73] width 7 height 7
click at [338, 208] on span "Save selection" at bounding box center [335, 207] width 27 height 5
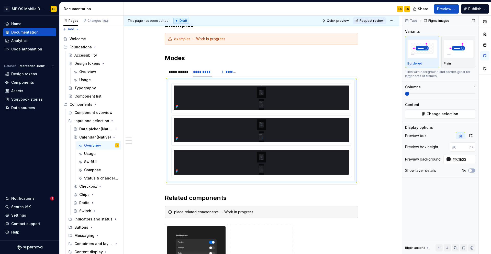
click at [431, 93] on span at bounding box center [440, 93] width 70 height 1
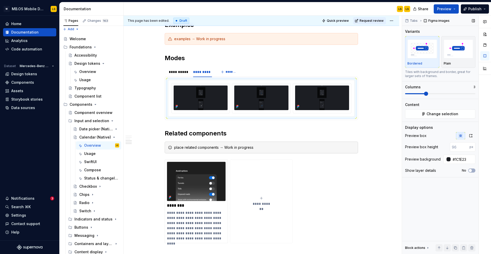
click at [426, 94] on span at bounding box center [440, 93] width 70 height 4
click at [471, 134] on icon "button" at bounding box center [470, 135] width 3 height 3
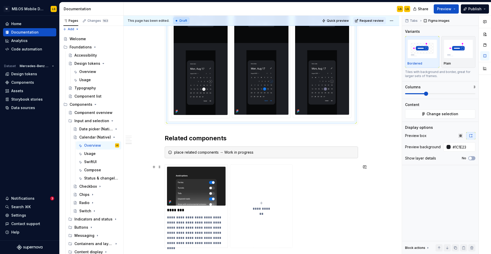
scroll to position [765, 0]
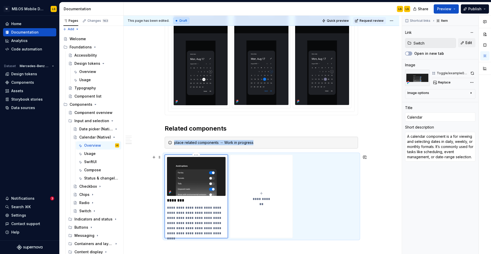
click at [173, 194] on img at bounding box center [196, 176] width 59 height 39
click at [429, 43] on input "Switch" at bounding box center [433, 42] width 44 height 9
click at [469, 43] on span "Edit" at bounding box center [468, 42] width 7 height 5
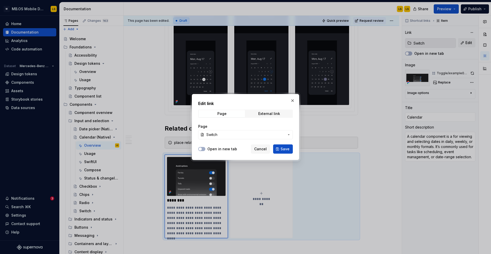
click at [278, 134] on span "Switch" at bounding box center [245, 134] width 78 height 5
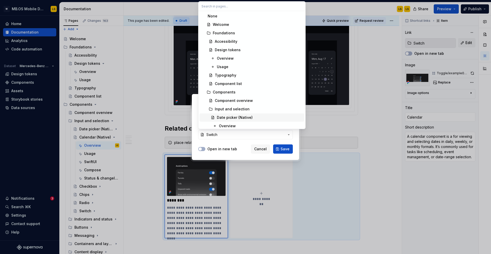
scroll to position [26, 0]
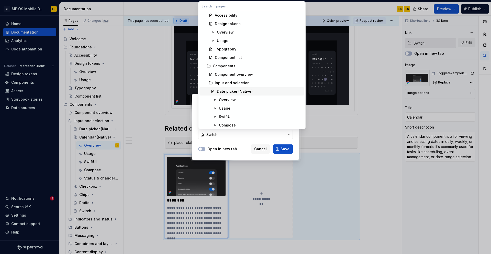
click at [268, 90] on div "Date picker (Native)" at bounding box center [259, 91] width 85 height 5
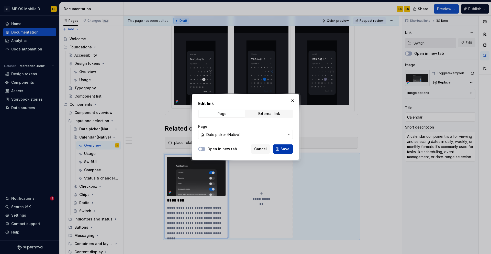
click at [286, 148] on span "Save" at bounding box center [284, 148] width 9 height 5
type textarea "*"
type input "Date picker (Native)"
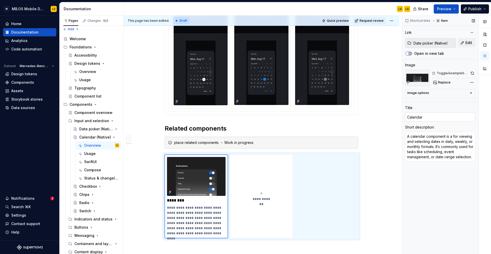
click at [428, 117] on input "Calendar" at bounding box center [440, 116] width 70 height 9
type textarea "*"
type input "T"
type textarea "*"
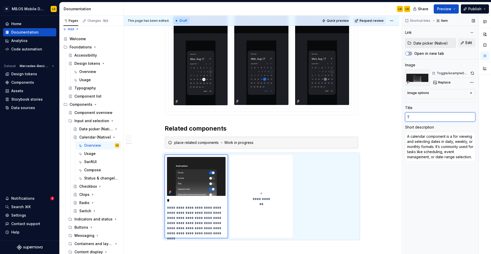
type input "Ti"
type textarea "*"
type input "Time"
type textarea "*"
type input "Time"
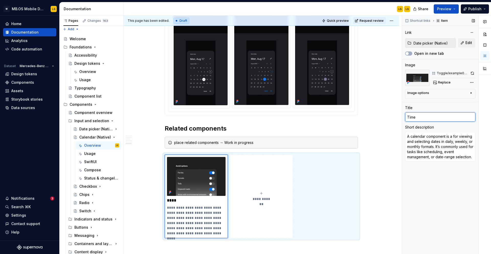
type textarea "*"
type input "Time P"
type textarea "*"
type input "Time Pi"
type textarea "*"
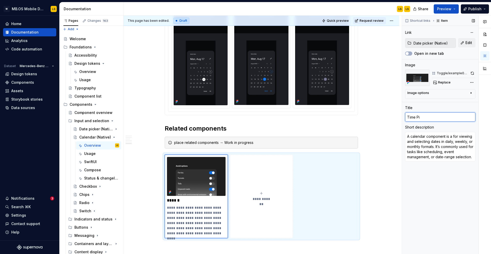
type input "Time Pic"
type textarea "*"
type input "Time Picke"
type textarea "*"
type input "Time Picker"
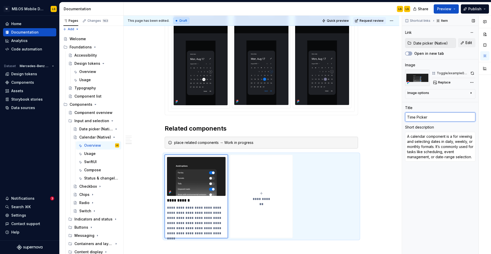
type textarea "*"
type input "Time Picker"
type textarea "*"
type input "Time Picker N"
type textarea "*"
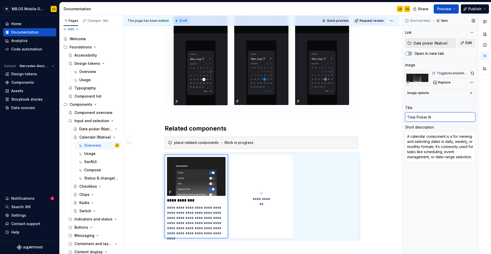
type input "Time Picker Na"
type textarea "*"
type input "Time Picker Nat"
type textarea "*"
type input "Time Picker Nati"
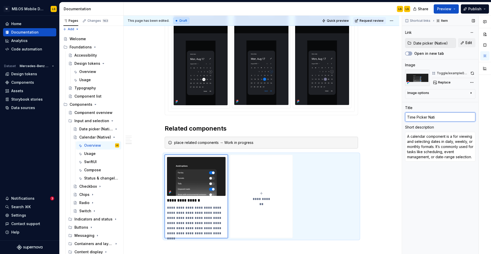
type textarea "*"
type input "Time Picker Nativ"
type textarea "*"
type input "Time Picker Native"
click at [472, 73] on button "button" at bounding box center [472, 73] width 6 height 7
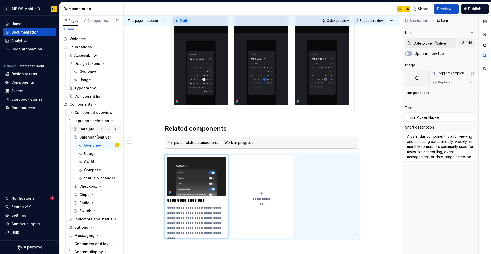
click at [93, 130] on div "Date picker (Native)" at bounding box center [88, 128] width 19 height 5
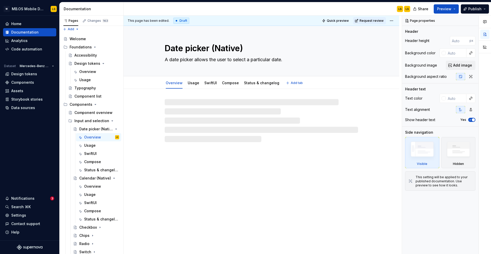
click at [196, 61] on textarea "A date picker allows the user to select a particular date." at bounding box center [260, 59] width 193 height 8
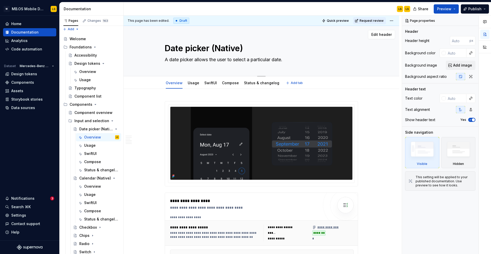
click at [196, 61] on textarea "A date picker allows the user to select a particular date." at bounding box center [260, 59] width 193 height 8
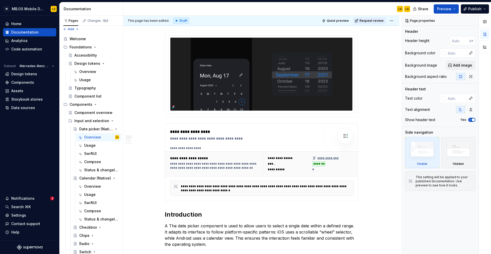
scroll to position [168, 0]
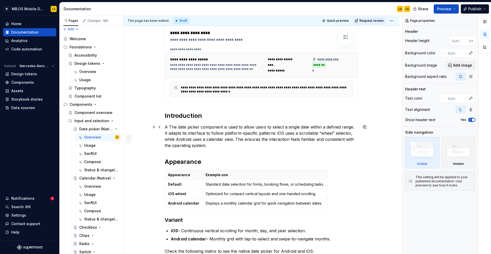
click at [200, 141] on p "A The date picker component is used to allow users to select a single date with…" at bounding box center [261, 136] width 193 height 25
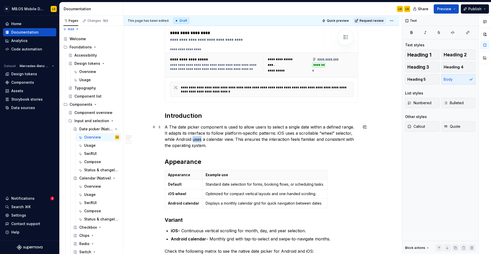
click at [200, 141] on p "A The date picker component is used to allow users to select a single date with…" at bounding box center [261, 136] width 193 height 25
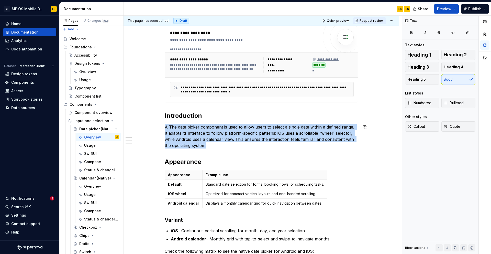
click at [200, 141] on p "A The date picker component is used to allow users to select a single date with…" at bounding box center [261, 136] width 193 height 25
copy p "A The date picker component is used to allow users to select a single date with…"
click at [91, 180] on div "Calendar (Native)" at bounding box center [88, 177] width 19 height 5
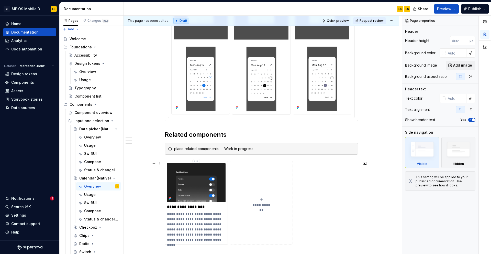
scroll to position [760, 0]
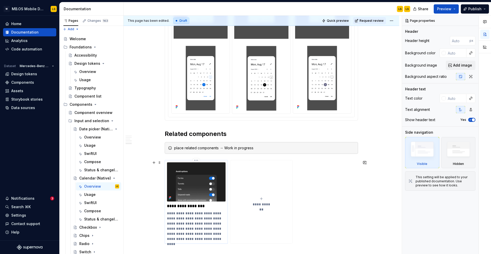
click at [205, 217] on p "**********" at bounding box center [196, 225] width 59 height 31
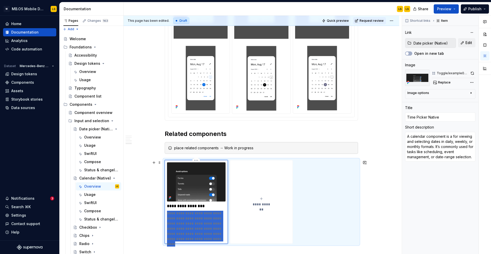
click at [205, 217] on p "**********" at bounding box center [196, 225] width 59 height 31
type textarea "*"
type textarea "A The date picker component is used to allow users to select a single date with…"
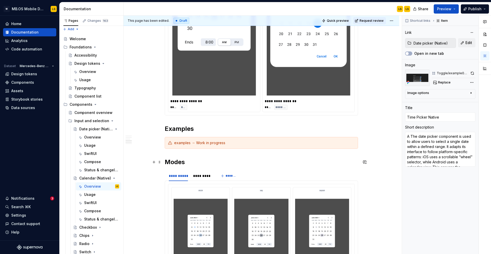
scroll to position [529, 0]
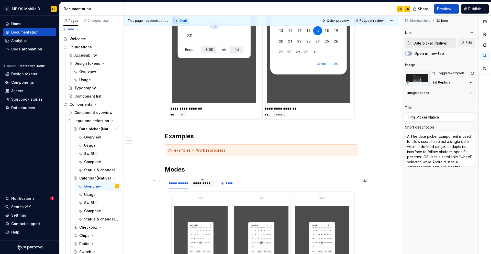
click at [203, 180] on div "*********" at bounding box center [202, 182] width 19 height 5
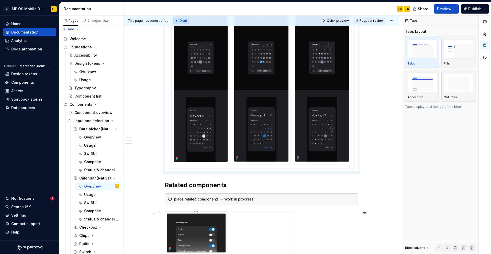
scroll to position [812, 0]
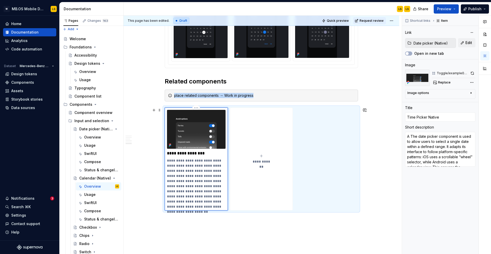
click at [192, 135] on img at bounding box center [196, 129] width 59 height 39
click at [444, 81] on span "Replace" at bounding box center [444, 82] width 13 height 4
type textarea "*"
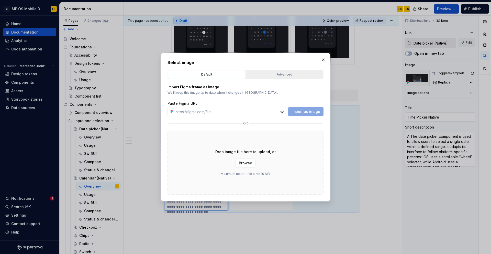
click at [290, 74] on div "Advanced" at bounding box center [284, 74] width 74 height 5
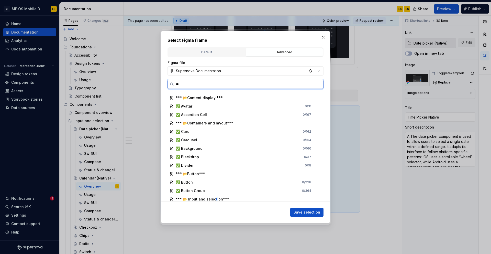
scroll to position [0, 0]
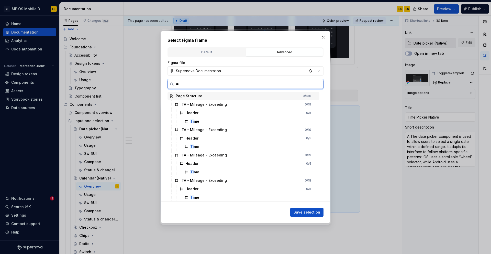
type input "*"
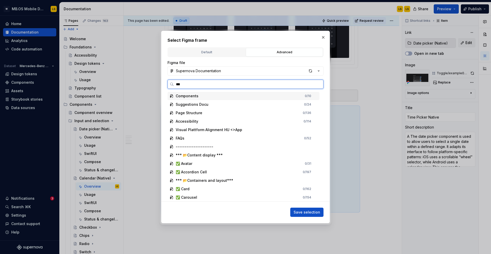
type input "****"
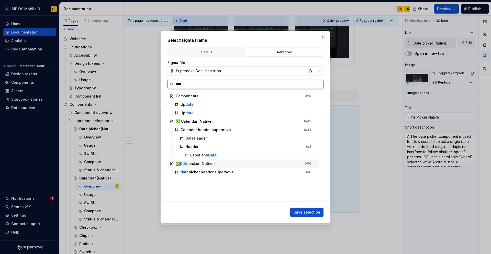
click at [223, 160] on div "✅ Date picker (Native) 0 / 19" at bounding box center [243, 163] width 152 height 8
click at [212, 175] on div "date picker header supernova 0 / 8" at bounding box center [245, 172] width 147 height 8
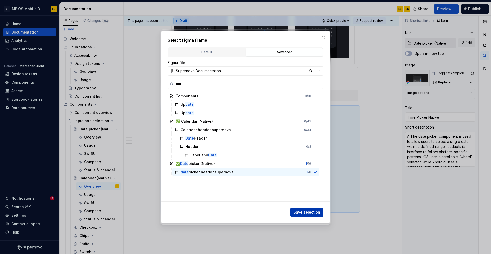
click at [306, 213] on span "Save selection" at bounding box center [306, 211] width 27 height 5
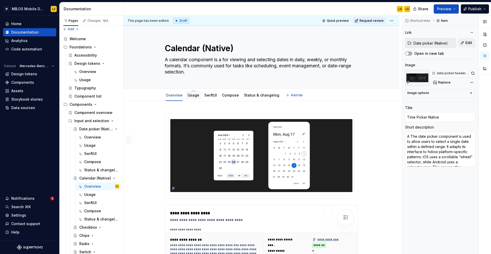
click at [191, 98] on div "Usage" at bounding box center [194, 95] width 12 height 6
click at [197, 96] on link "Usage" at bounding box center [194, 95] width 12 height 4
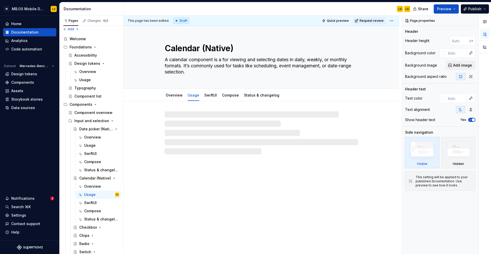
type textarea "*"
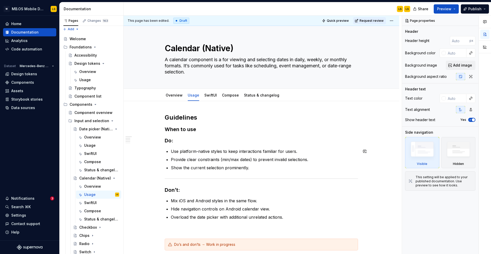
scroll to position [1, 0]
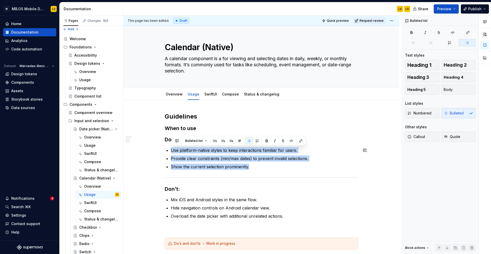
drag, startPoint x: 253, startPoint y: 166, endPoint x: 175, endPoint y: 145, distance: 81.1
click at [175, 145] on div "**********" at bounding box center [261, 238] width 193 height 252
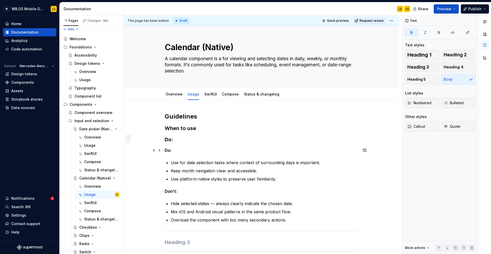
click at [176, 150] on p "Do:" at bounding box center [261, 150] width 193 height 6
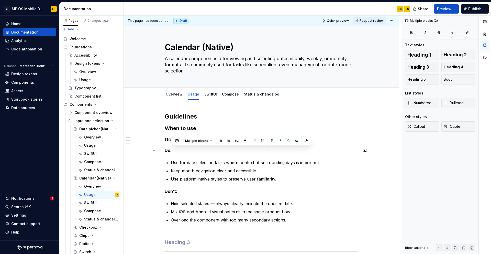
click at [176, 150] on p "Do:" at bounding box center [261, 150] width 193 height 6
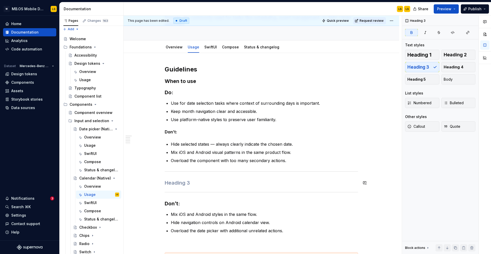
scroll to position [48, 0]
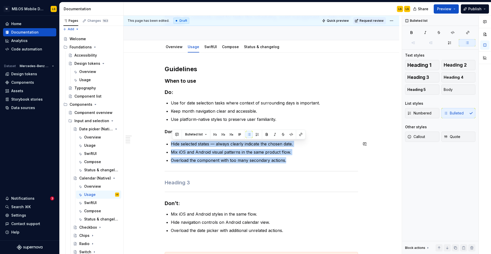
drag, startPoint x: 291, startPoint y: 163, endPoint x: 180, endPoint y: 138, distance: 113.0
click at [180, 138] on div "**********" at bounding box center [261, 221] width 193 height 313
copy ul "Hide selected states — always clearly indicate the chosen date. Mix iOS and And…"
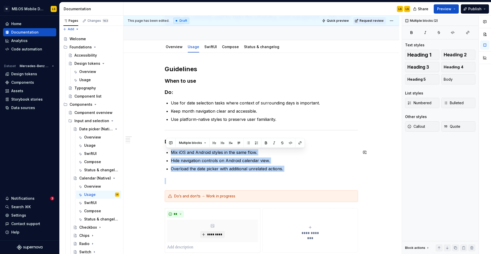
drag, startPoint x: 172, startPoint y: 152, endPoint x: 288, endPoint y: 171, distance: 117.2
click at [288, 171] on div "**********" at bounding box center [261, 191] width 193 height 252
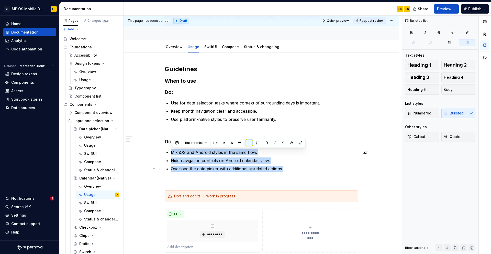
drag, startPoint x: 172, startPoint y: 152, endPoint x: 284, endPoint y: 171, distance: 113.4
click at [284, 171] on ul "Mix iOS and Android styles in the same flow. Hide navigation controls on Androi…" at bounding box center [264, 160] width 187 height 22
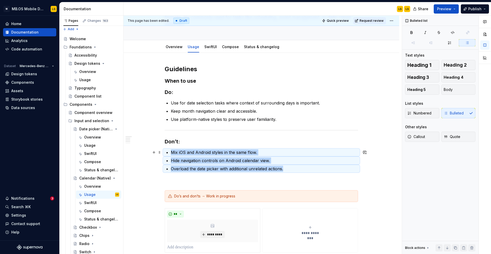
click at [248, 150] on p "Mix iOS and Android styles in the same flow." at bounding box center [264, 152] width 187 height 6
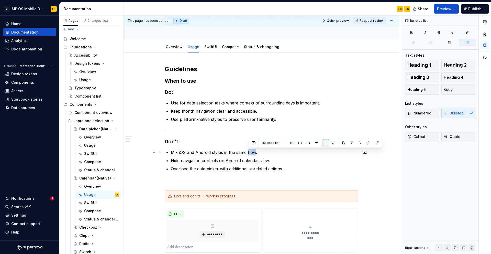
click at [248, 150] on p "Mix iOS and Android styles in the same flow." at bounding box center [264, 152] width 187 height 6
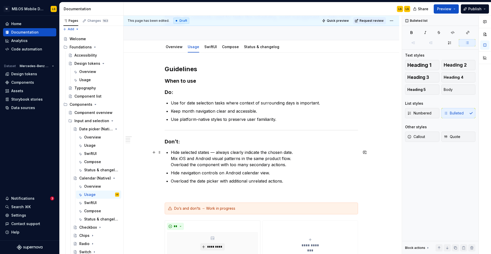
click at [297, 153] on p "Hide selected states — always clearly indicate the chosen date. Mix iOS and And…" at bounding box center [264, 158] width 187 height 18
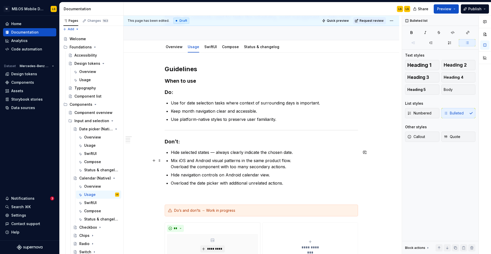
click at [308, 162] on p "Mix iOS and Android visual patterns in the same product flow. Overload the comp…" at bounding box center [264, 163] width 187 height 12
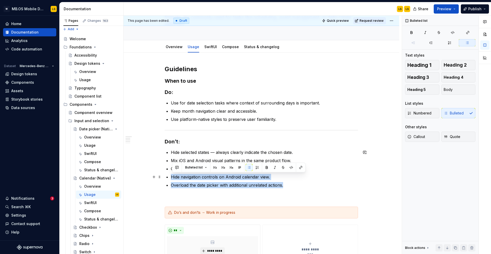
drag, startPoint x: 300, startPoint y: 187, endPoint x: 173, endPoint y: 173, distance: 128.1
click at [173, 173] on ul "Hide selected states — always clearly indicate the chosen date. Mix iOS and And…" at bounding box center [264, 168] width 187 height 39
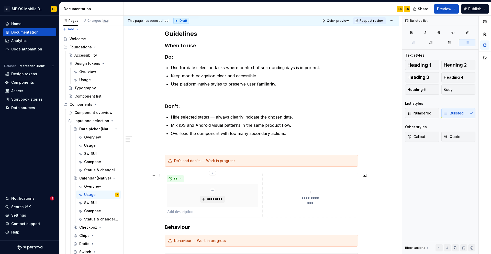
scroll to position [0, 0]
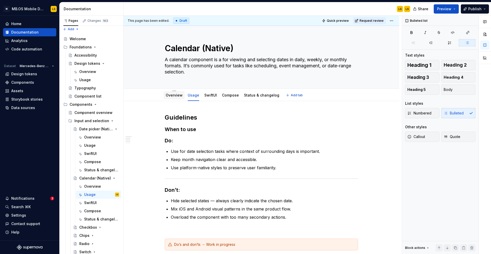
click at [179, 95] on link "Overview" at bounding box center [174, 95] width 17 height 4
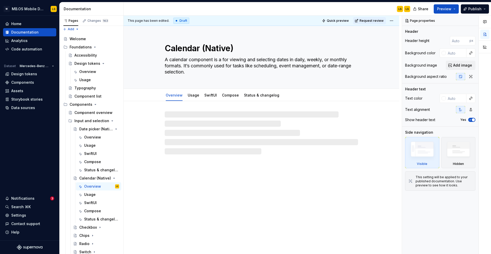
type textarea "*"
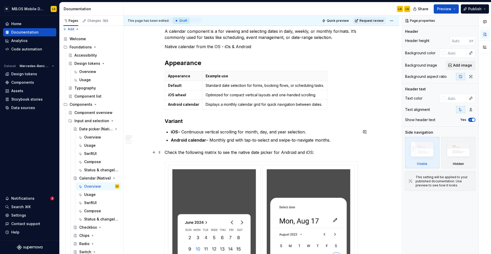
scroll to position [288, 0]
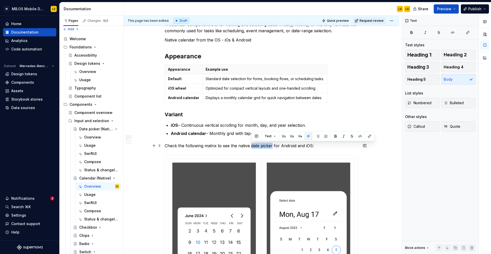
drag, startPoint x: 273, startPoint y: 146, endPoint x: 251, endPoint y: 146, distance: 21.7
click at [251, 146] on p "Check the following matrix to see the native date picker for Android and iOS:" at bounding box center [261, 145] width 193 height 6
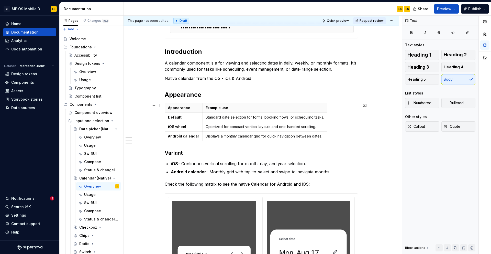
scroll to position [250, 0]
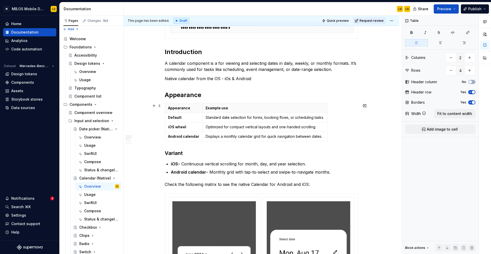
click at [349, 140] on div "Appearance Example use Default Standard date selection for forms, booking flows…" at bounding box center [261, 123] width 193 height 40
drag, startPoint x: 351, startPoint y: 139, endPoint x: 262, endPoint y: 125, distance: 89.2
click at [262, 125] on div "Appearance Example use Default Standard date selection for forms, booking flows…" at bounding box center [261, 123] width 193 height 40
drag, startPoint x: 168, startPoint y: 101, endPoint x: 245, endPoint y: 125, distance: 81.3
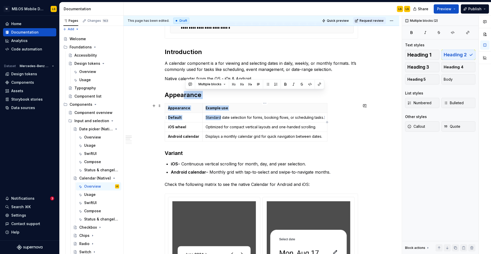
drag, startPoint x: 186, startPoint y: 91, endPoint x: 219, endPoint y: 118, distance: 43.2
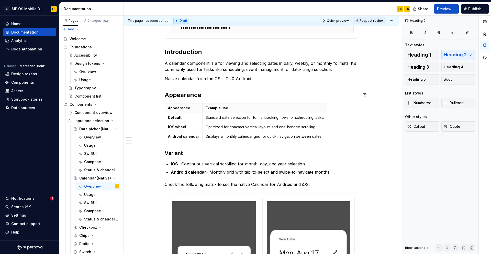
drag, startPoint x: 341, startPoint y: 131, endPoint x: 198, endPoint y: 94, distance: 147.9
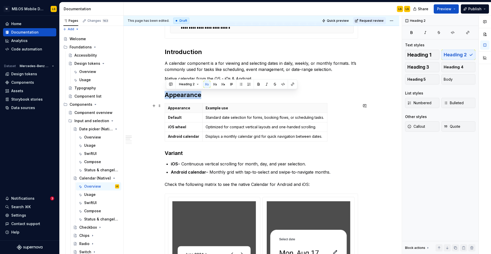
drag, startPoint x: 167, startPoint y: 86, endPoint x: 342, endPoint y: 135, distance: 181.5
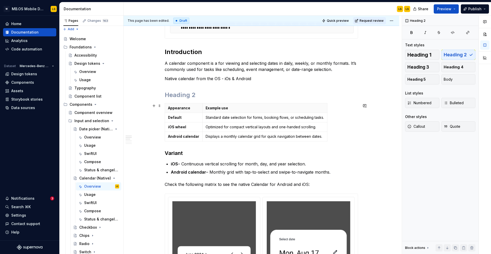
click at [335, 134] on div "Appearance Example use Default Standard date selection for forms, booking flows…" at bounding box center [261, 123] width 193 height 40
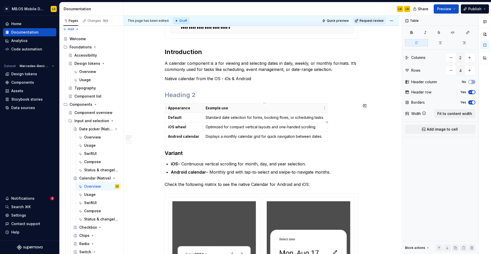
click at [318, 104] on th "Example use" at bounding box center [264, 107] width 125 height 9
click at [166, 108] on html "M MB.OS Mobile Design System LS Home Documentation Analytics Code automation Da…" at bounding box center [245, 127] width 491 height 254
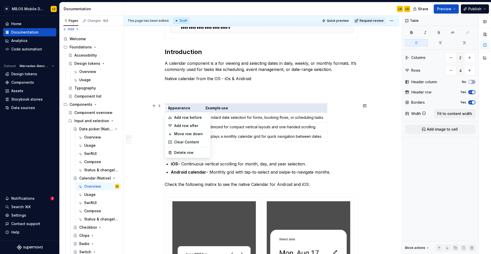
click at [169, 97] on html "M MB.OS Mobile Design System LS Home Documentation Analytics Code automation Da…" at bounding box center [245, 127] width 491 height 254
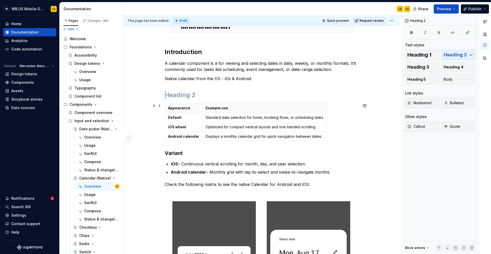
drag, startPoint x: 170, startPoint y: 93, endPoint x: 197, endPoint y: 143, distance: 56.5
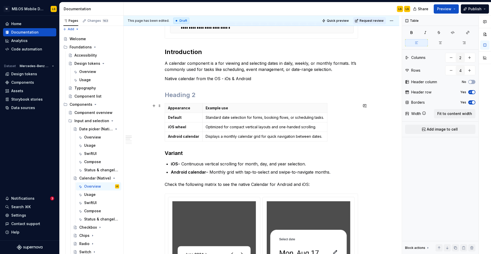
click at [197, 143] on div "Appearance Example use Default Standard date selection for forms, booking flows…" at bounding box center [261, 123] width 193 height 40
click at [167, 152] on h3 "Variant" at bounding box center [261, 152] width 193 height 7
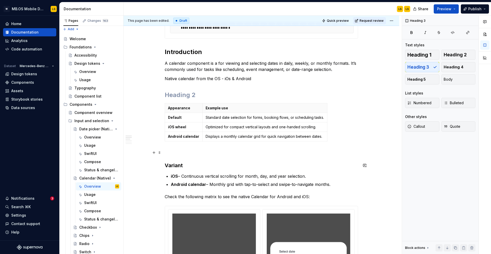
click at [170, 153] on p at bounding box center [261, 152] width 193 height 6
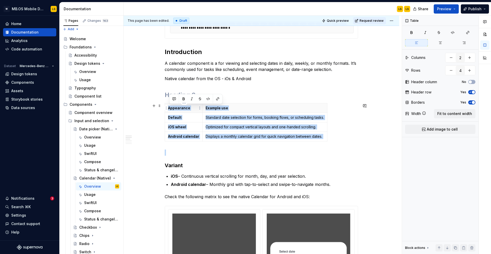
drag, startPoint x: 173, startPoint y: 151, endPoint x: 170, endPoint y: 108, distance: 43.6
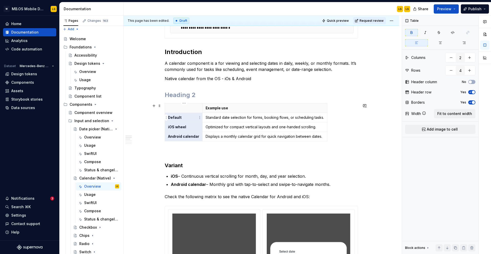
drag, startPoint x: 196, startPoint y: 140, endPoint x: 171, endPoint y: 113, distance: 36.3
click at [171, 113] on tbody "Example use Default Standard date selection for forms, booking flows, or schedu…" at bounding box center [246, 122] width 162 height 38
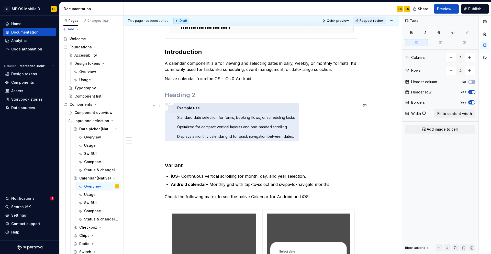
drag, startPoint x: 238, startPoint y: 139, endPoint x: 168, endPoint y: 107, distance: 76.7
click at [168, 107] on tbody "Example use Standard date selection for forms, booking flows, or scheduling tas…" at bounding box center [232, 122] width 134 height 38
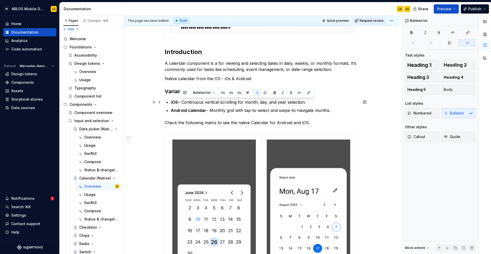
drag, startPoint x: 309, startPoint y: 101, endPoint x: 180, endPoint y: 102, distance: 128.6
click at [180, 102] on p "iOS – Continuous vertical scrolling for month, day, and year selection." at bounding box center [264, 102] width 187 height 6
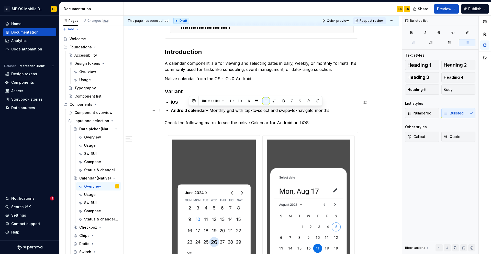
drag, startPoint x: 339, startPoint y: 110, endPoint x: 188, endPoint y: 113, distance: 150.8
click at [188, 113] on p "Android calendar – Monthly grid with tap-to-select and swipe-to-navigate months." at bounding box center [264, 110] width 187 height 6
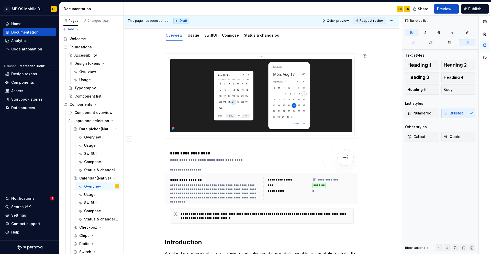
scroll to position [0, 0]
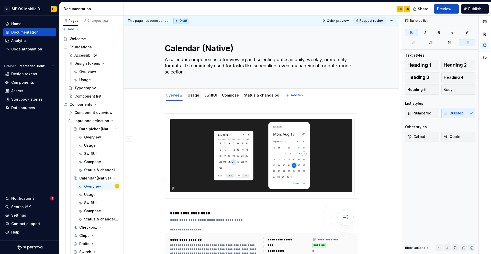
click at [195, 98] on div "Usage" at bounding box center [194, 95] width 16 height 8
click at [196, 97] on link "Usage" at bounding box center [194, 95] width 12 height 4
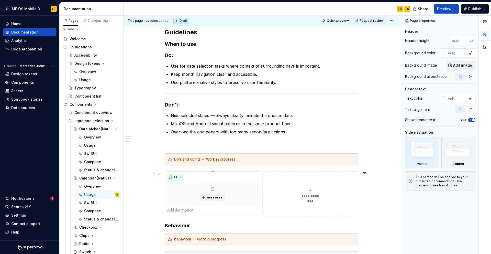
scroll to position [86, 0]
click at [102, 177] on icon "Page tree" at bounding box center [102, 178] width 4 height 4
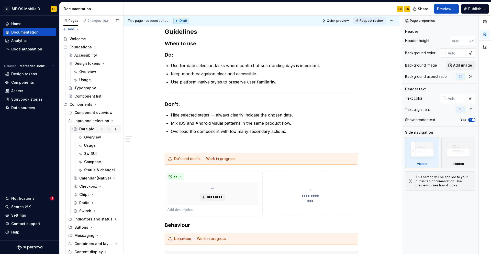
click at [89, 128] on div "Date picker (Native)" at bounding box center [88, 128] width 19 height 5
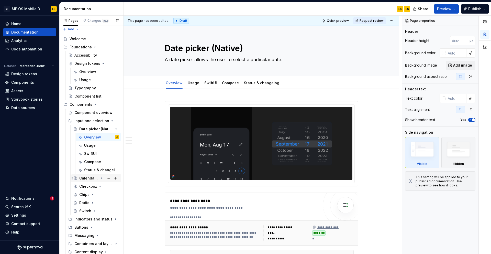
click at [90, 178] on div "Calendar (Native)" at bounding box center [88, 177] width 19 height 5
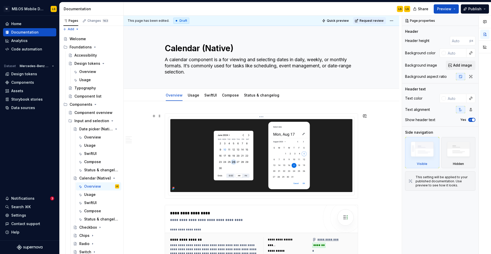
click at [202, 145] on img at bounding box center [261, 155] width 182 height 73
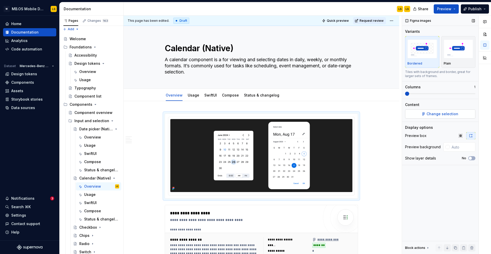
click at [439, 116] on button "Change selection" at bounding box center [440, 113] width 70 height 9
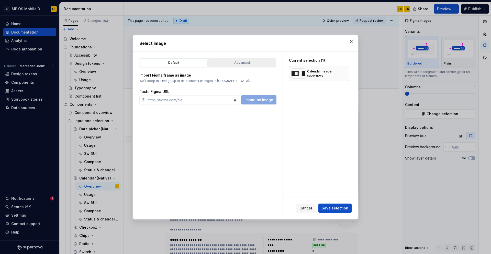
click at [242, 62] on div "Advanced" at bounding box center [242, 62] width 64 height 5
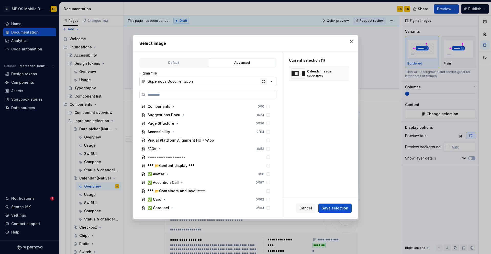
click at [261, 82] on div "button" at bounding box center [263, 81] width 7 height 7
click at [341, 208] on span "Save selection" at bounding box center [335, 207] width 27 height 5
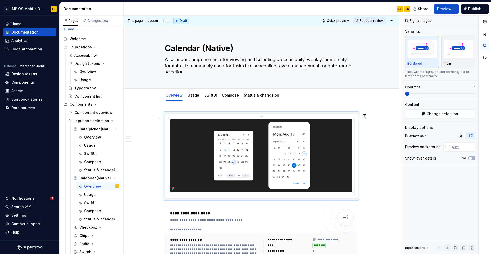
click at [227, 146] on img at bounding box center [261, 155] width 182 height 73
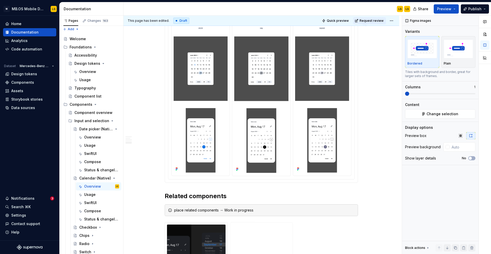
scroll to position [602, 0]
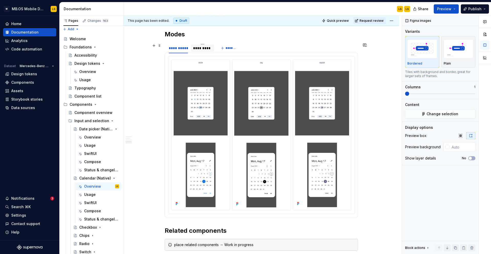
click at [204, 47] on div "*********" at bounding box center [202, 47] width 19 height 5
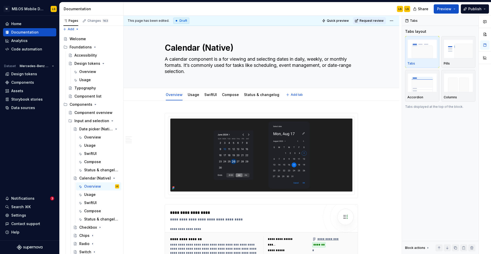
scroll to position [0, 0]
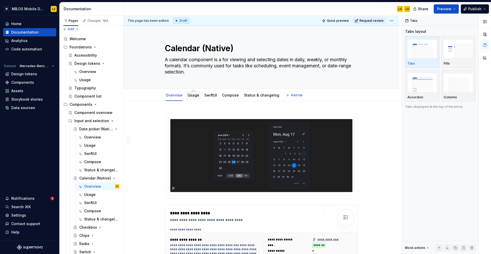
click at [192, 95] on link "Usage" at bounding box center [194, 95] width 12 height 4
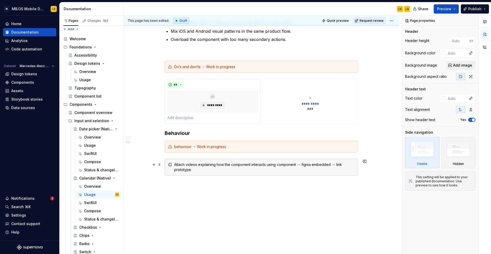
scroll to position [178, 0]
click at [102, 178] on icon "Page tree" at bounding box center [101, 178] width 1 height 1
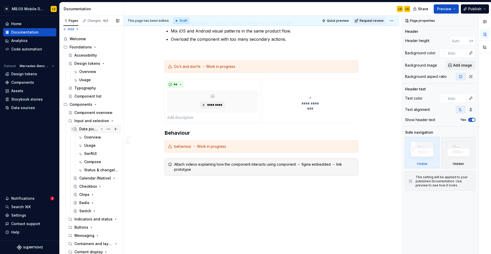
click at [93, 129] on div "Date picker (Native)" at bounding box center [88, 128] width 19 height 5
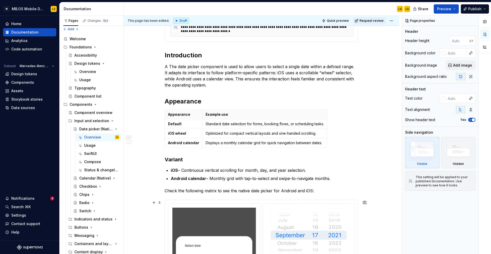
scroll to position [228, 0]
type textarea "*"
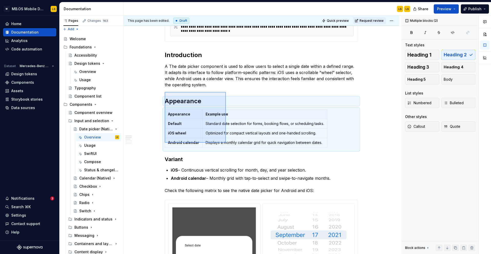
drag, startPoint x: 165, startPoint y: 92, endPoint x: 226, endPoint y: 142, distance: 79.3
click at [226, 142] on div "**********" at bounding box center [262, 135] width 278 height 238
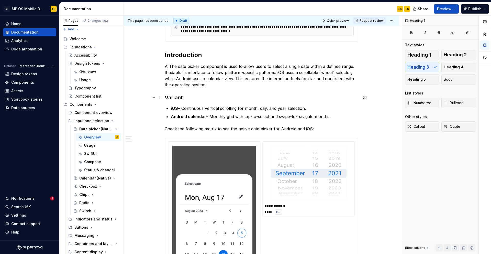
click at [184, 96] on h3 "Variant" at bounding box center [261, 97] width 193 height 7
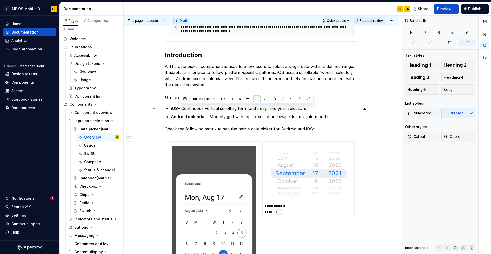
drag, startPoint x: 180, startPoint y: 109, endPoint x: 331, endPoint y: 109, distance: 150.3
click at [331, 109] on p "iOS – Continuous vertical scrolling for month, day, and year selection." at bounding box center [264, 108] width 187 height 6
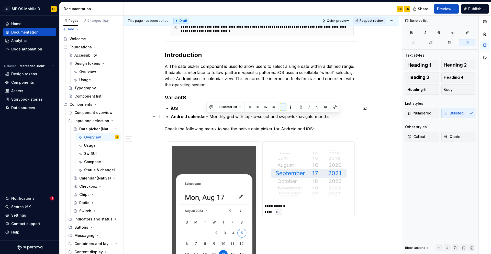
drag, startPoint x: 349, startPoint y: 117, endPoint x: 206, endPoint y: 117, distance: 142.4
click at [206, 117] on p "Android calendar – Monthly grid with tap-to-select and swipe-to-navigate months." at bounding box center [264, 116] width 187 height 6
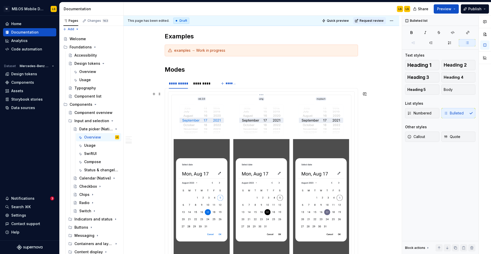
scroll to position [653, 0]
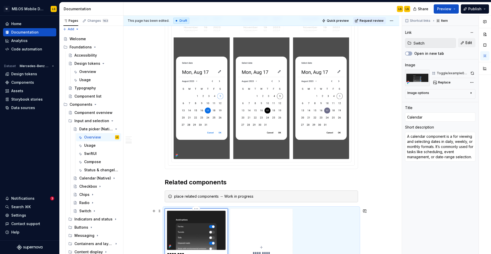
click at [206, 231] on img at bounding box center [196, 229] width 59 height 39
click at [474, 43] on button "Edit" at bounding box center [466, 42] width 17 height 9
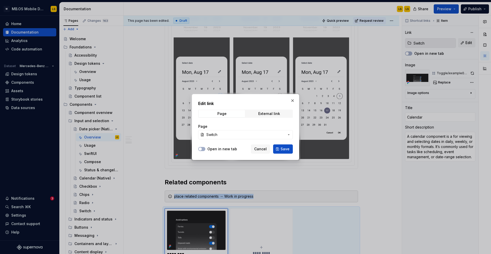
click at [244, 136] on span "Switch" at bounding box center [245, 134] width 78 height 5
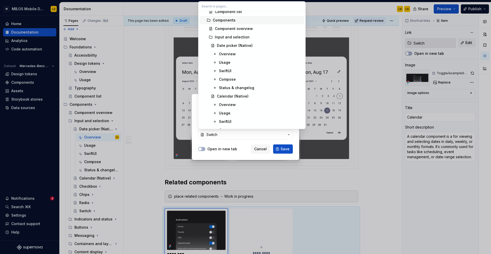
scroll to position [80, 0]
click at [249, 88] on div "Calendar (Native)" at bounding box center [259, 88] width 85 height 5
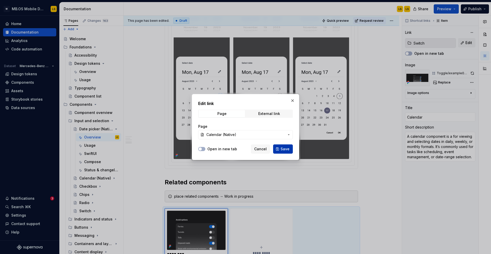
click at [285, 150] on span "Save" at bounding box center [284, 148] width 9 height 5
type textarea "*"
type input "Calendar (Native)"
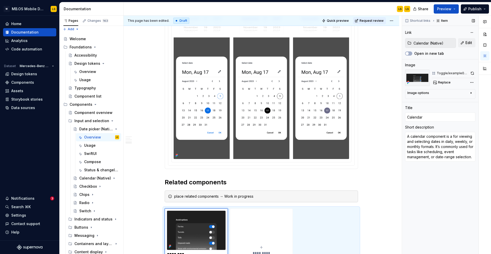
click at [418, 80] on img at bounding box center [417, 78] width 25 height 16
click at [441, 83] on span "Replace" at bounding box center [444, 82] width 13 height 4
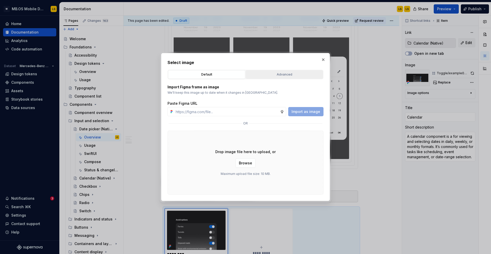
click at [303, 73] on div "Advanced" at bounding box center [284, 74] width 74 height 5
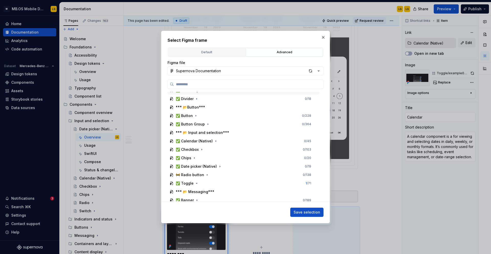
scroll to position [124, 0]
click at [214, 140] on icon "button" at bounding box center [216, 140] width 4 height 4
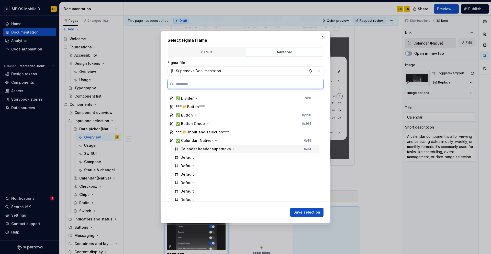
click at [245, 148] on div "Calendar header supernova 0 / 34" at bounding box center [245, 149] width 147 height 8
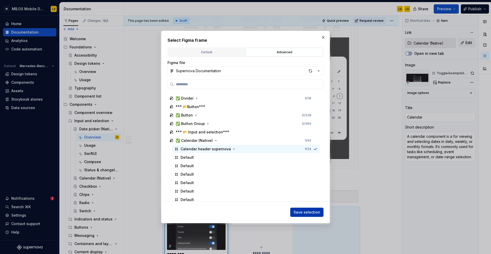
click at [308, 210] on span "Save selection" at bounding box center [306, 211] width 27 height 5
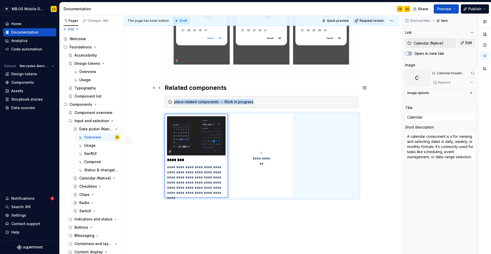
scroll to position [753, 0]
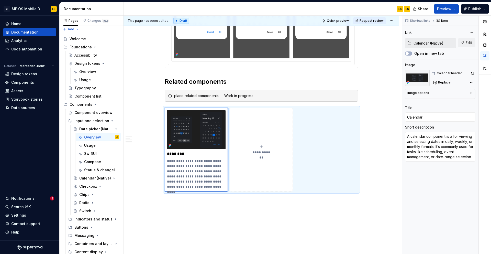
type textarea "*"
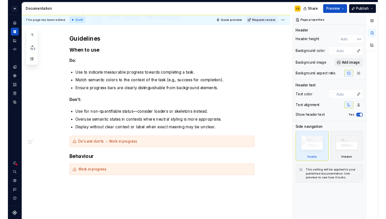
scroll to position [77, 0]
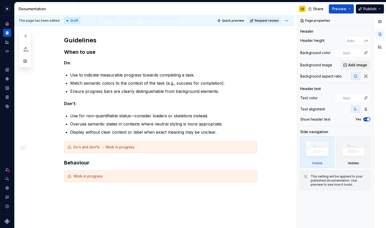
type textarea "*"
